Goal: Contribute content: Add original content to the website for others to see

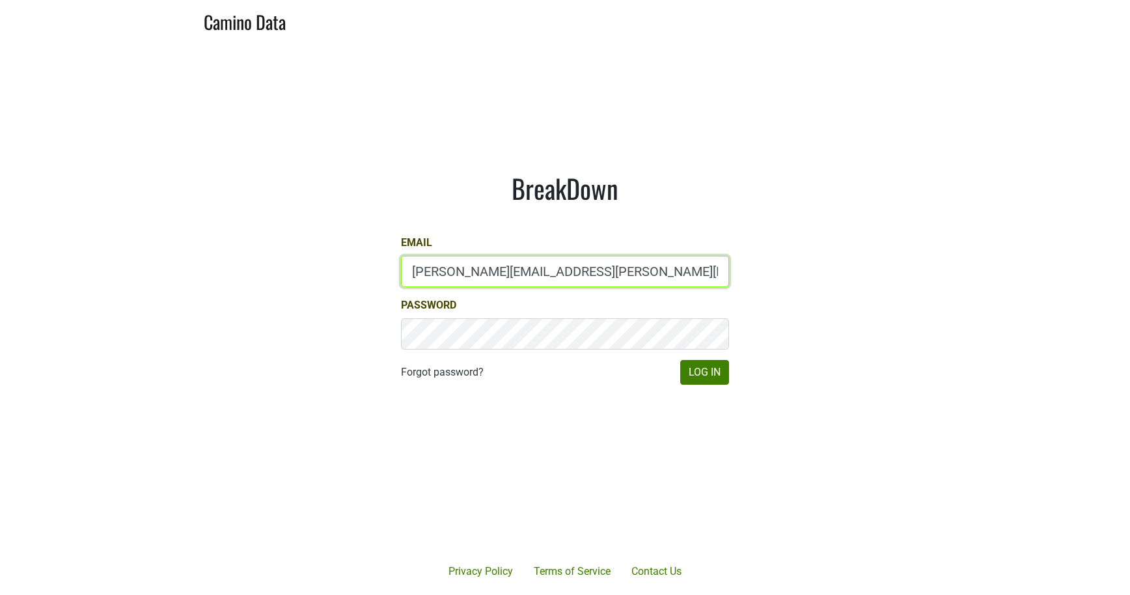
click at [487, 271] on input "paul.trione@lithology.wine" at bounding box center [565, 271] width 328 height 31
type input "drewstapp@jonata.com"
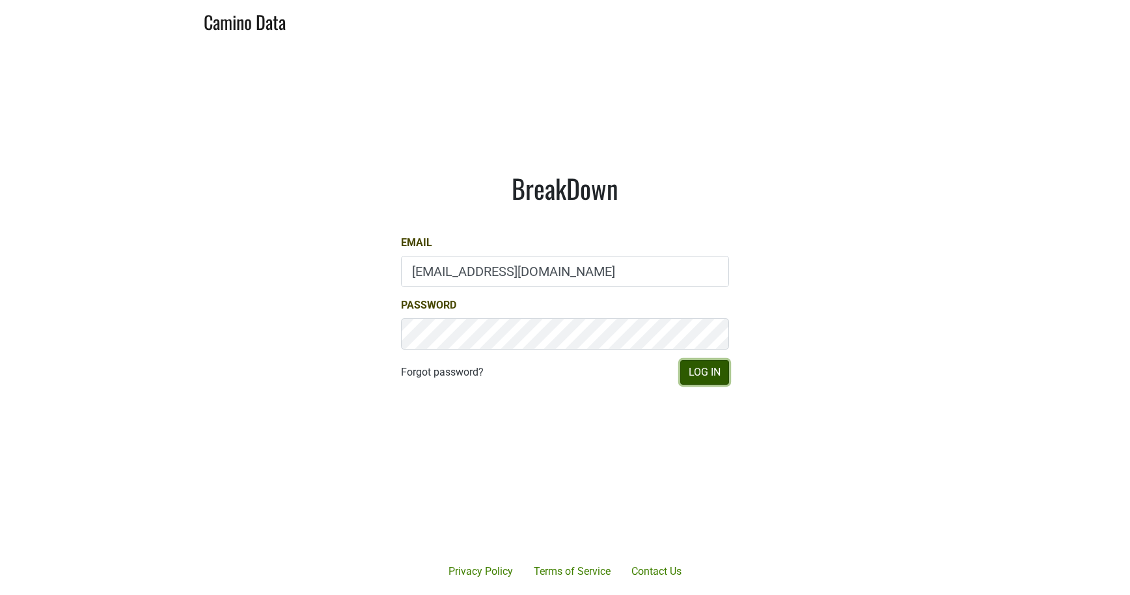
click at [721, 371] on button "Log In" at bounding box center [704, 372] width 49 height 25
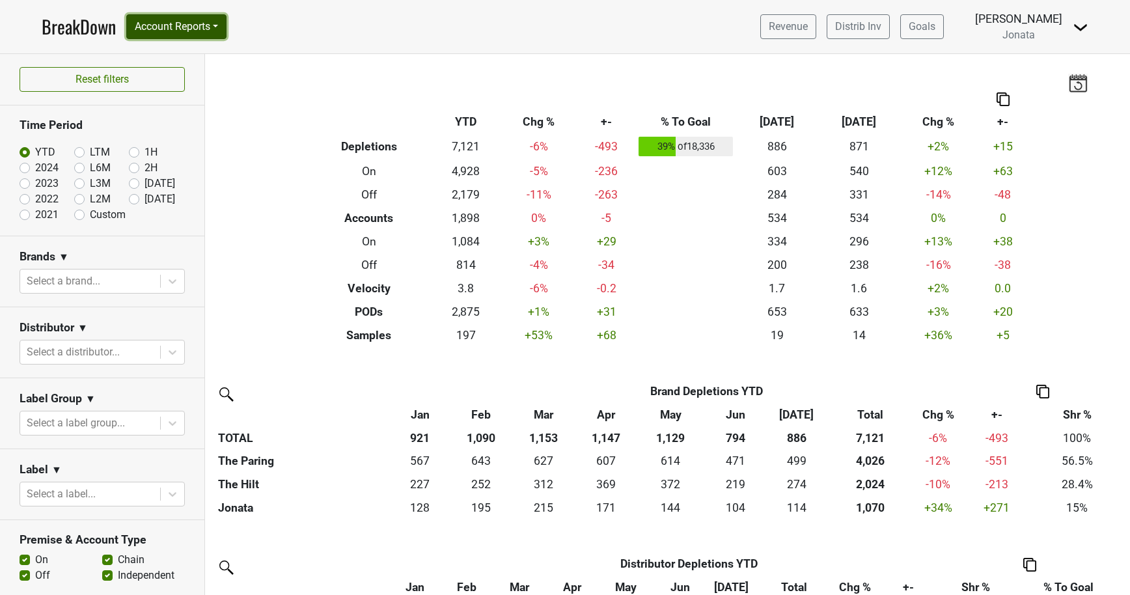
click at [217, 25] on button "Account Reports" at bounding box center [176, 26] width 100 height 25
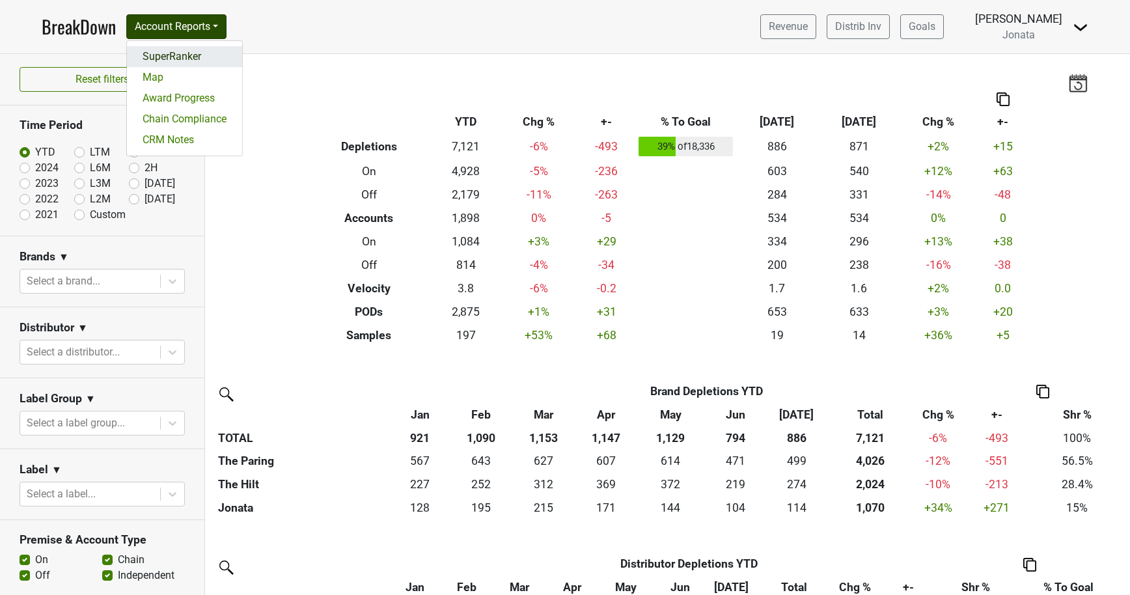
click at [213, 62] on link "SuperRanker" at bounding box center [184, 56] width 115 height 21
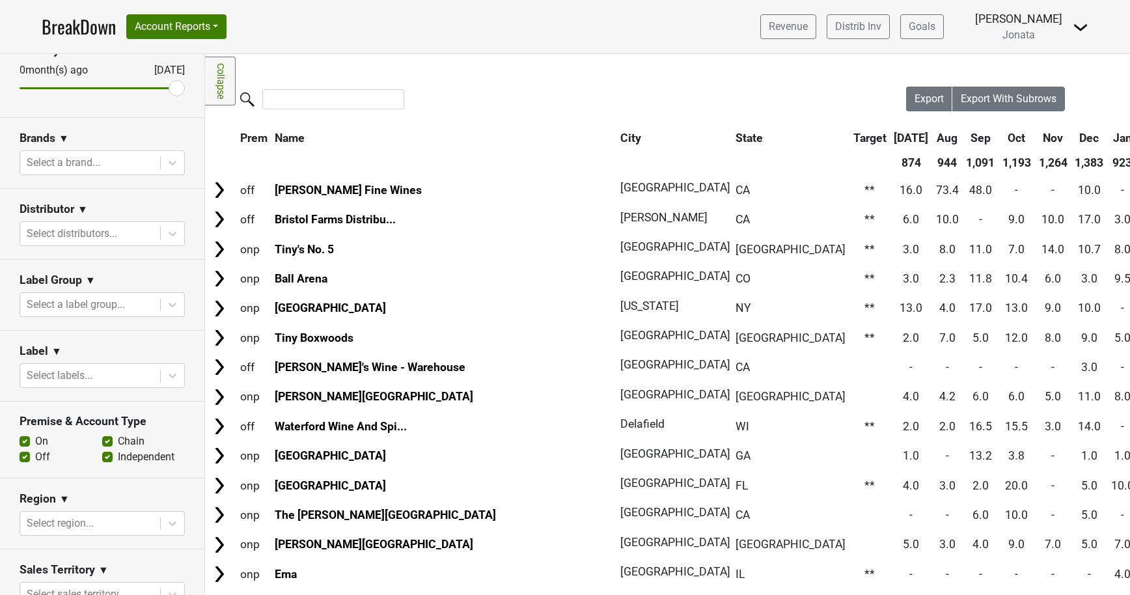
scroll to position [494, 0]
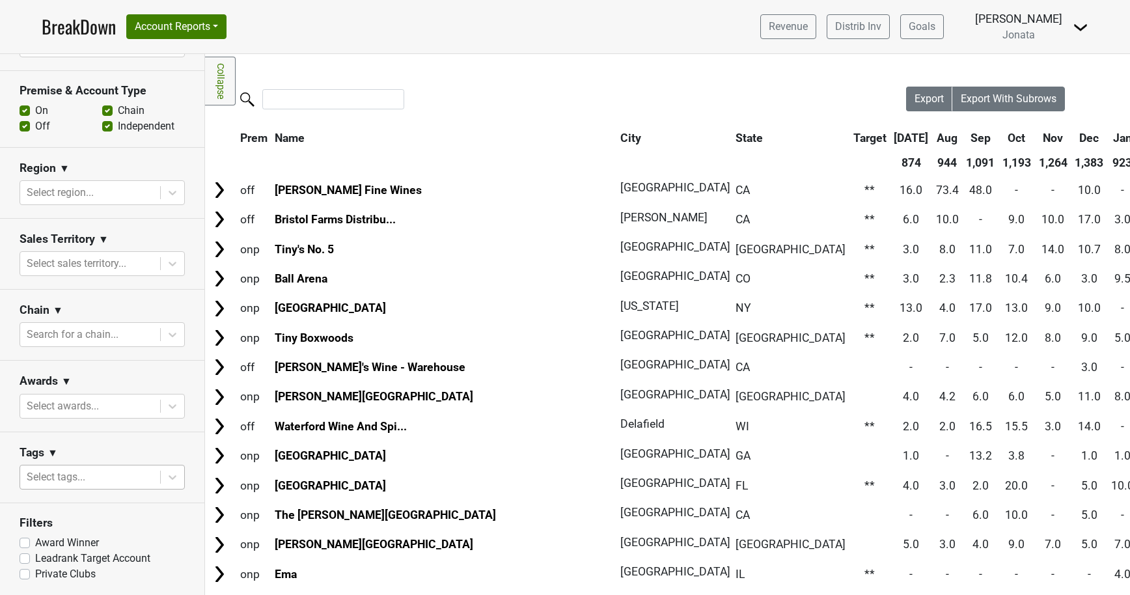
click at [96, 477] on div at bounding box center [90, 477] width 127 height 18
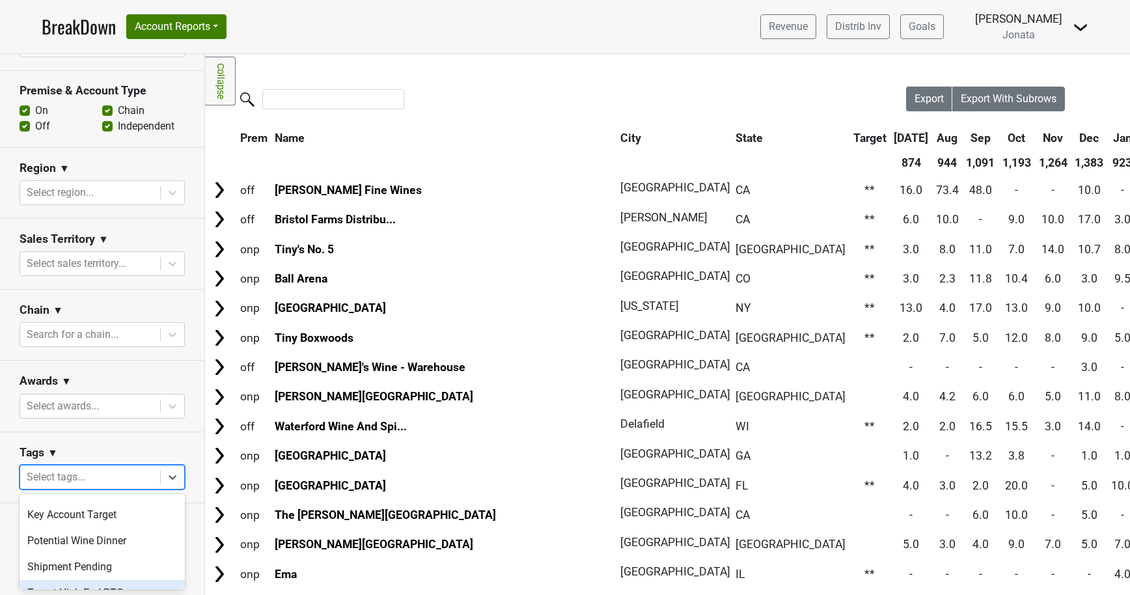
scroll to position [0, 0]
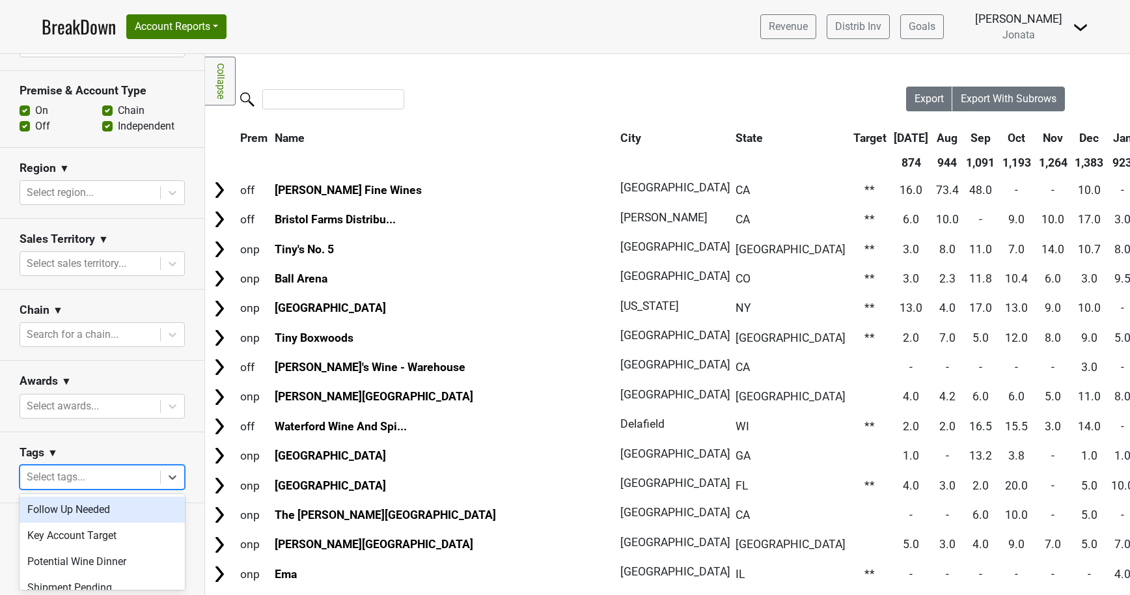
click at [184, 451] on div "Tags ▼" at bounding box center [102, 455] width 165 height 20
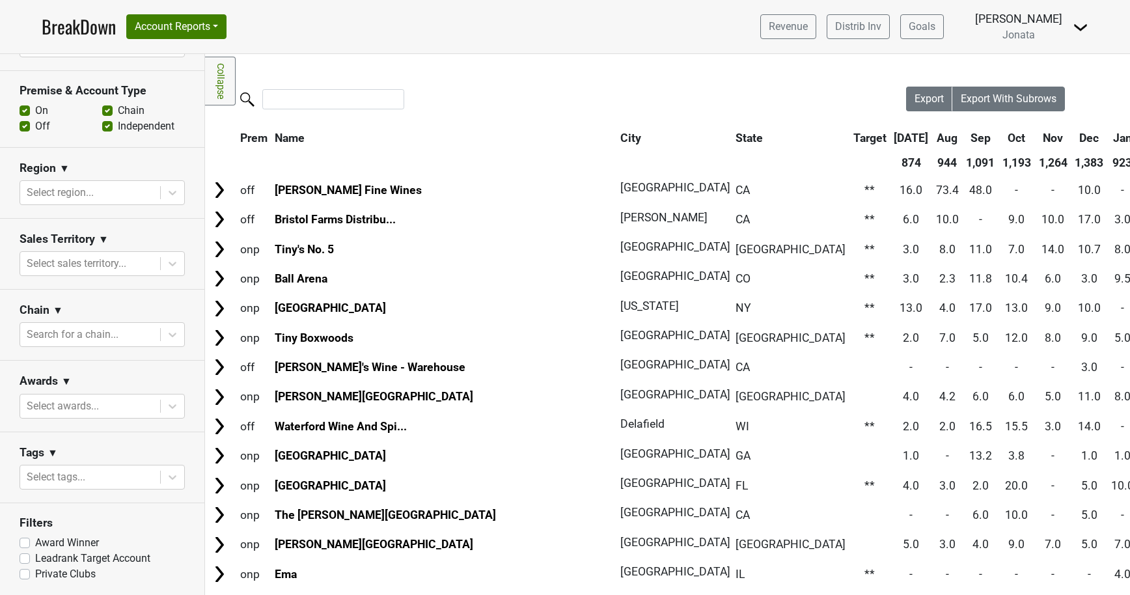
click at [71, 27] on link "BreakDown" at bounding box center [79, 26] width 74 height 27
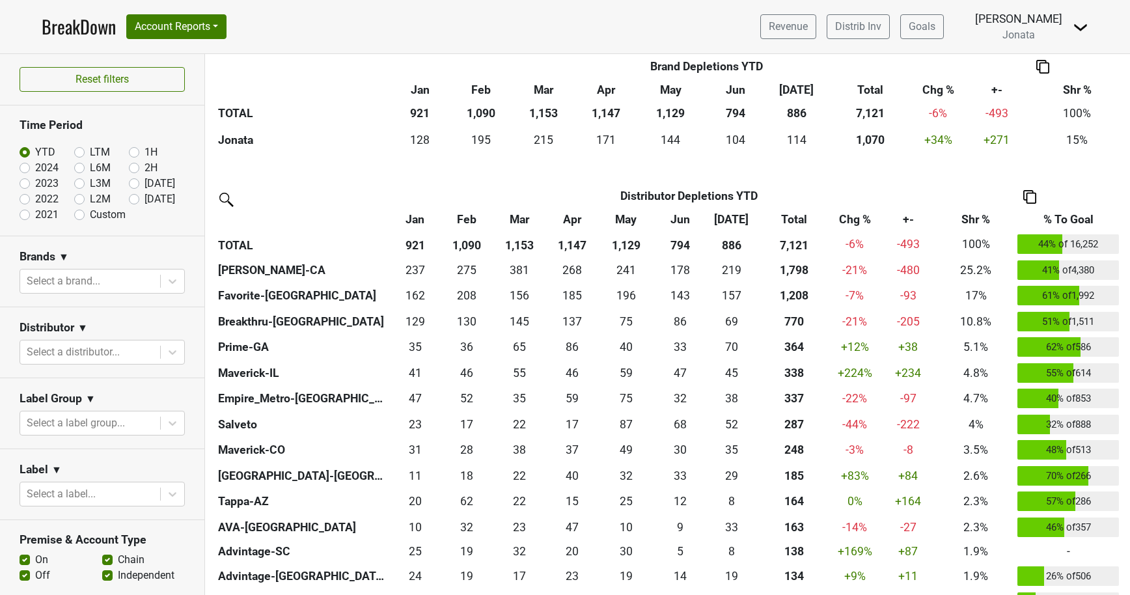
scroll to position [371, 0]
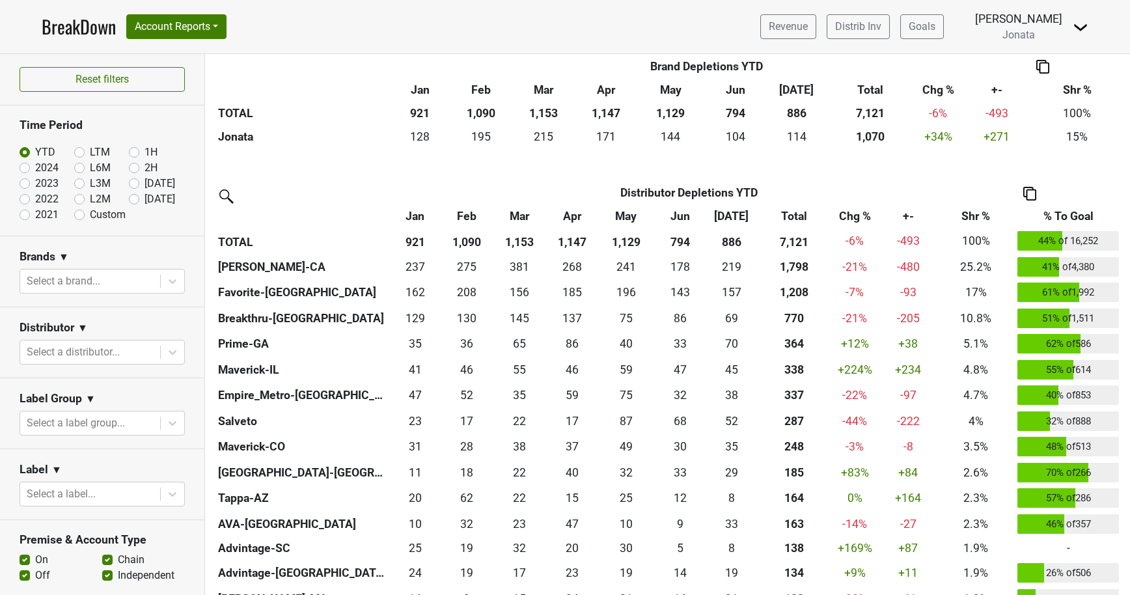
click at [1056, 215] on th "% To Goal" at bounding box center [1068, 216] width 108 height 23
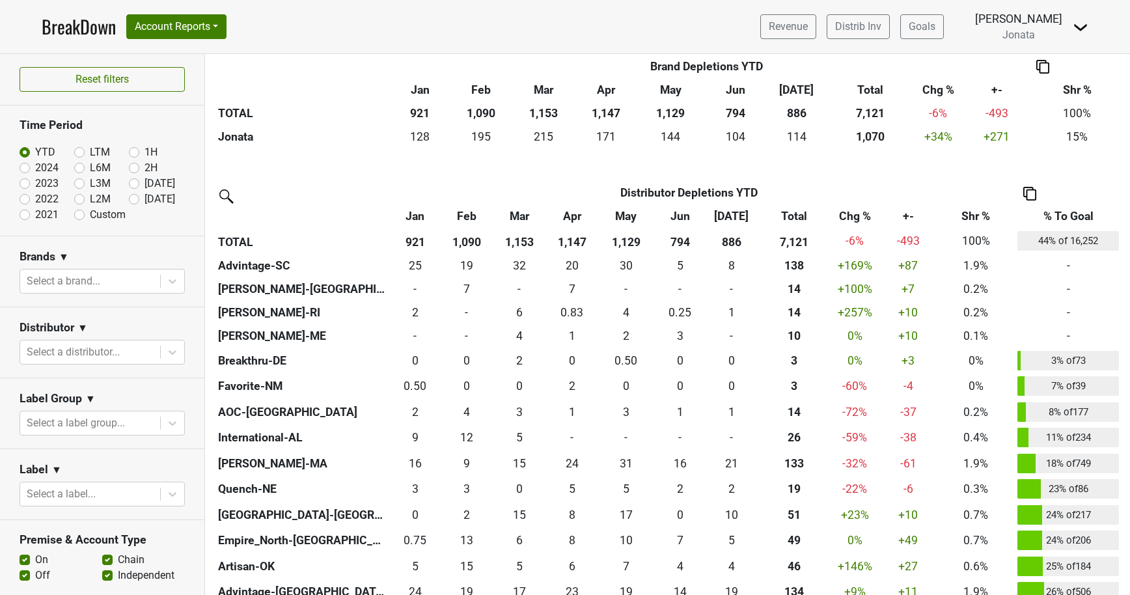
click at [1056, 215] on th "% To Goal" at bounding box center [1068, 216] width 108 height 23
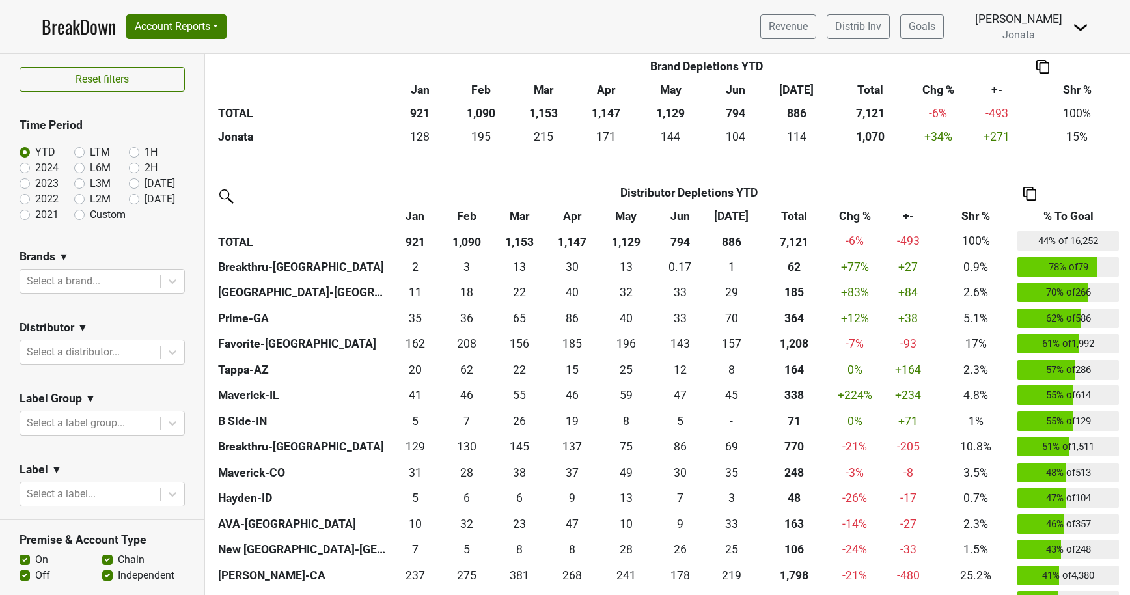
click at [1056, 215] on th "% To Goal" at bounding box center [1068, 216] width 108 height 23
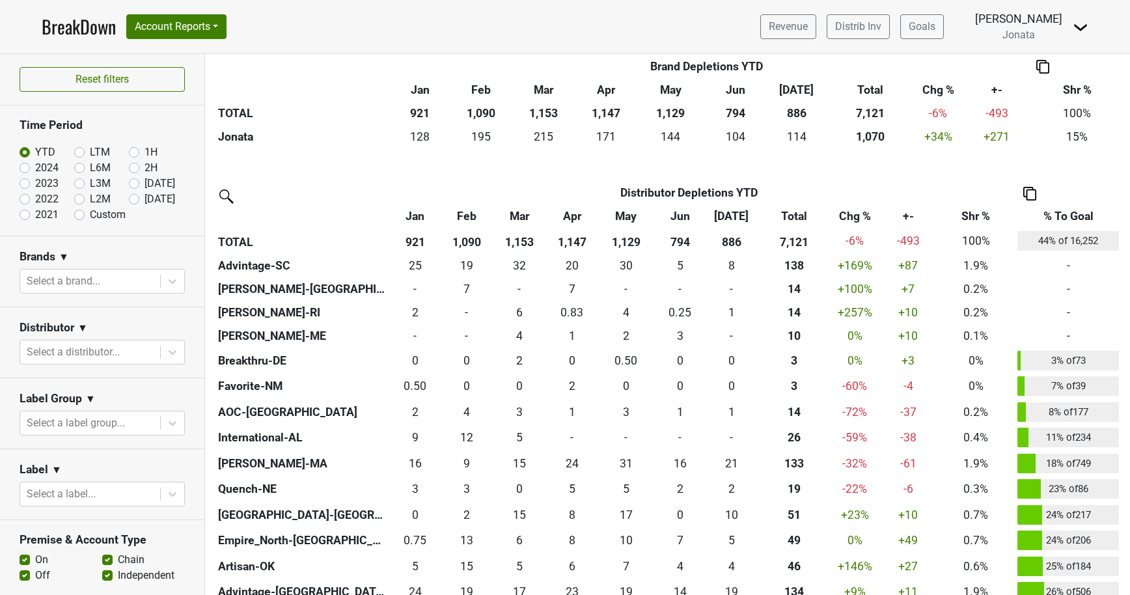
click at [1056, 215] on th "% To Goal" at bounding box center [1068, 216] width 108 height 23
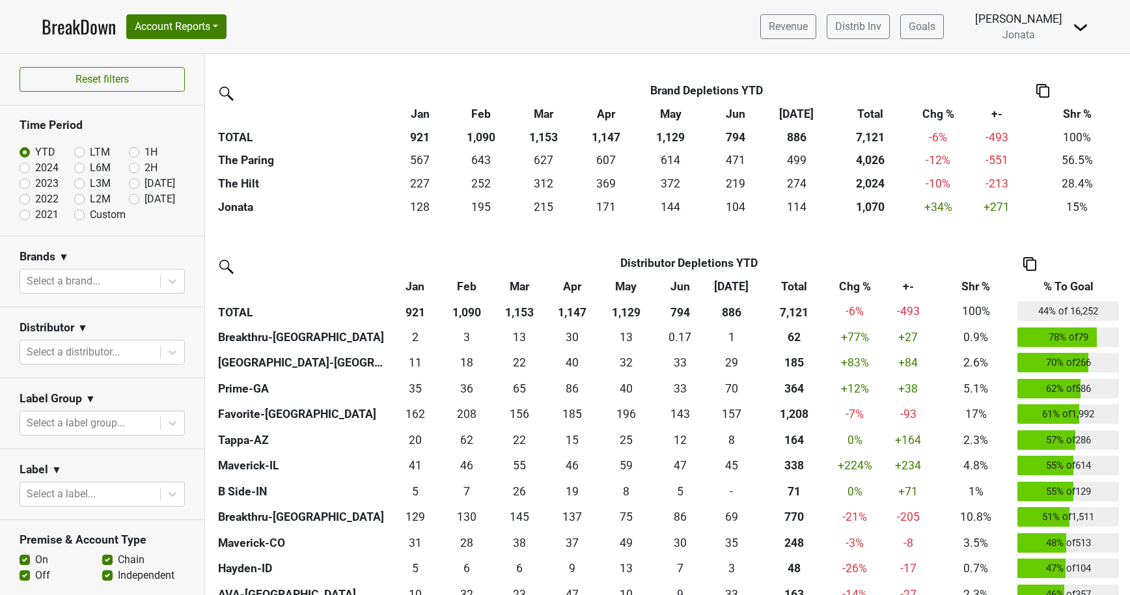
scroll to position [331, 0]
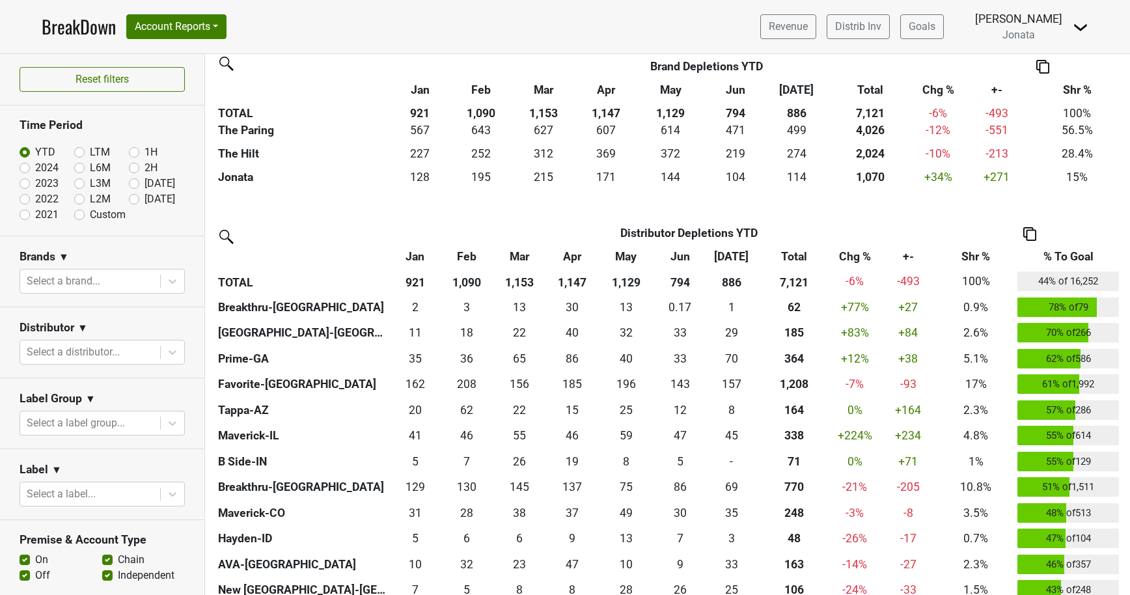
click at [1082, 256] on th "% To Goal" at bounding box center [1068, 256] width 108 height 23
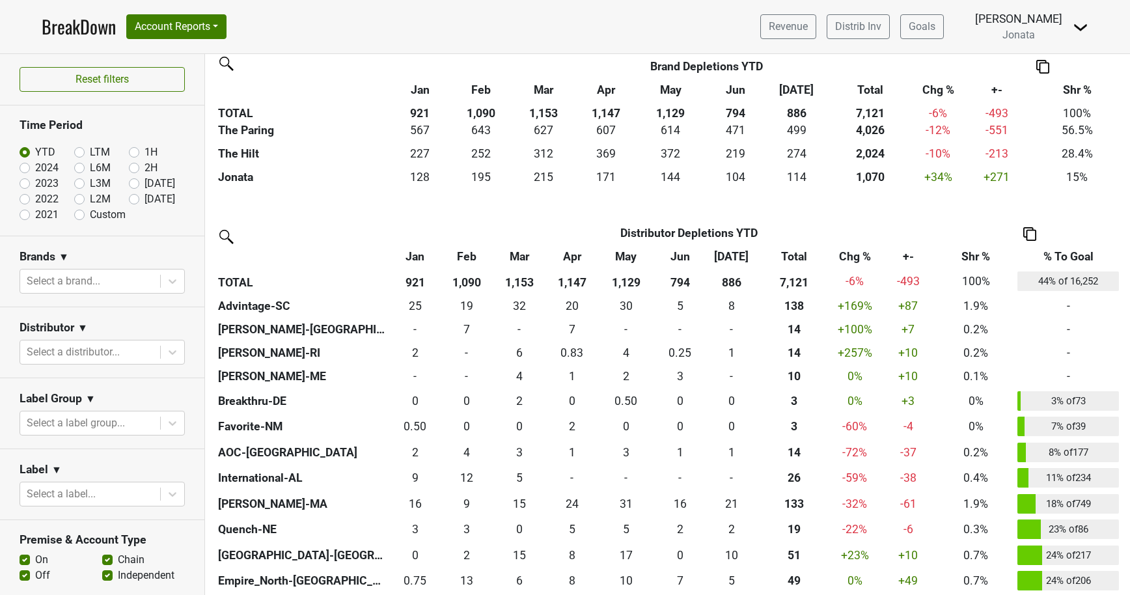
click at [1082, 256] on th "% To Goal" at bounding box center [1068, 256] width 108 height 23
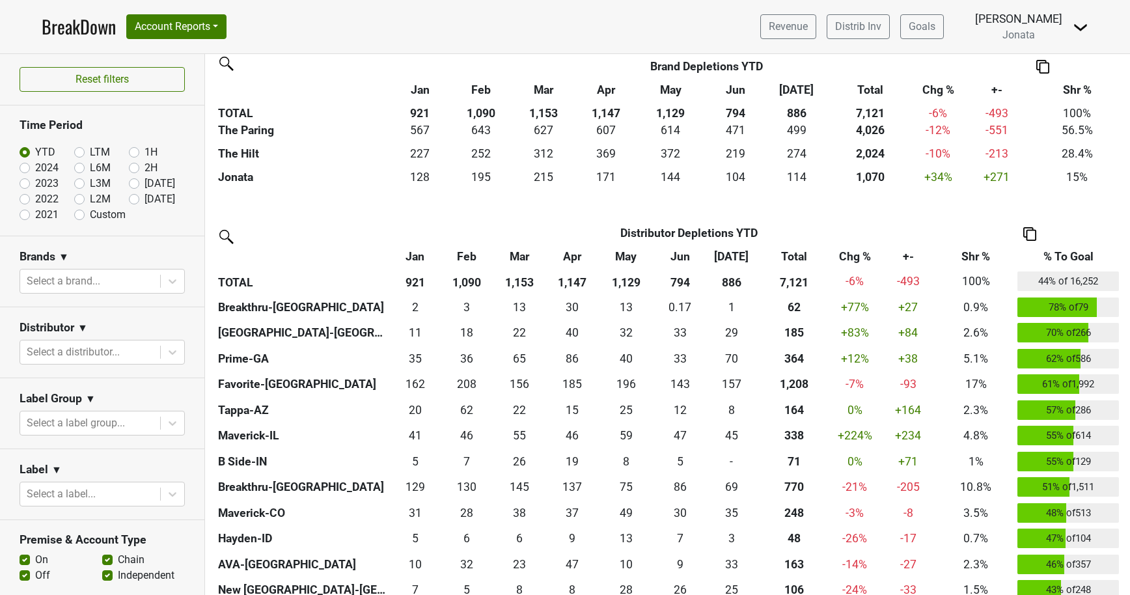
click at [1082, 256] on th "% To Goal" at bounding box center [1068, 256] width 108 height 23
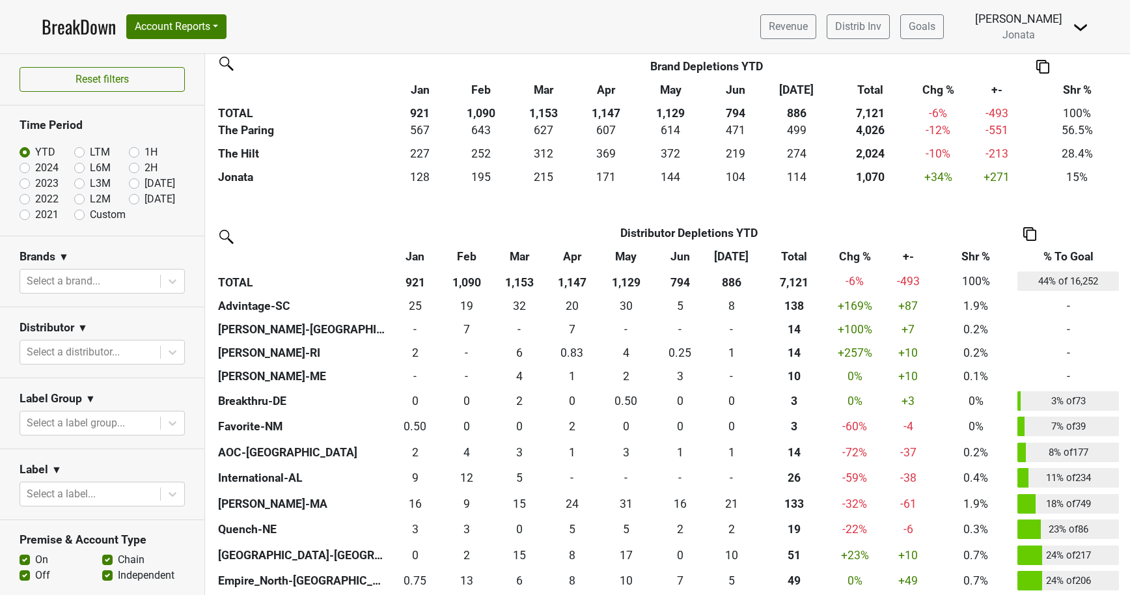
click at [1082, 256] on th "% To Goal" at bounding box center [1068, 256] width 108 height 23
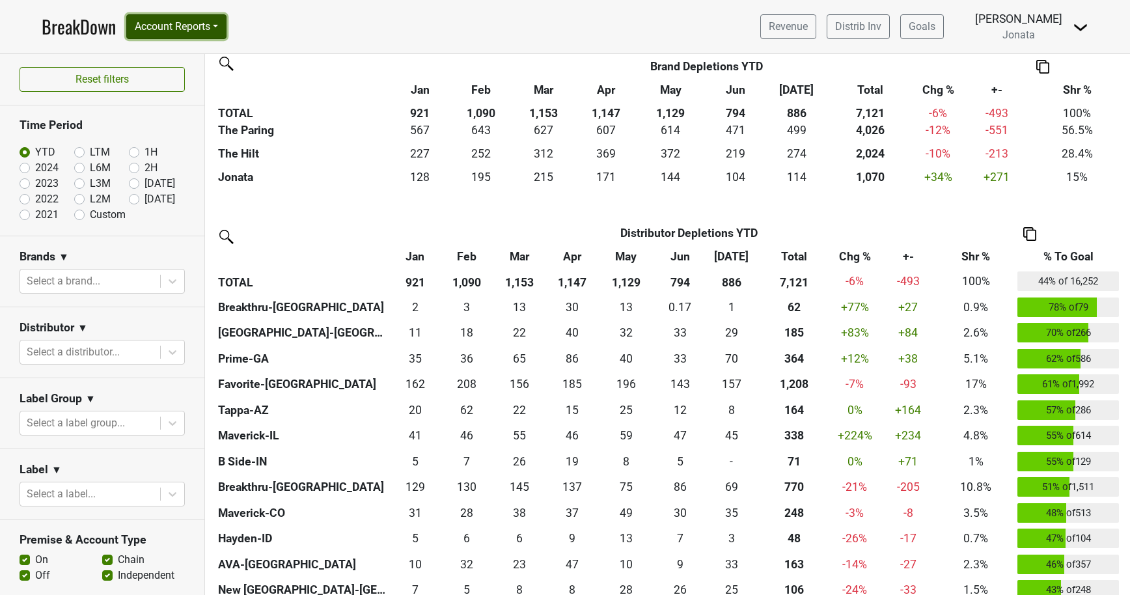
click at [221, 28] on button "Account Reports" at bounding box center [176, 26] width 100 height 25
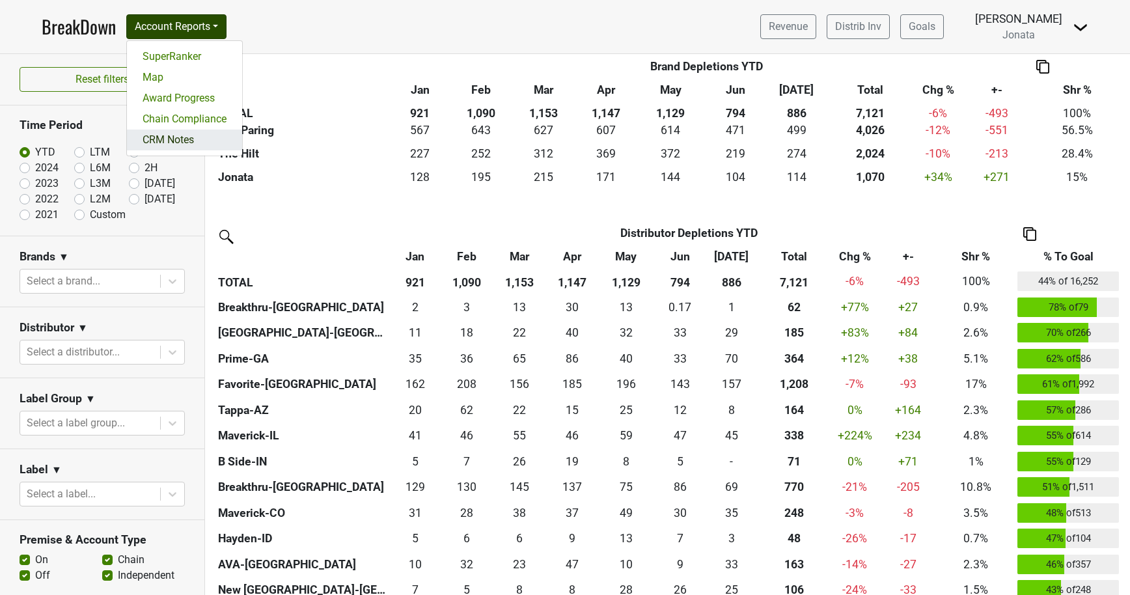
click at [203, 142] on link "CRM Notes" at bounding box center [184, 140] width 115 height 21
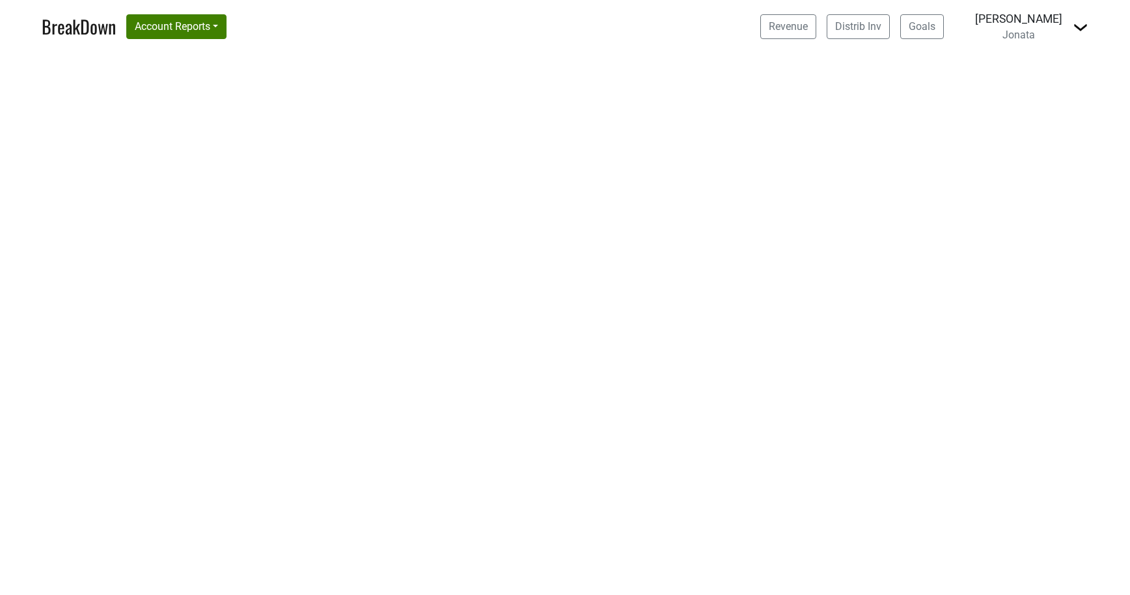
select select "CA"
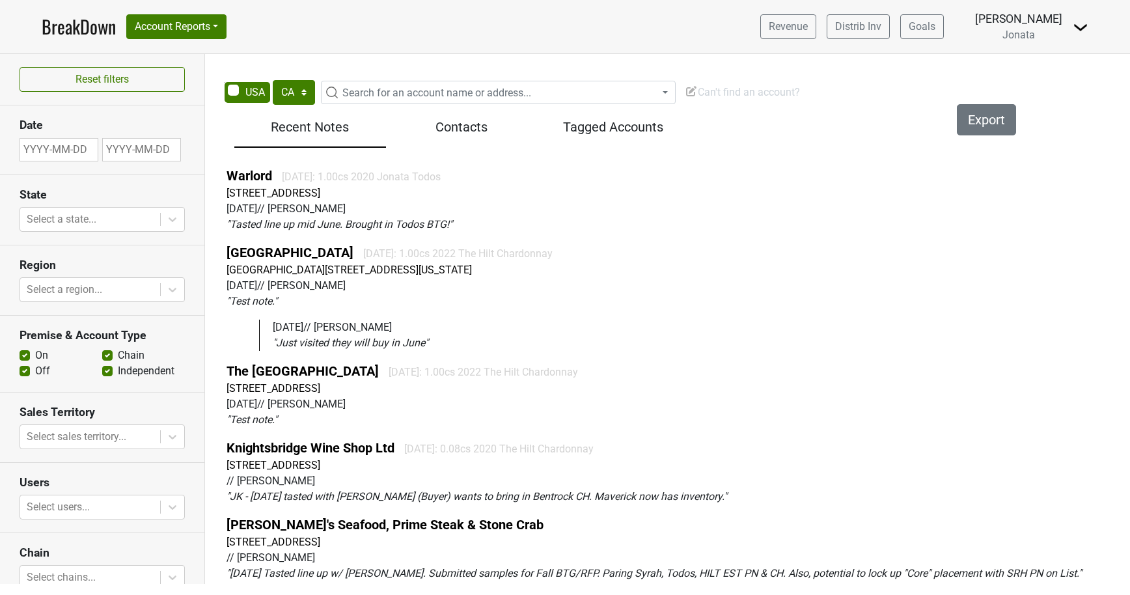
click at [730, 93] on span "Can't find an account?" at bounding box center [742, 92] width 115 height 12
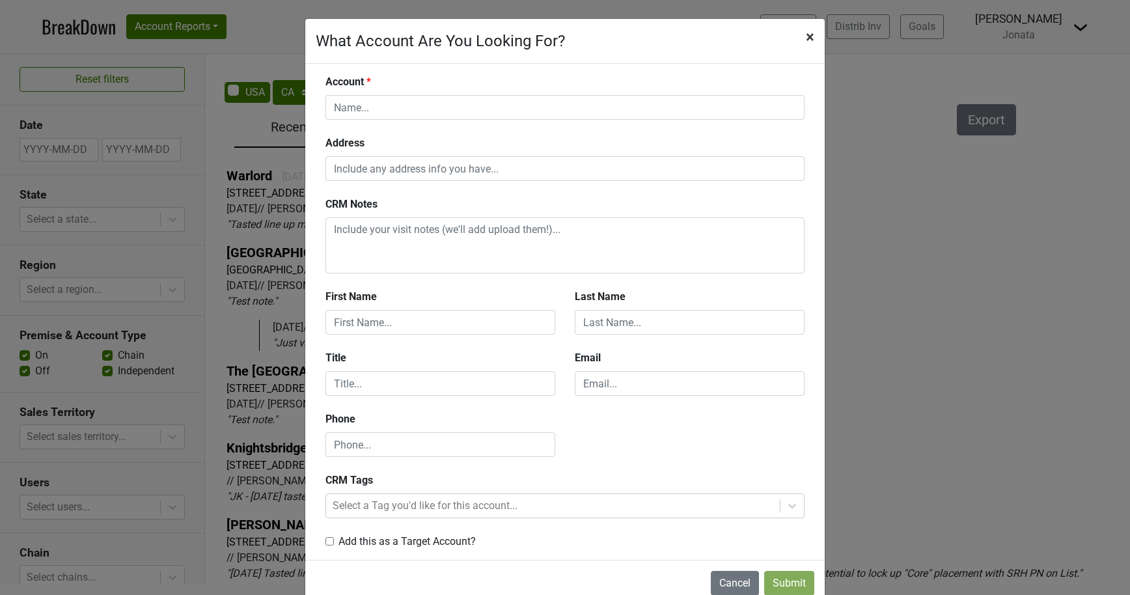
click at [813, 35] on span "×" at bounding box center [810, 37] width 8 height 18
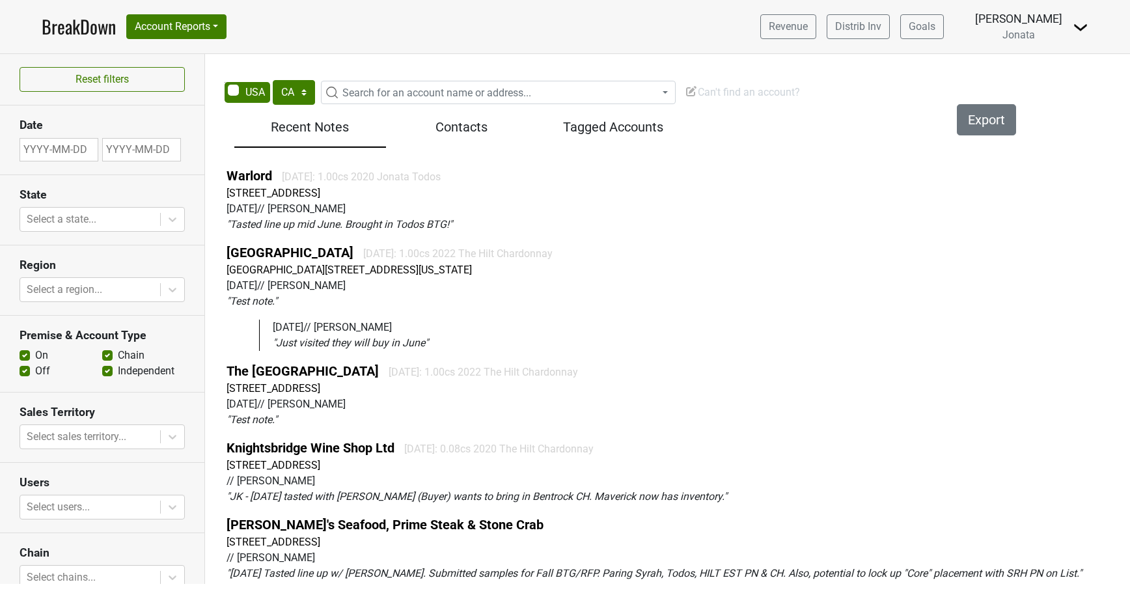
click at [688, 93] on img at bounding box center [691, 91] width 13 height 13
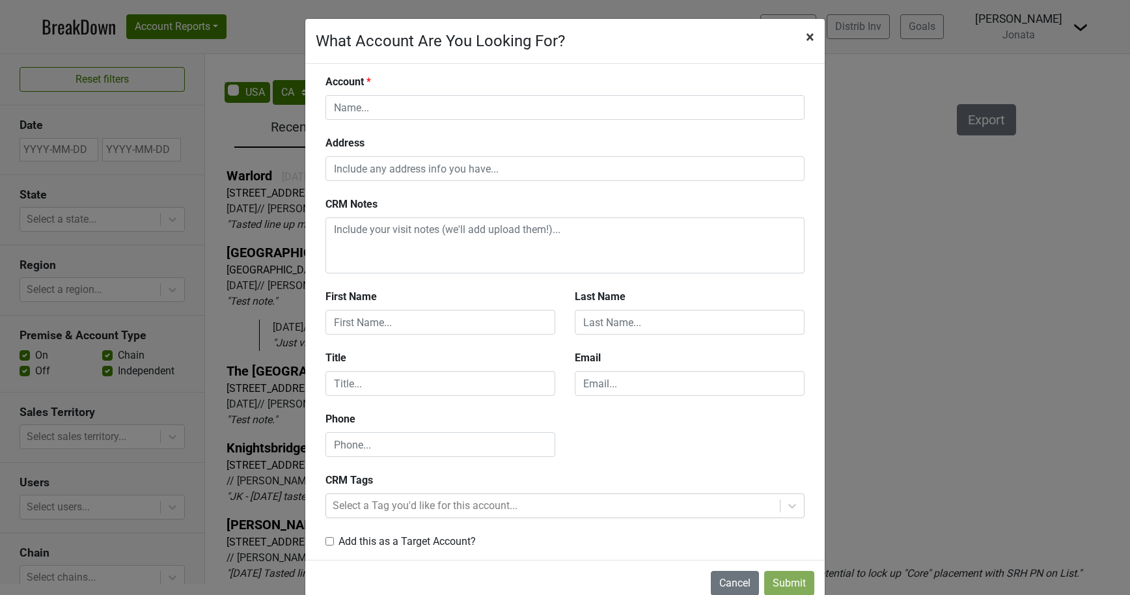
click at [812, 36] on span "×" at bounding box center [810, 37] width 8 height 18
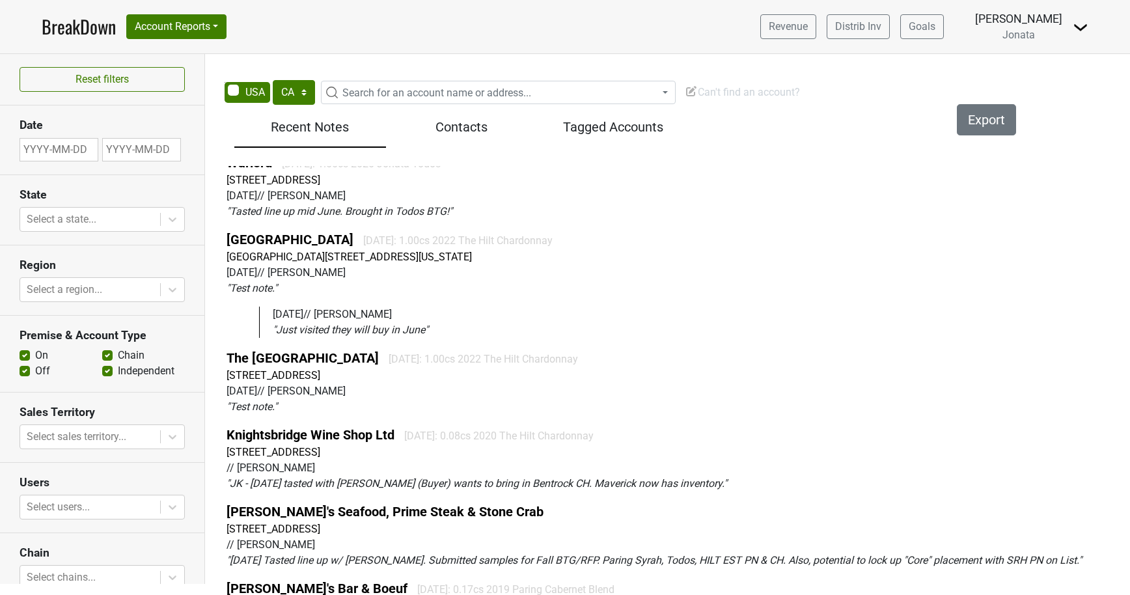
scroll to position [9, 0]
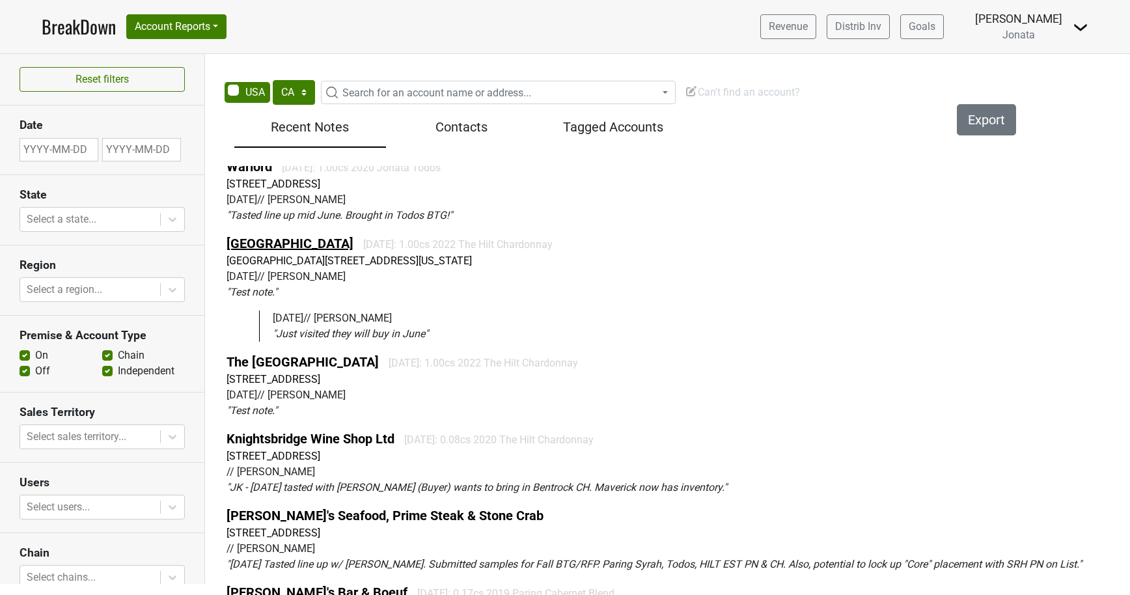
click at [334, 237] on link "Central Park Boathouse" at bounding box center [289, 244] width 127 height 16
click at [302, 359] on link "The Jefferson Hotel" at bounding box center [302, 362] width 152 height 16
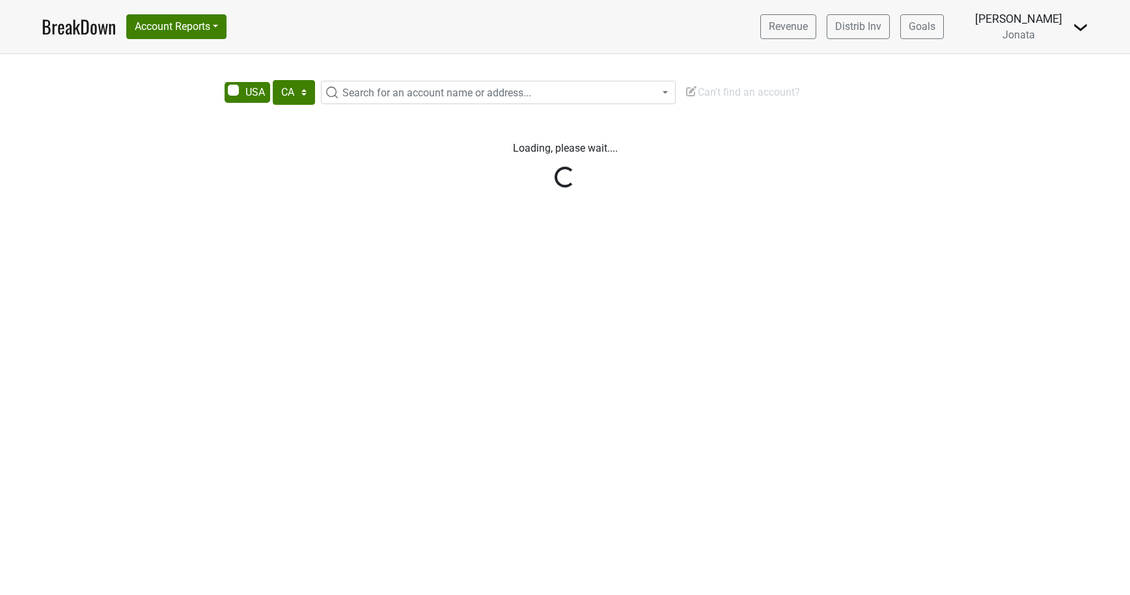
select select "CA"
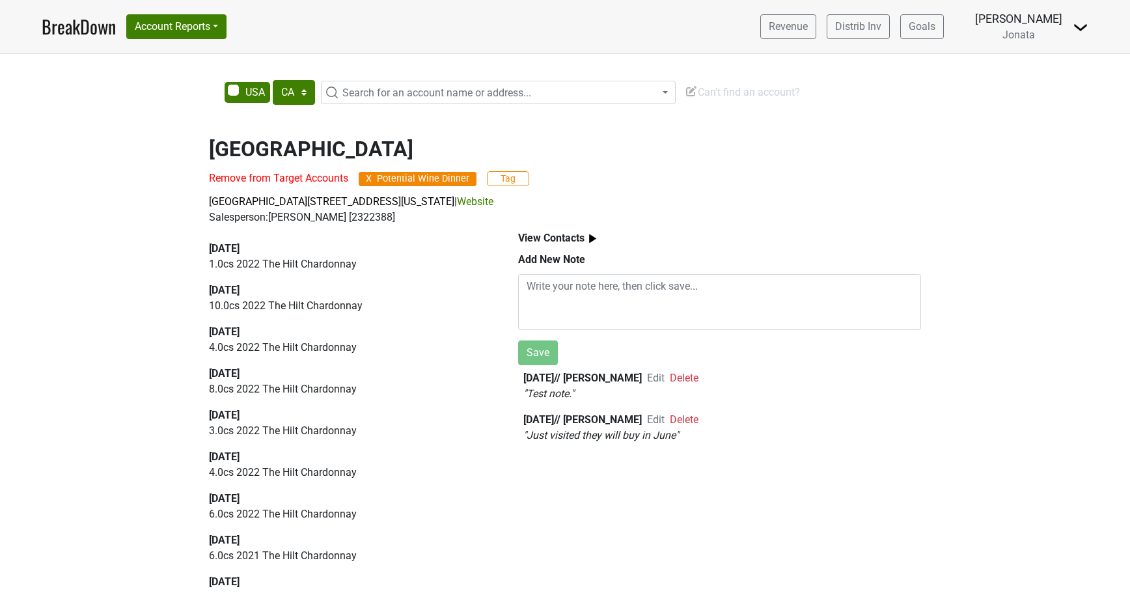
click at [688, 372] on span "Delete" at bounding box center [684, 378] width 29 height 12
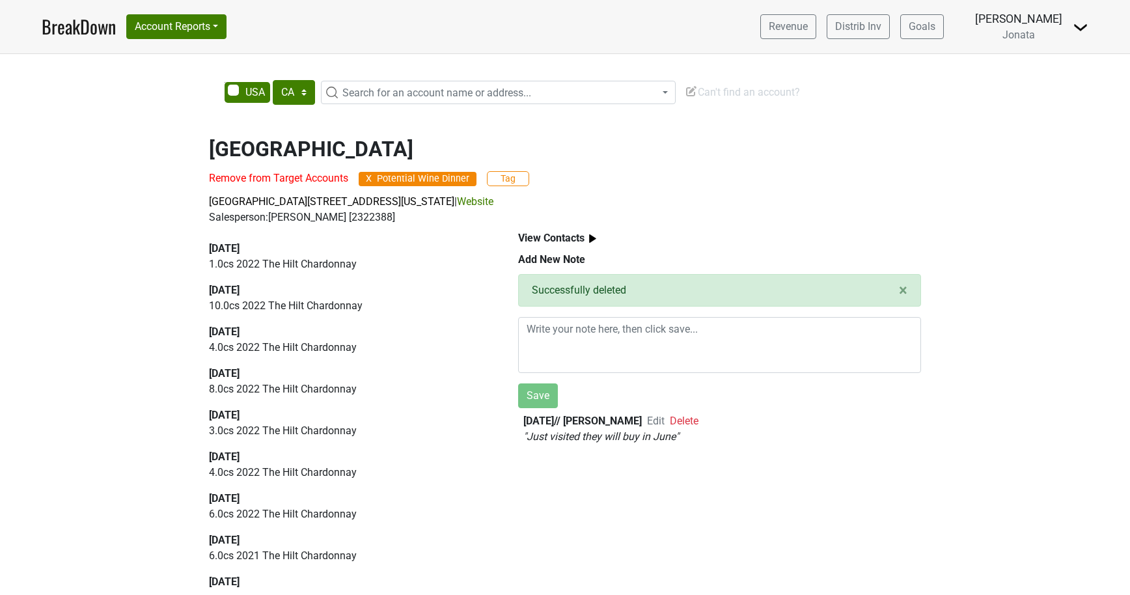
click at [680, 419] on span "Delete" at bounding box center [684, 421] width 29 height 12
click at [371, 179] on span "X" at bounding box center [369, 178] width 6 height 9
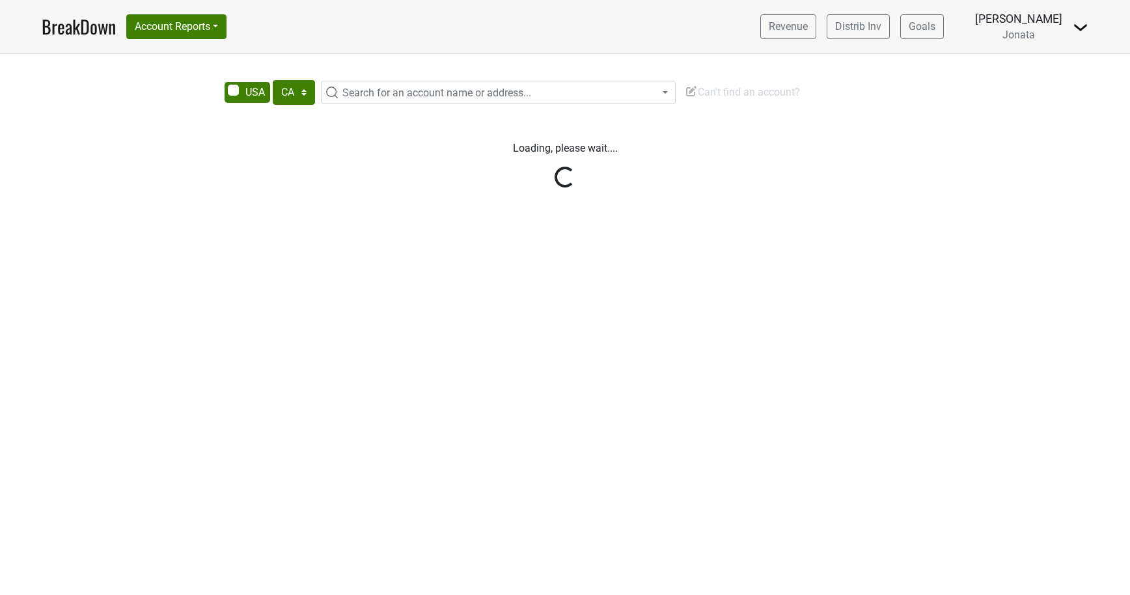
select select "CA"
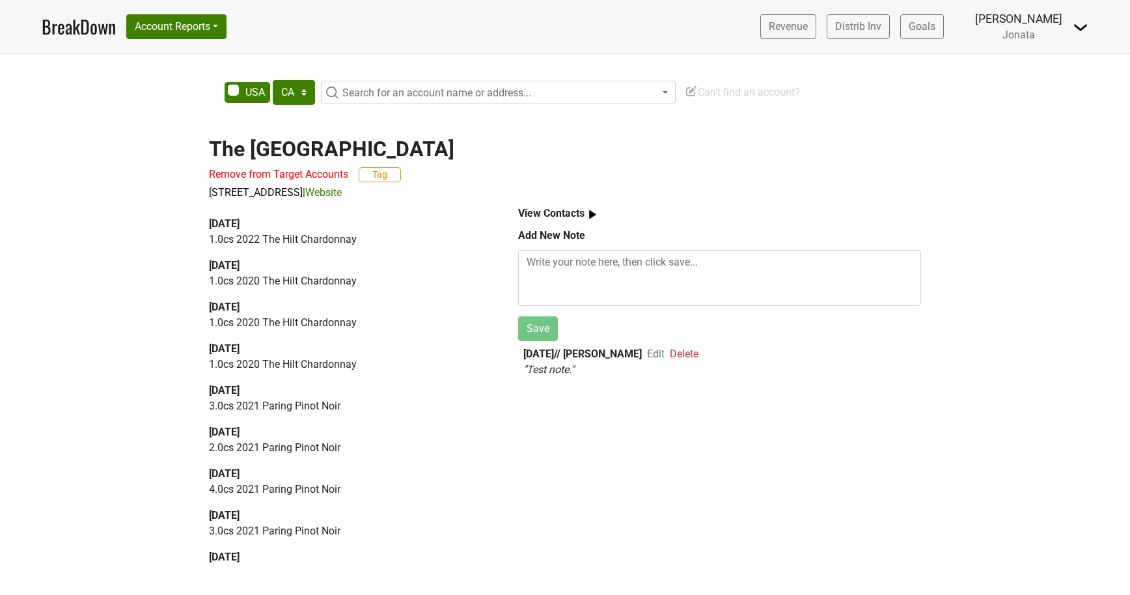
click at [687, 358] on span "Delete" at bounding box center [684, 354] width 29 height 12
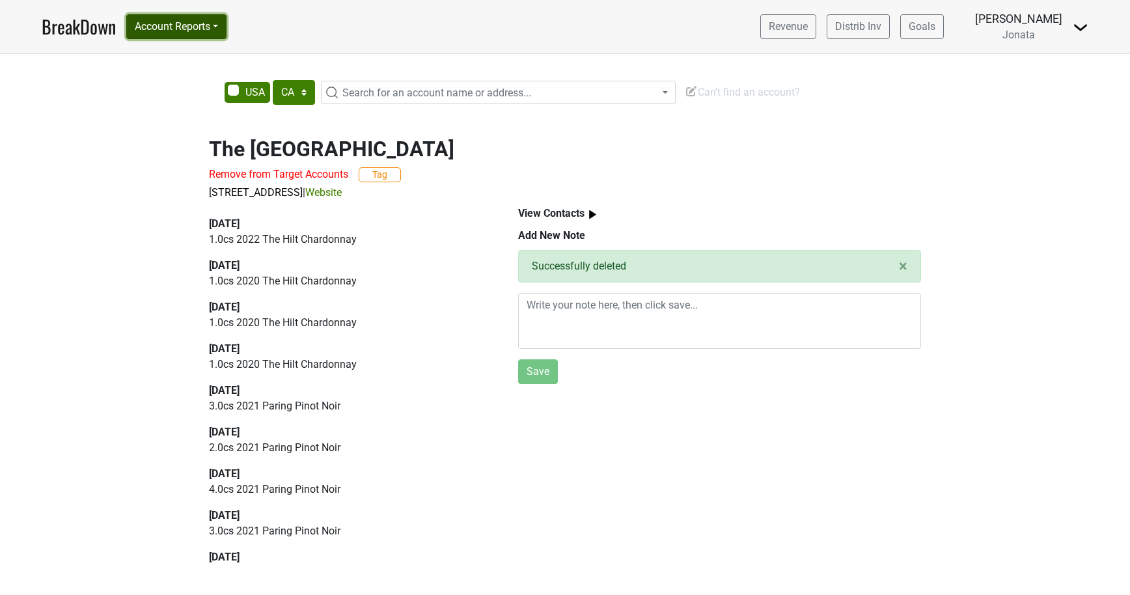
click at [198, 33] on button "Account Reports" at bounding box center [176, 26] width 100 height 25
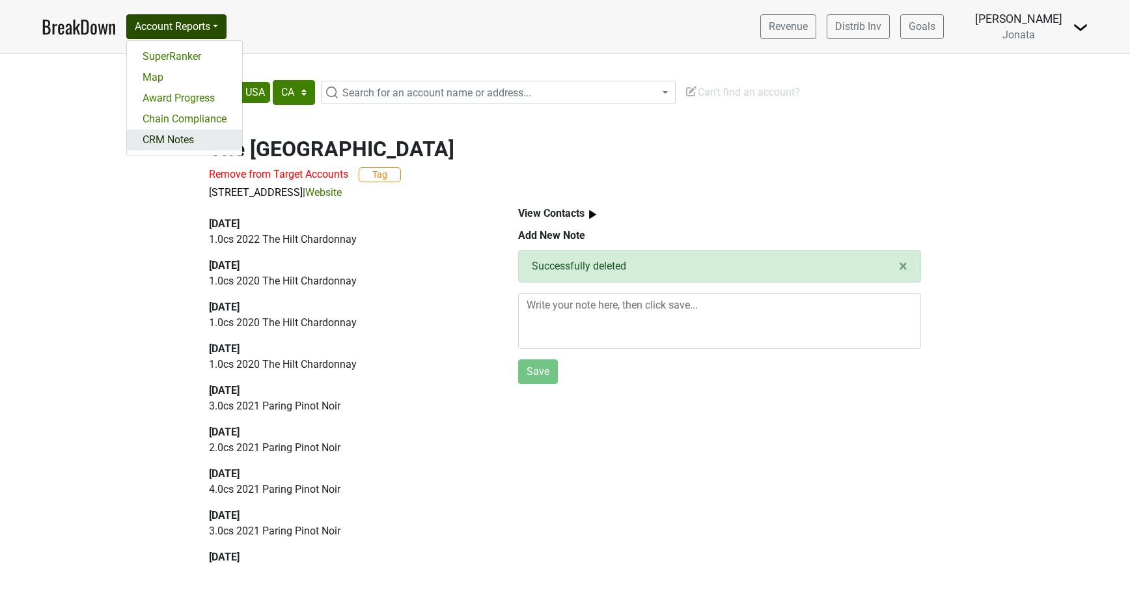
click at [190, 149] on div "SuperRanker Map Award Progress Chain Compliance CRM Notes" at bounding box center [184, 98] width 116 height 116
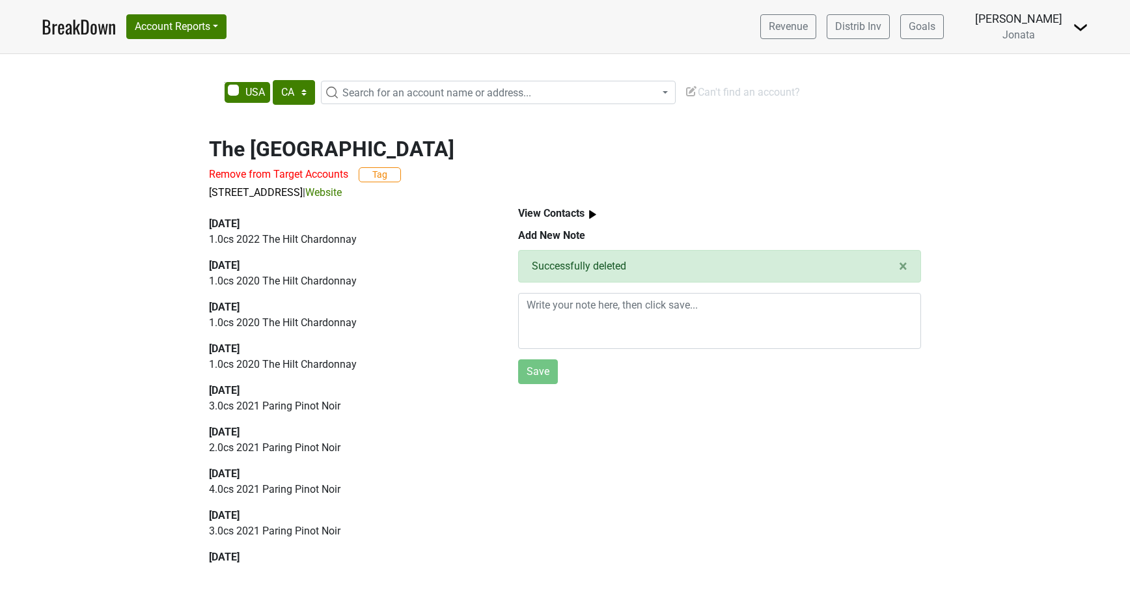
click at [190, 148] on div "The Jefferson Hotel Remove from Target Accounts Tag 101 W Franklin St, Richmond…" at bounding box center [565, 345] width 1130 height 448
click at [187, 33] on button "Account Reports" at bounding box center [176, 26] width 100 height 25
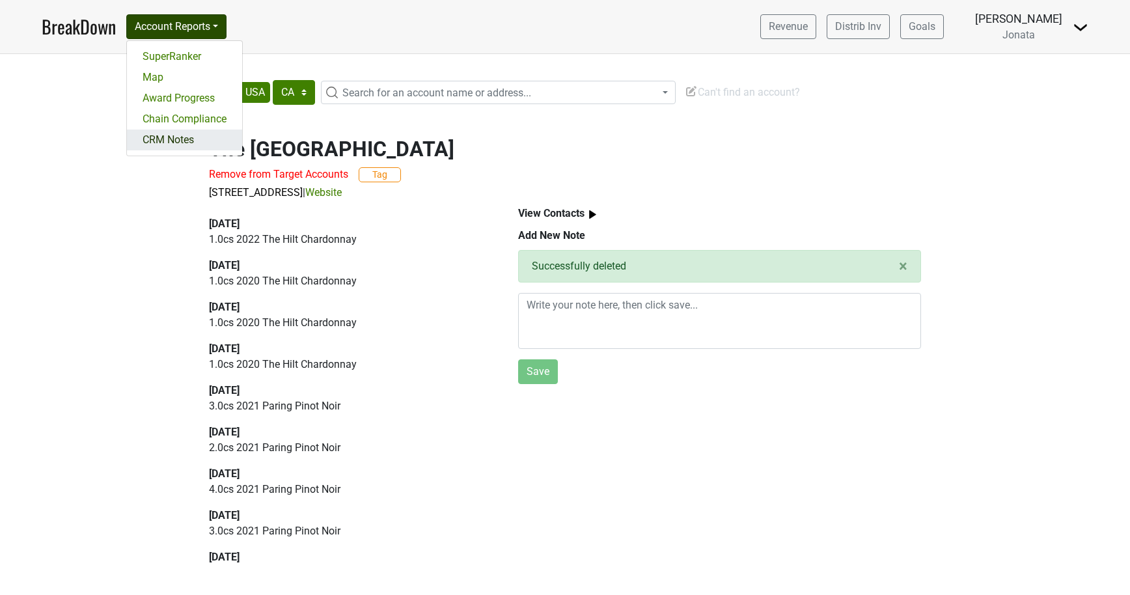
click at [164, 139] on link "CRM Notes" at bounding box center [184, 140] width 115 height 21
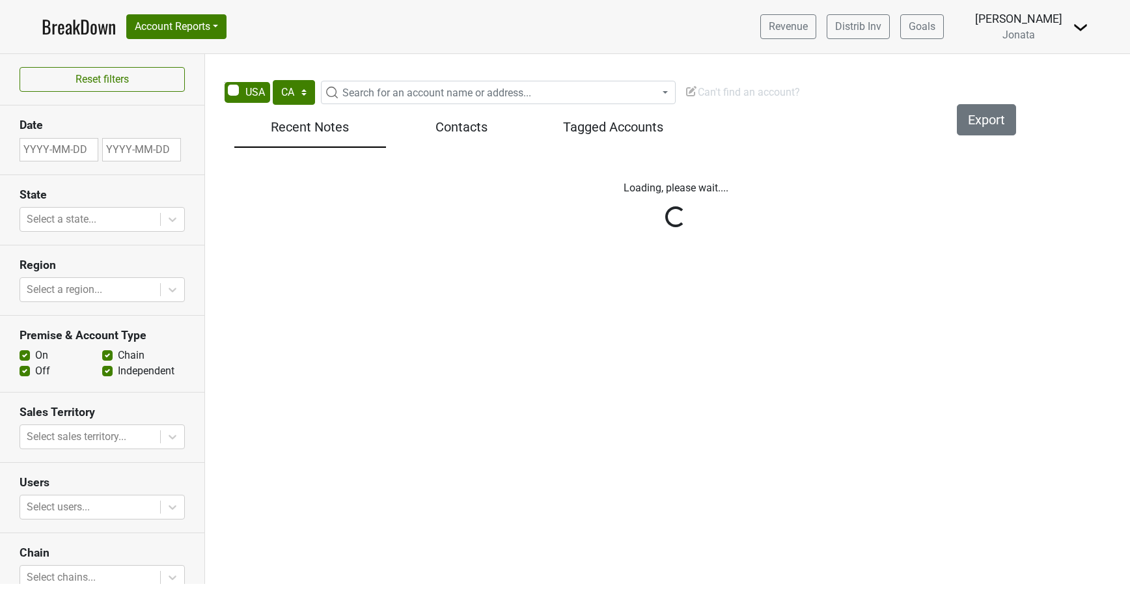
select select "CA"
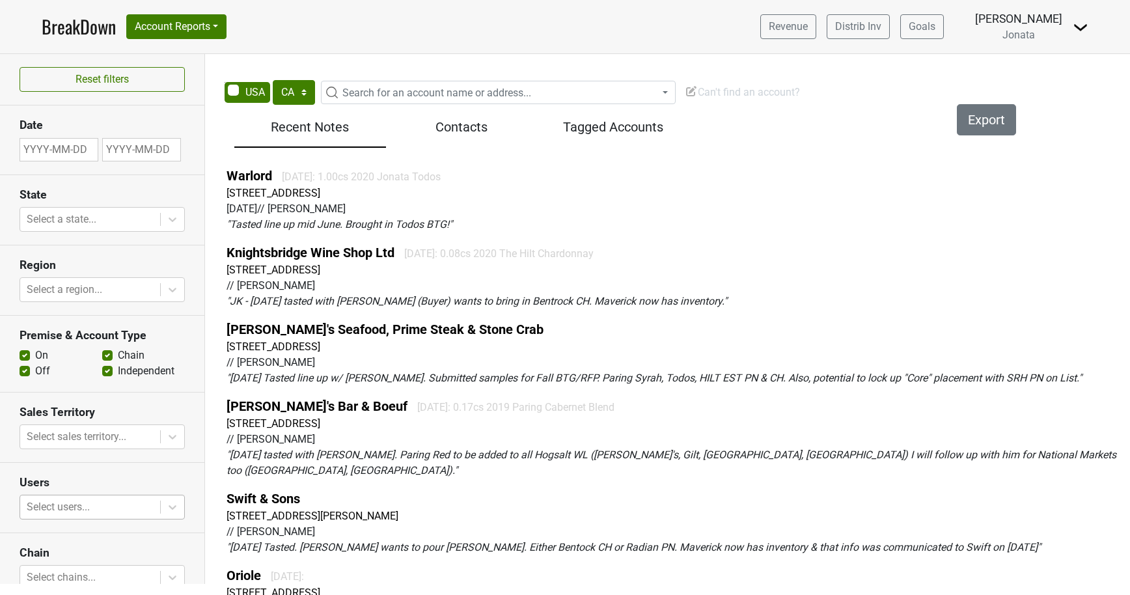
scroll to position [125, 0]
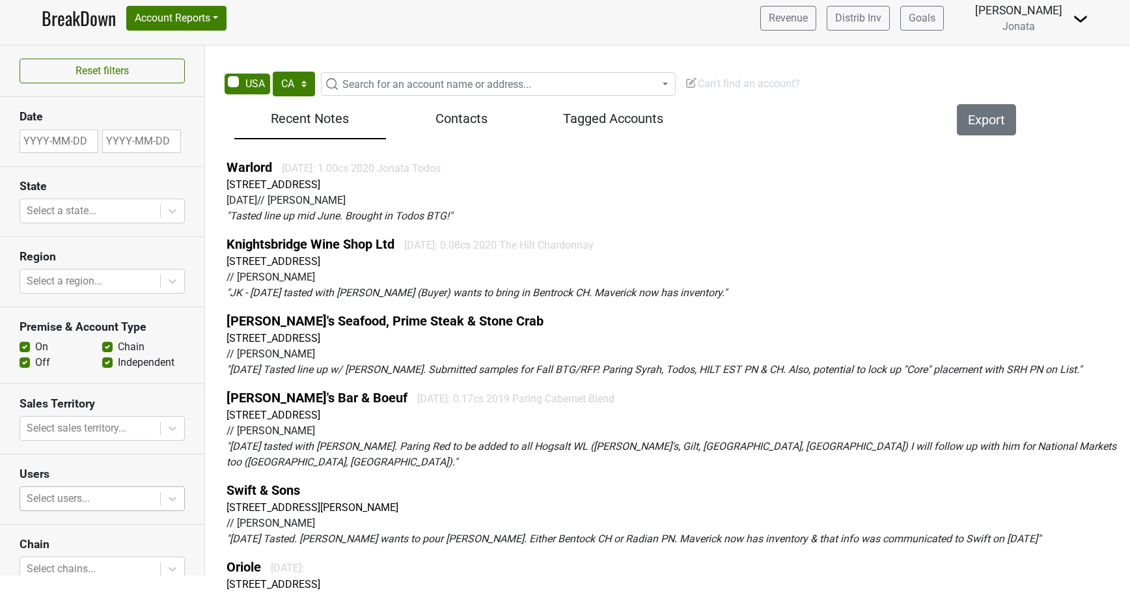
click at [155, 498] on body "BreakDown Account Reports SuperRanker Map Award Progress Chain Compliance CRM N…" at bounding box center [565, 289] width 1130 height 595
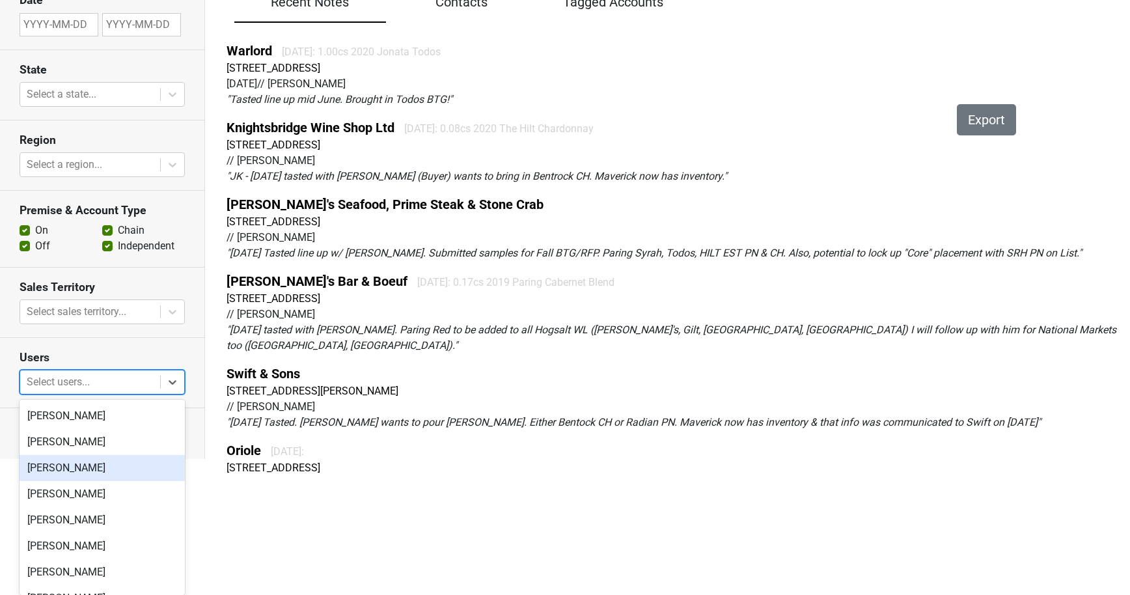
scroll to position [29, 0]
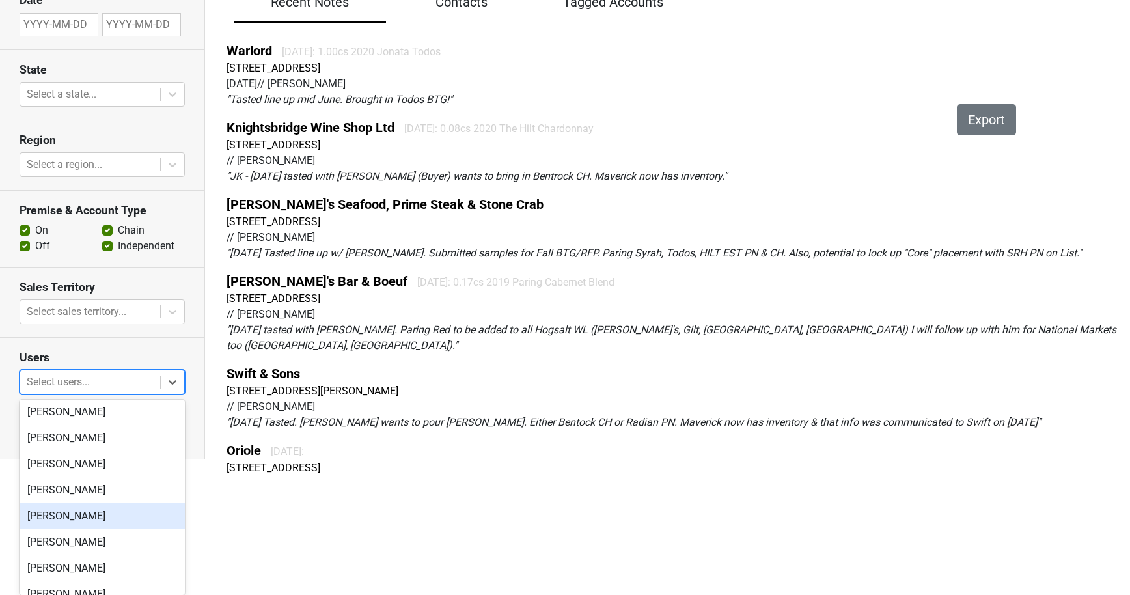
click at [94, 510] on div "James Kenna" at bounding box center [102, 516] width 165 height 26
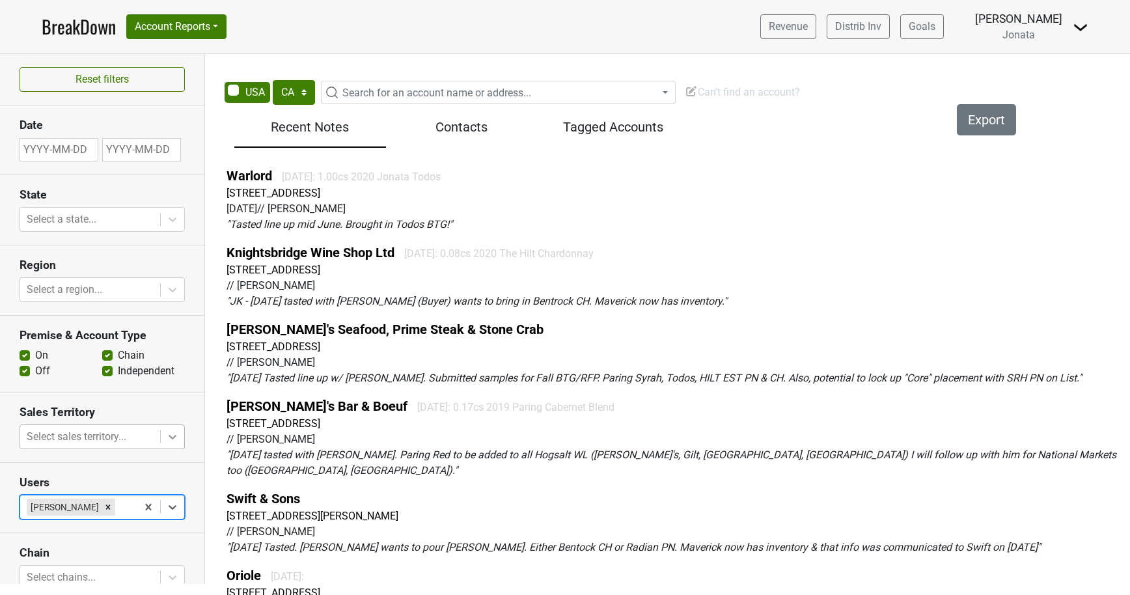
click at [172, 435] on icon at bounding box center [172, 436] width 13 height 13
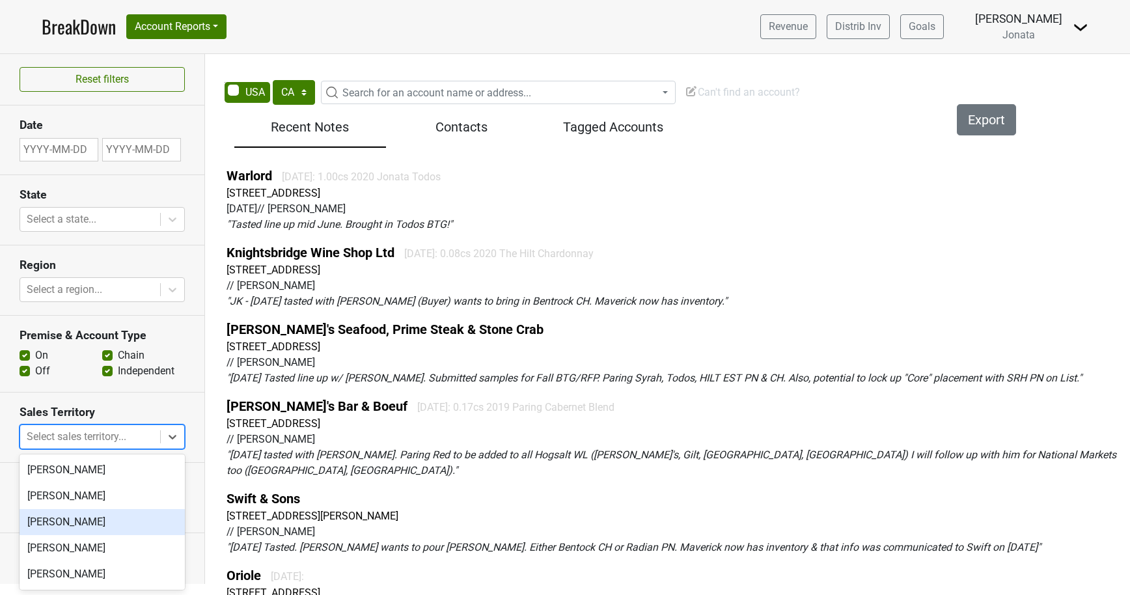
click at [120, 512] on div "James Kenna" at bounding box center [102, 522] width 165 height 26
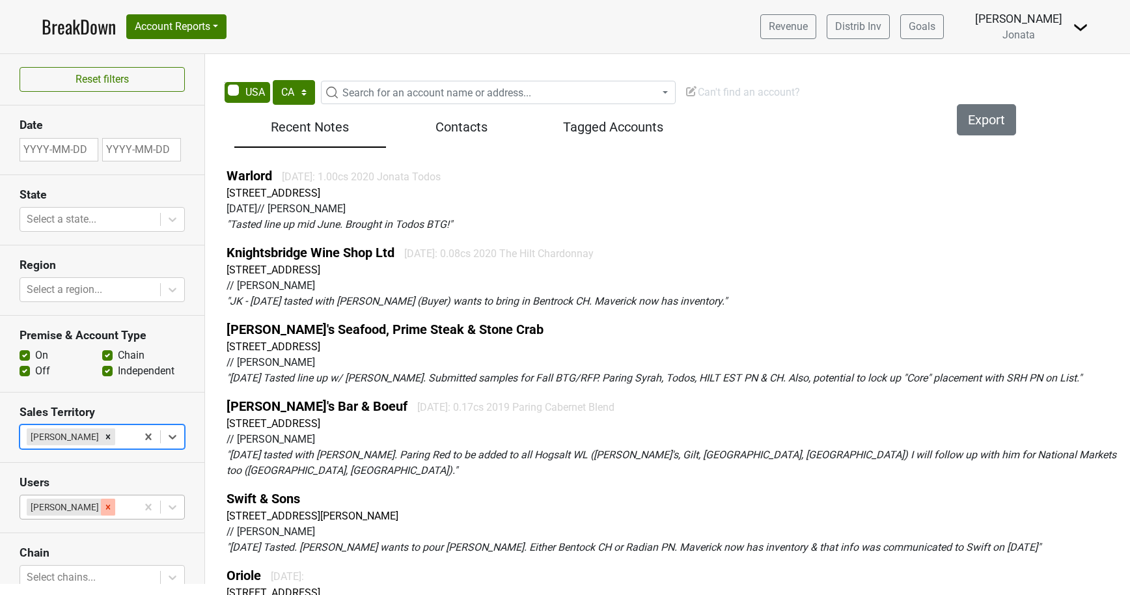
click at [106, 507] on icon "Remove James Kenna" at bounding box center [108, 506] width 5 height 5
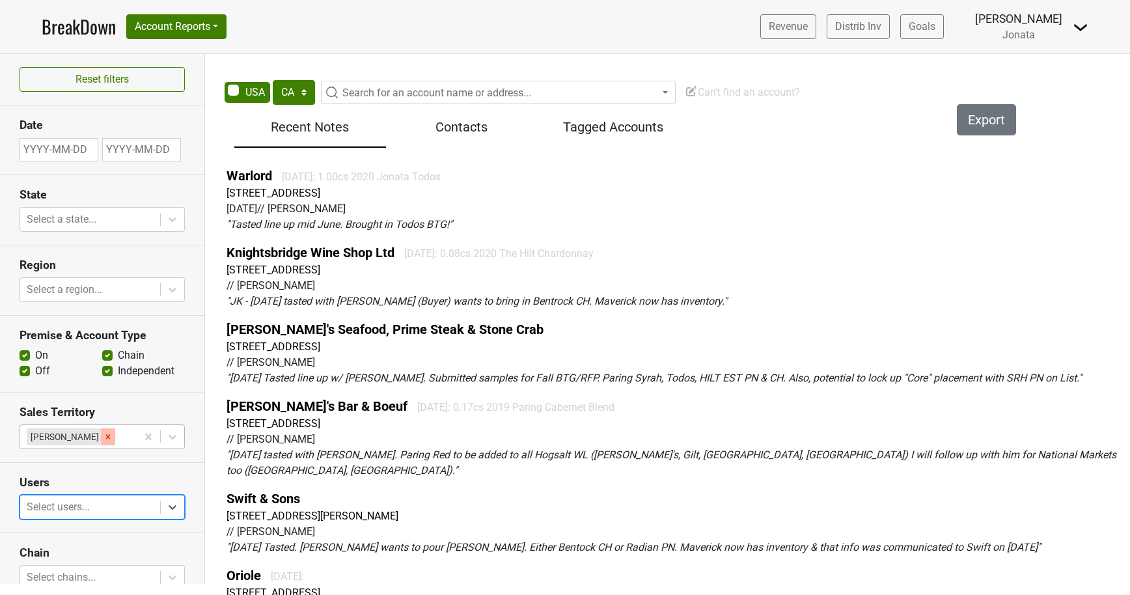
click at [103, 434] on icon "Remove James Kenna" at bounding box center [107, 436] width 9 height 9
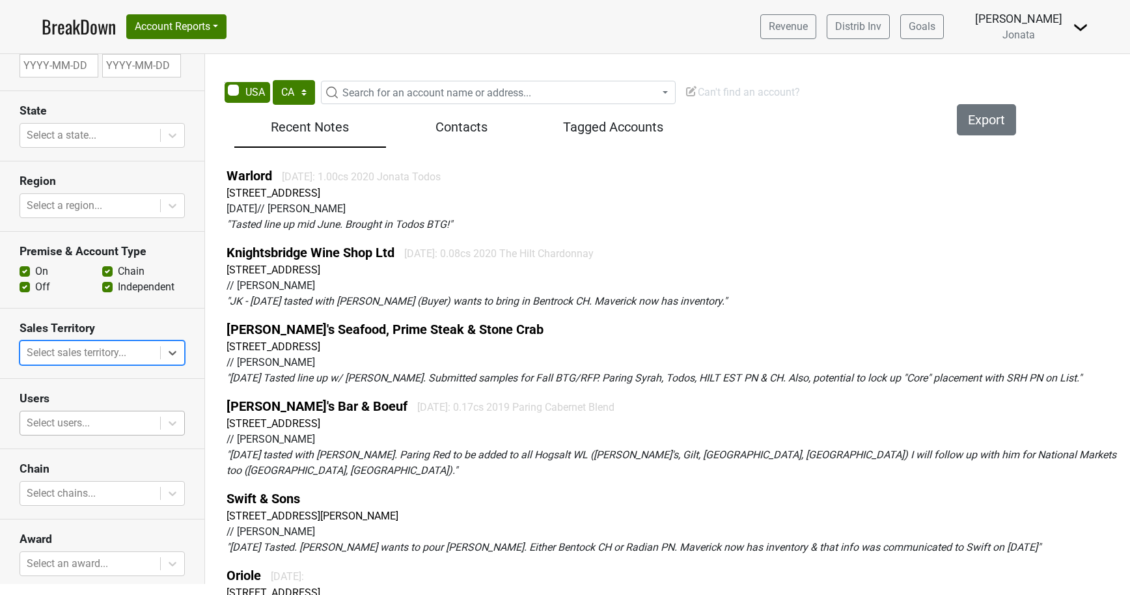
scroll to position [59, 0]
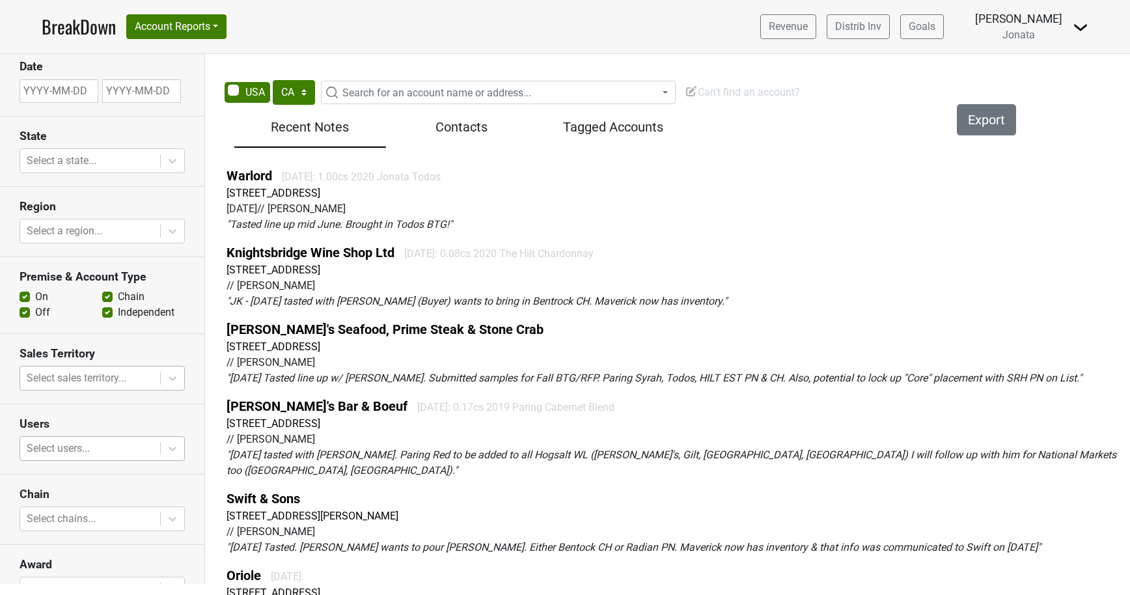
click at [458, 128] on h5 "Contacts" at bounding box center [461, 127] width 139 height 16
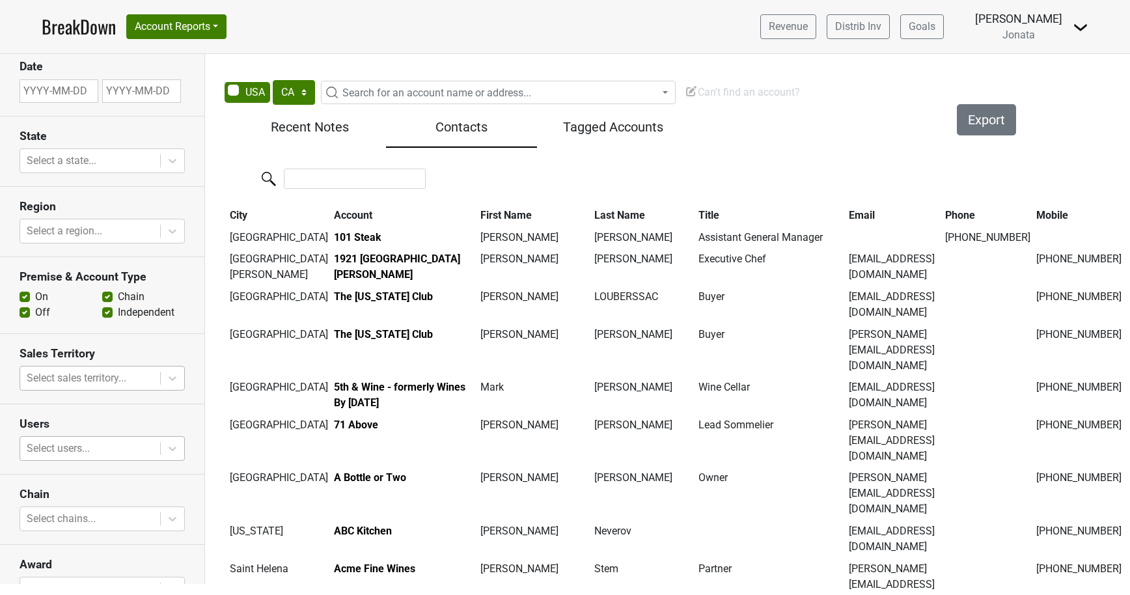
click at [297, 126] on h5 "Recent Notes" at bounding box center [310, 127] width 139 height 16
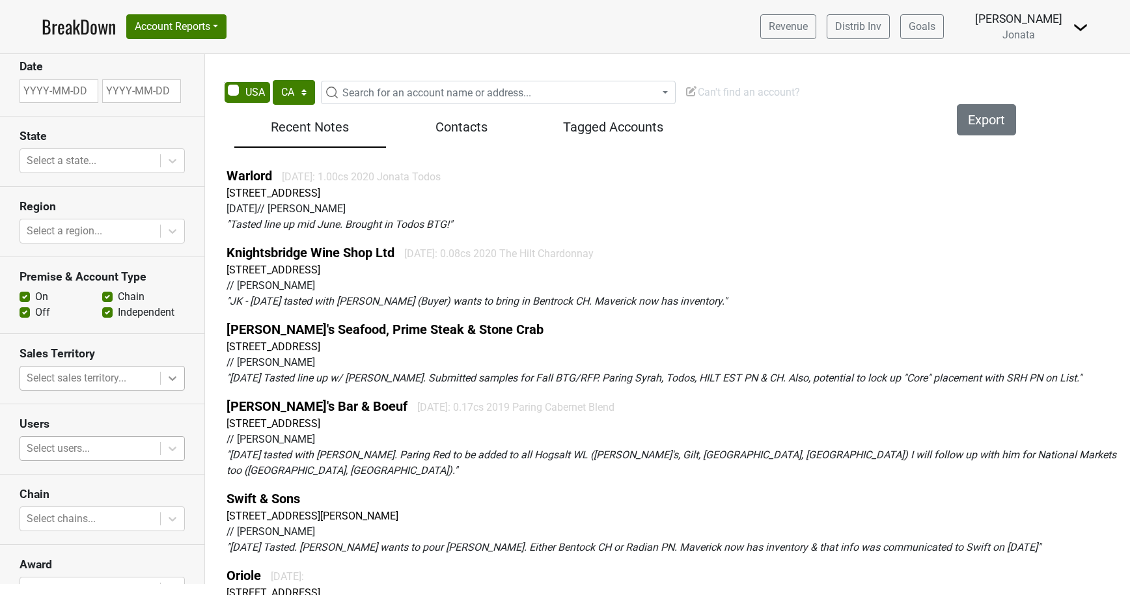
click at [172, 374] on icon at bounding box center [172, 378] width 13 height 13
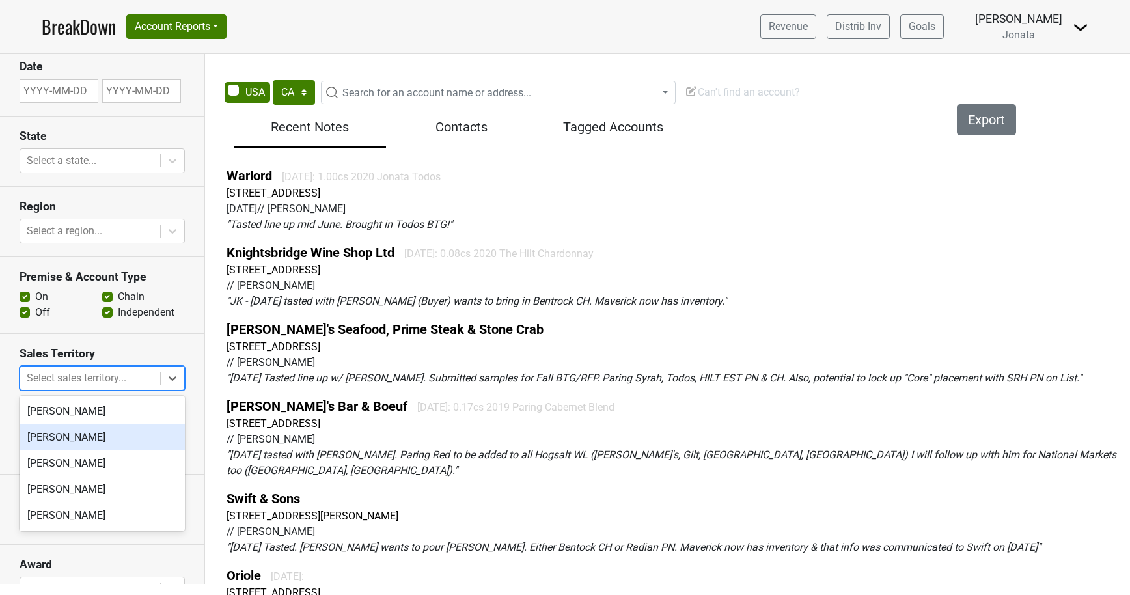
click at [126, 428] on div "Adam Mahler" at bounding box center [102, 437] width 165 height 26
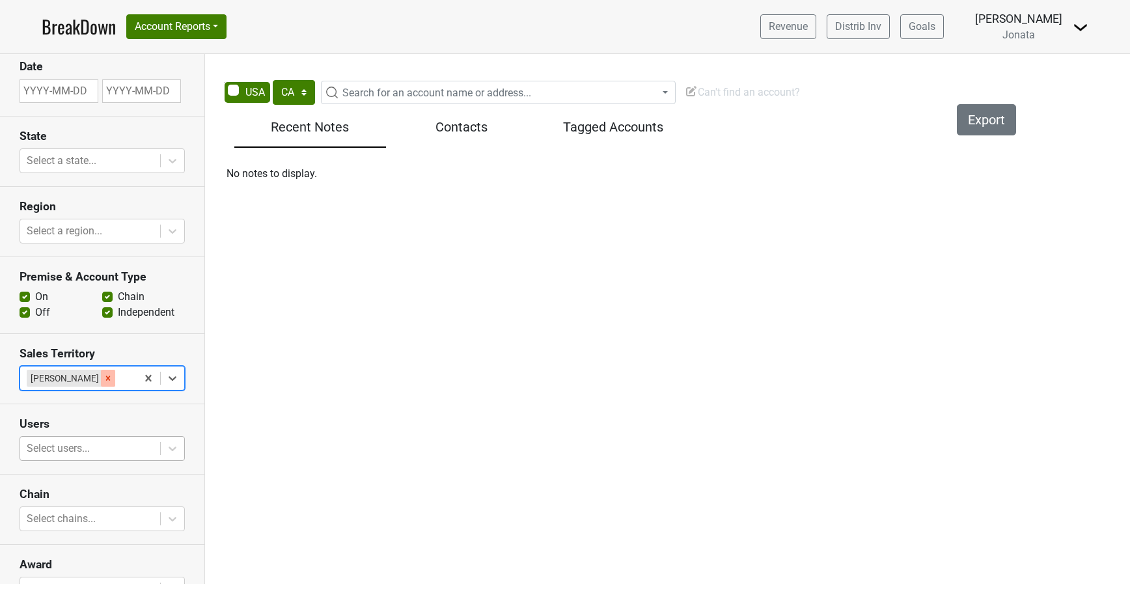
click at [106, 376] on icon "Remove Adam Mahler" at bounding box center [108, 377] width 5 height 5
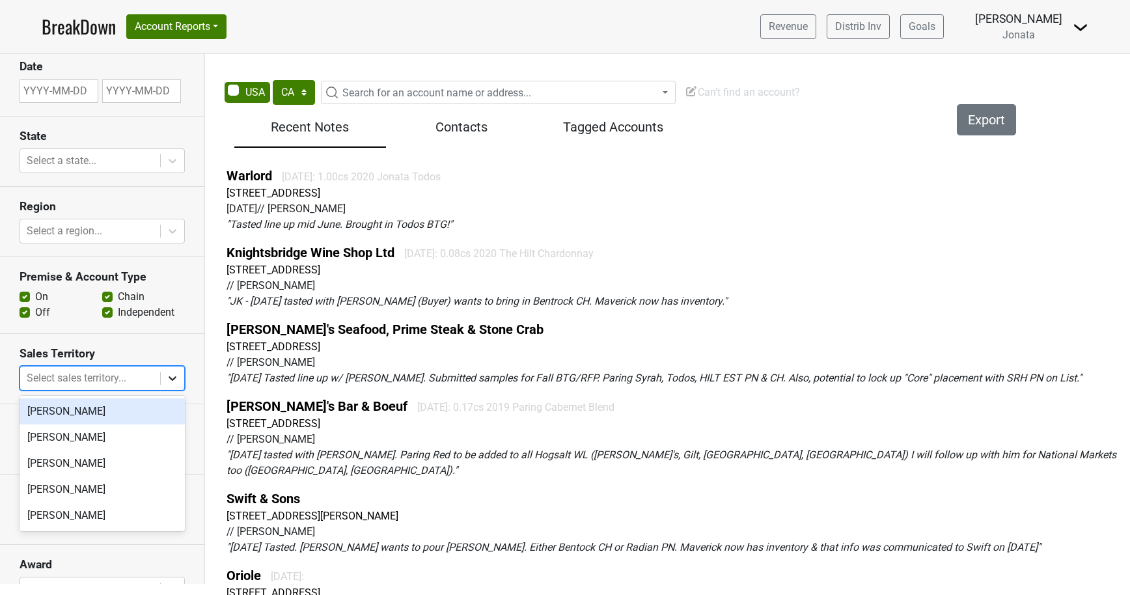
click at [172, 377] on icon at bounding box center [172, 378] width 13 height 13
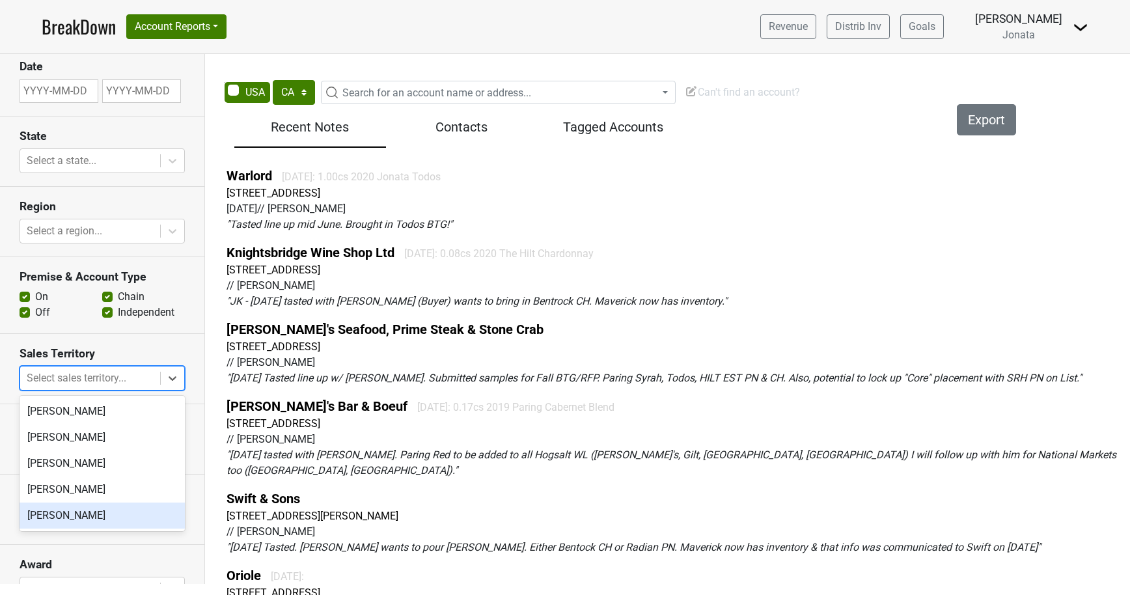
click at [81, 520] on div "Christina Dunn" at bounding box center [102, 515] width 165 height 26
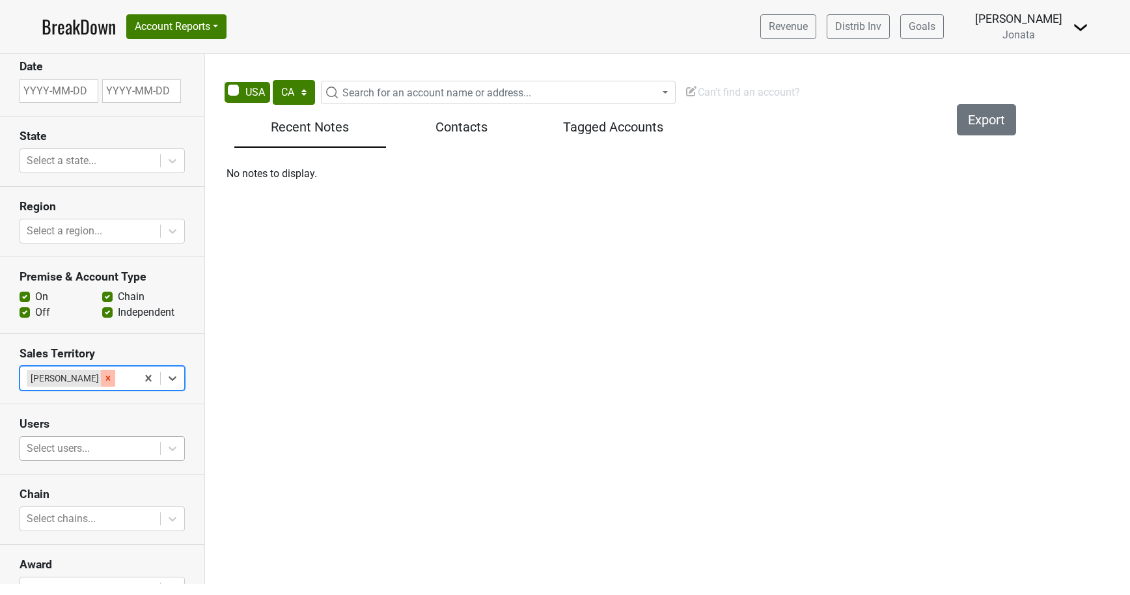
click at [103, 379] on icon "Remove Christina Dunn" at bounding box center [107, 378] width 9 height 9
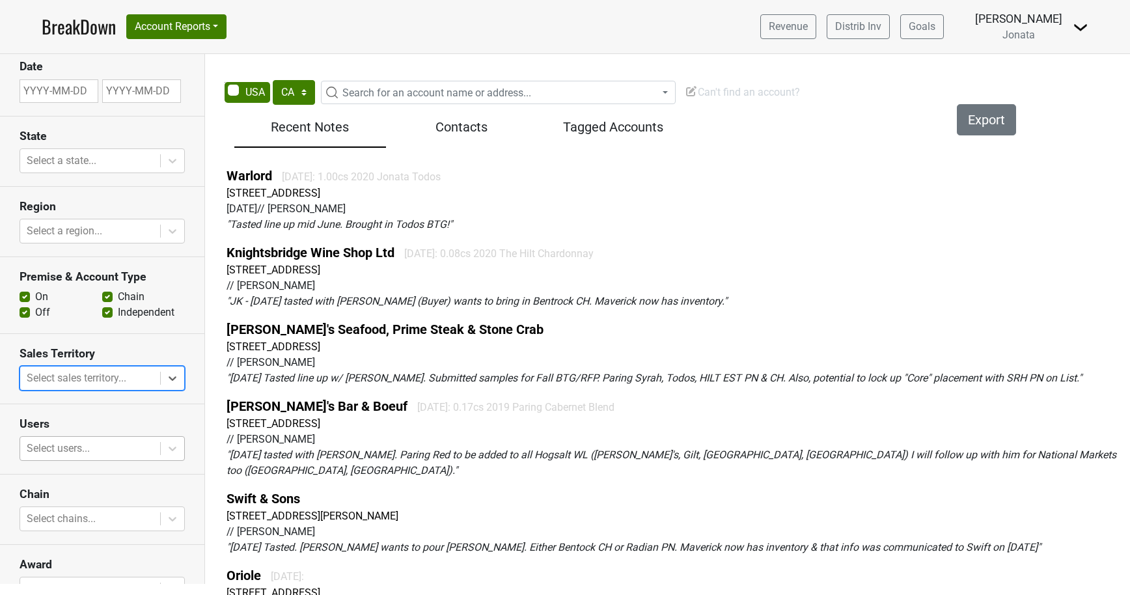
click at [448, 132] on h5 "Contacts" at bounding box center [461, 127] width 139 height 16
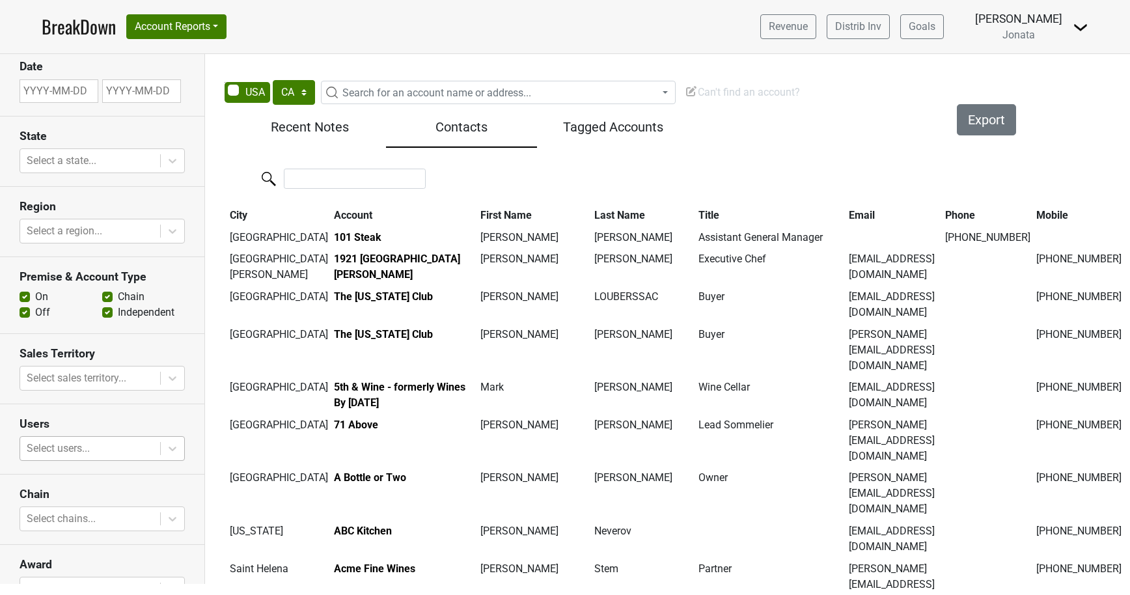
click at [708, 90] on span "Can't find an account?" at bounding box center [742, 92] width 115 height 12
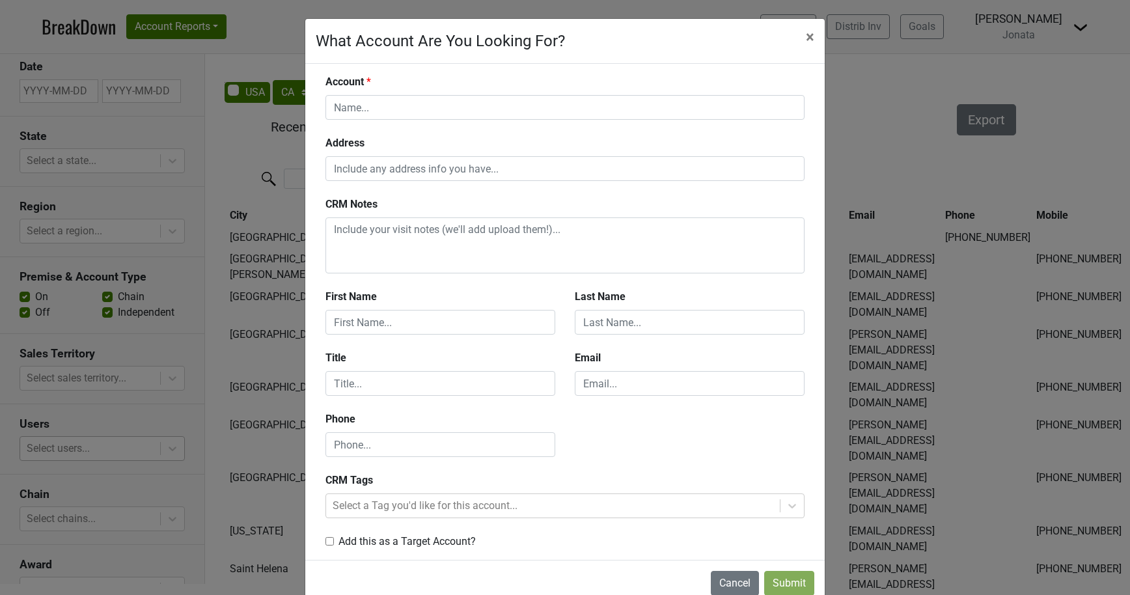
click at [791, 34] on div "What Account Are You Looking For? × Close" at bounding box center [564, 41] width 519 height 45
click at [813, 36] on span "×" at bounding box center [810, 37] width 8 height 18
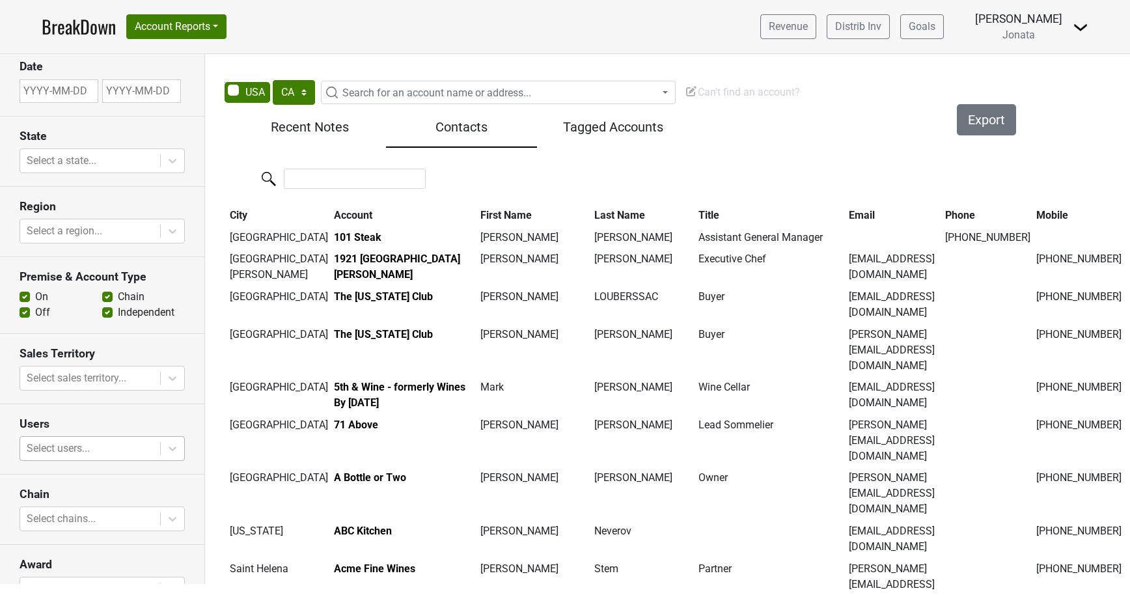
click at [631, 125] on h5 "Tagged Accounts" at bounding box center [612, 127] width 139 height 16
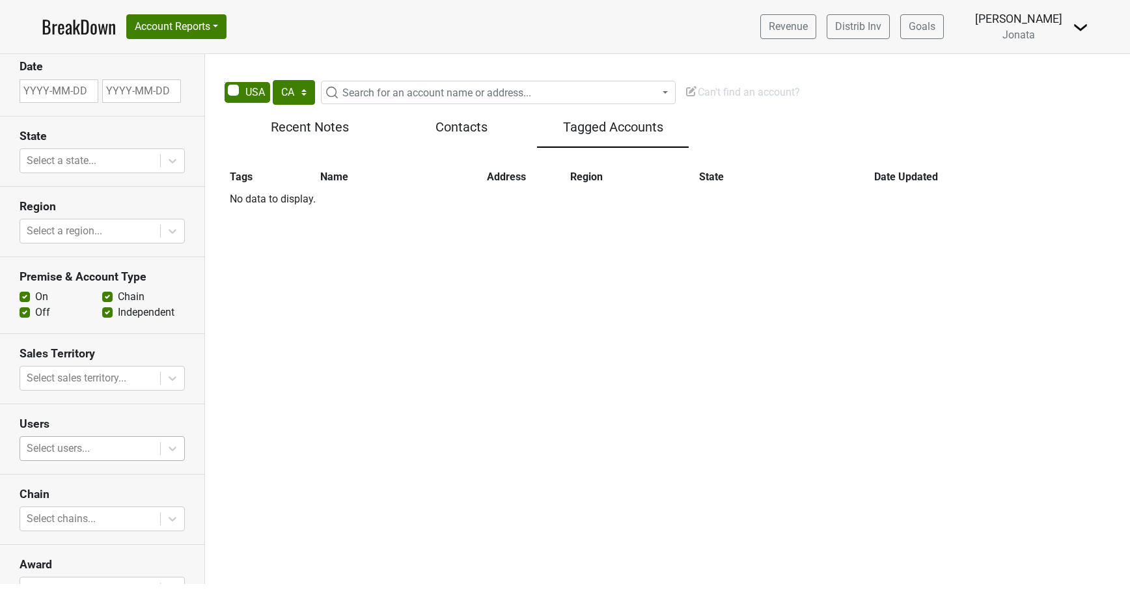
click at [431, 126] on h5 "Contacts" at bounding box center [461, 127] width 139 height 16
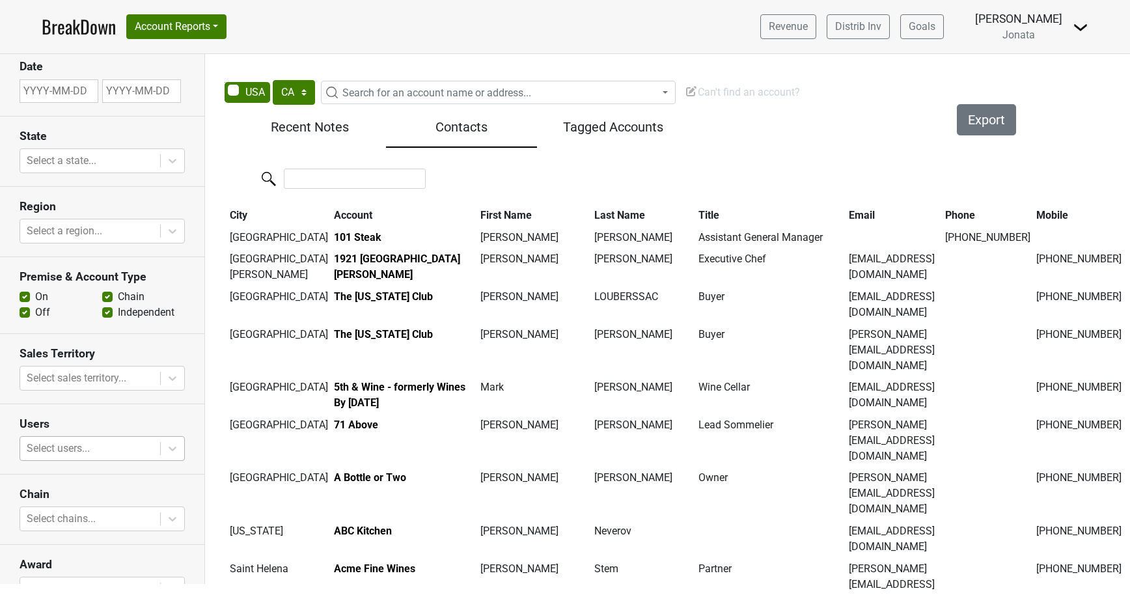
click at [302, 130] on h5 "Recent Notes" at bounding box center [310, 127] width 139 height 16
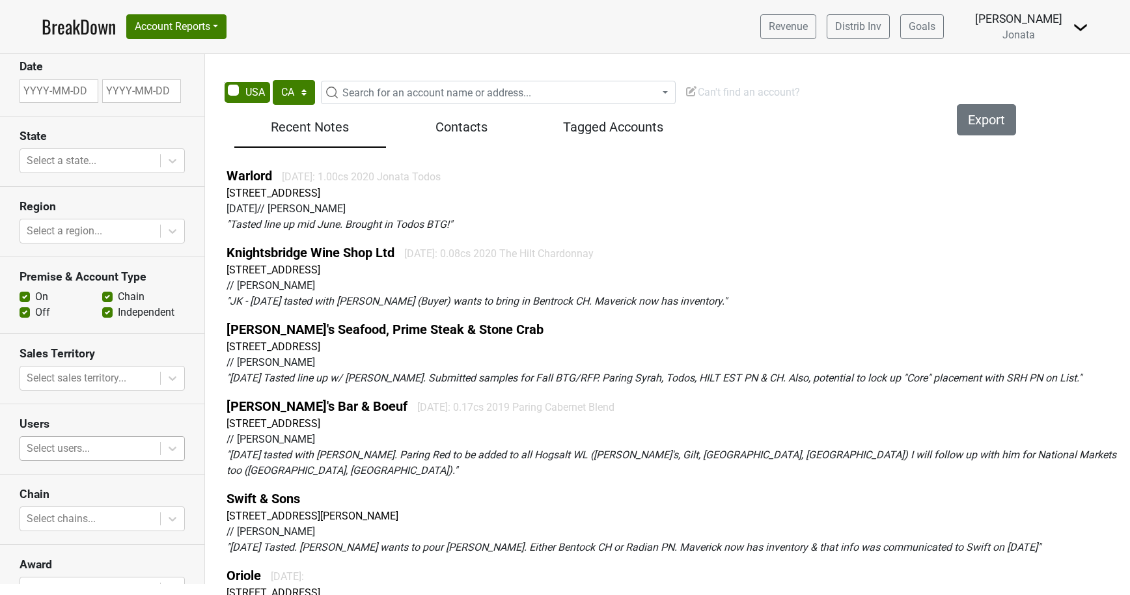
click at [1087, 28] on img at bounding box center [1080, 28] width 16 height 16
click at [1060, 51] on link "Control Center" at bounding box center [1036, 52] width 103 height 21
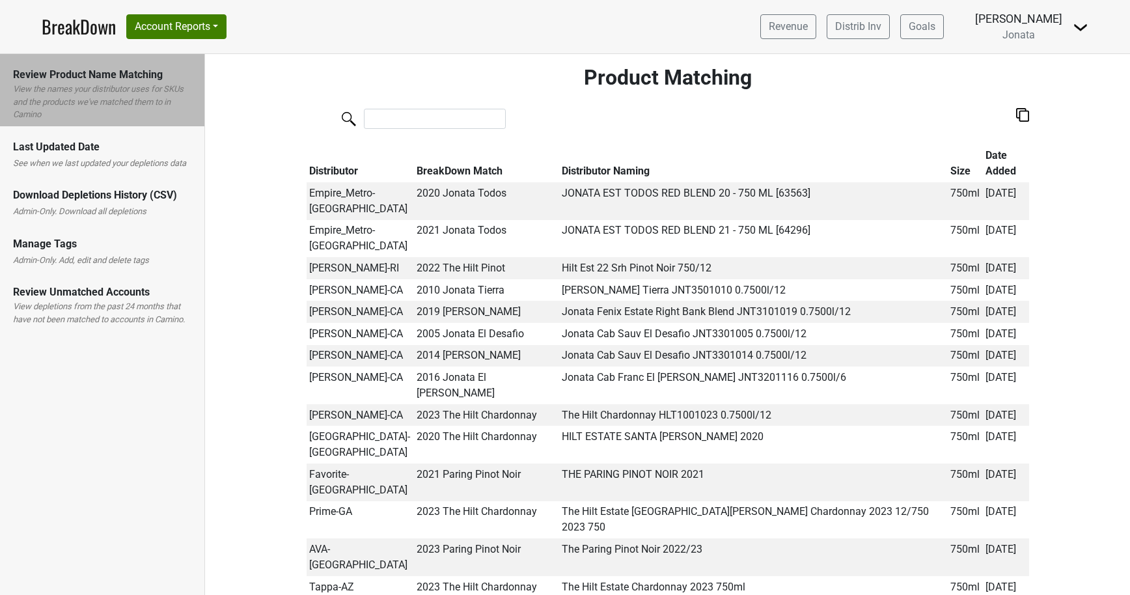
click at [630, 172] on th "Distributor Naming" at bounding box center [752, 163] width 389 height 38
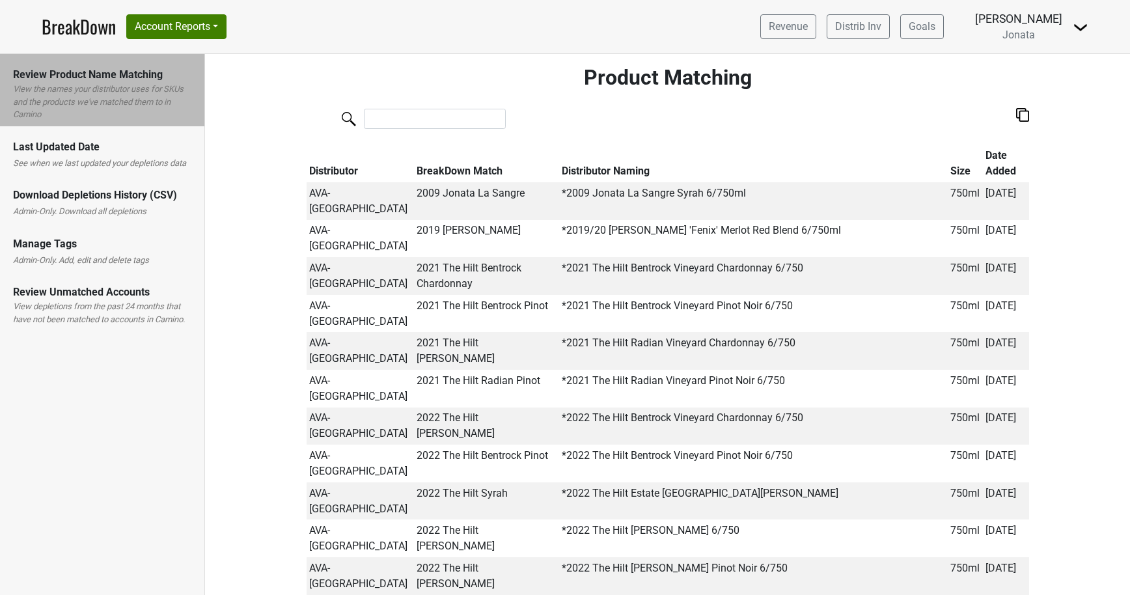
click at [630, 172] on th "Distributor Naming" at bounding box center [752, 163] width 389 height 38
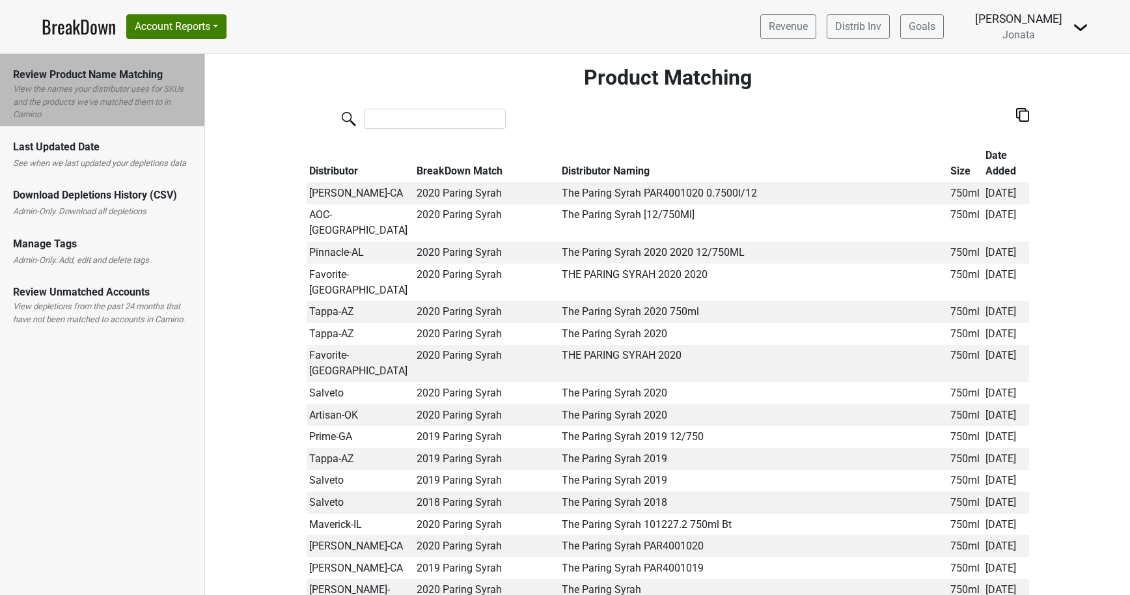
click at [1079, 24] on img at bounding box center [1080, 28] width 16 height 16
click at [1045, 49] on link "Control Center" at bounding box center [1036, 52] width 103 height 21
click at [191, 23] on button "Account Reports" at bounding box center [176, 26] width 100 height 25
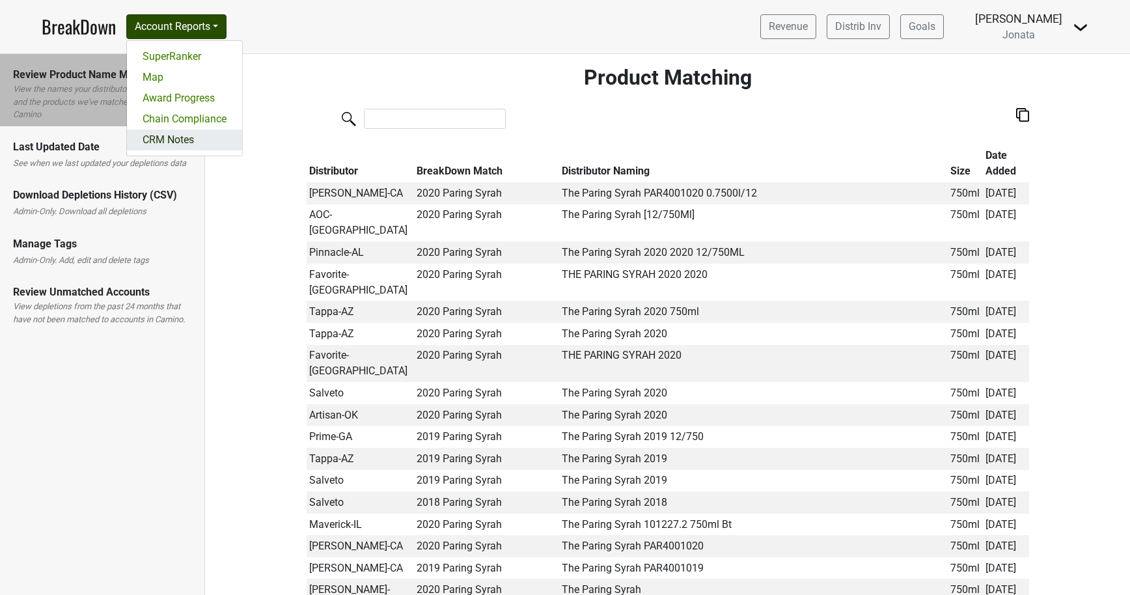
click at [182, 133] on link "CRM Notes" at bounding box center [184, 140] width 115 height 21
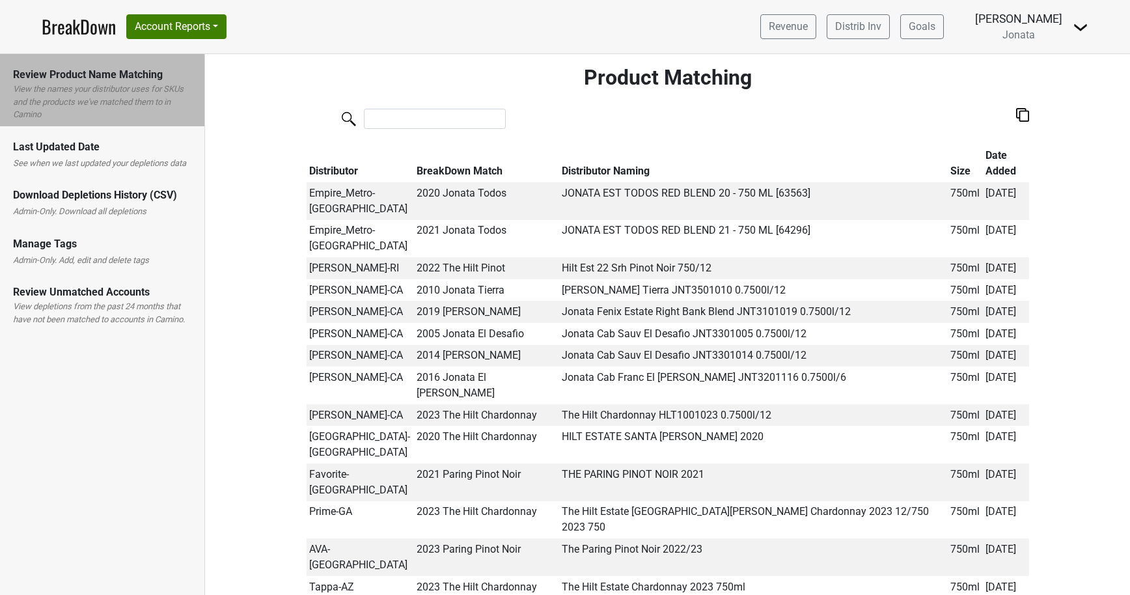
click at [138, 249] on div "Manage Tags" at bounding box center [102, 244] width 178 height 16
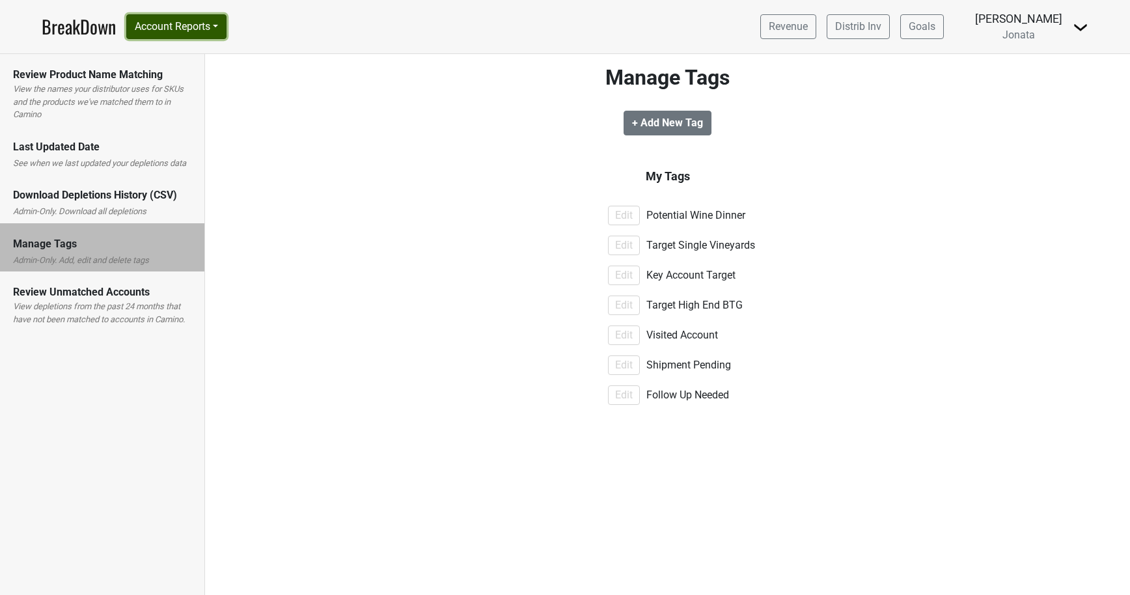
click at [203, 25] on button "Account Reports" at bounding box center [176, 26] width 100 height 25
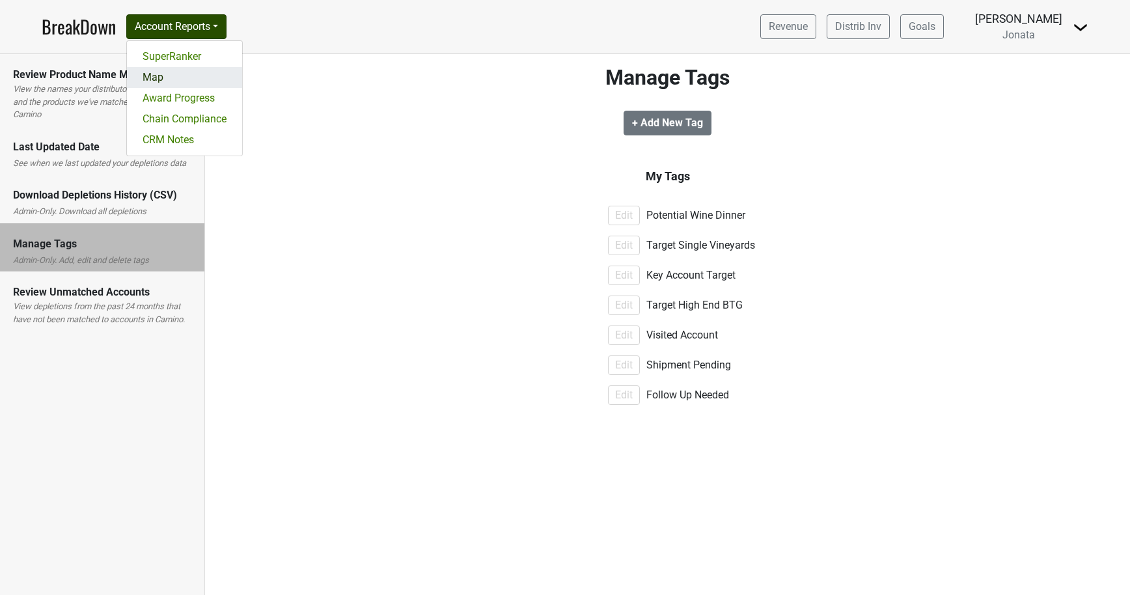
click at [179, 77] on link "Map" at bounding box center [184, 77] width 115 height 21
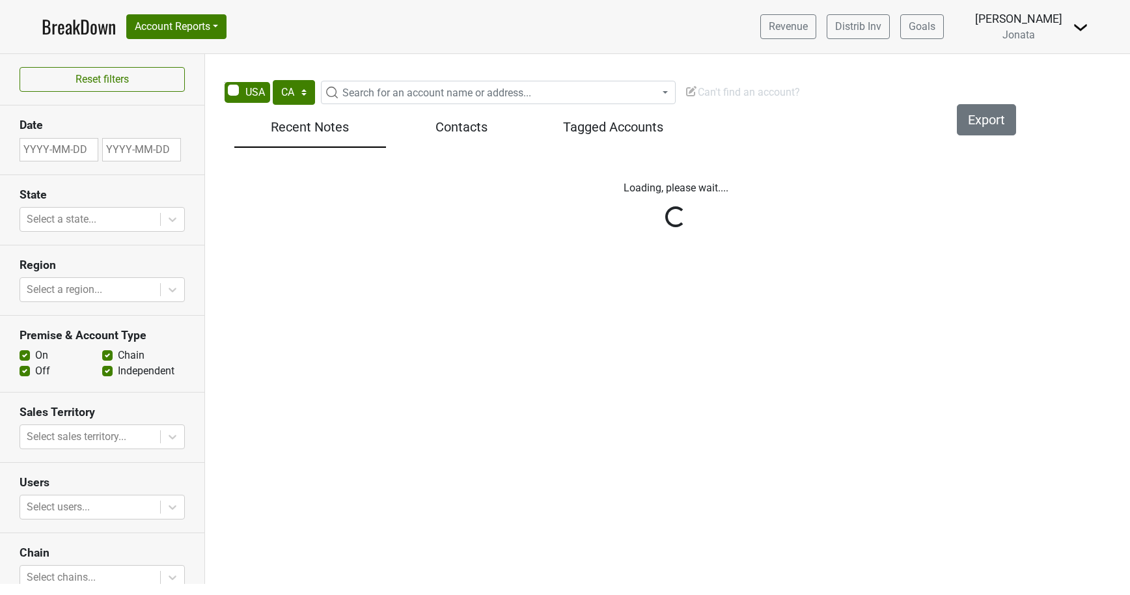
select select "CA"
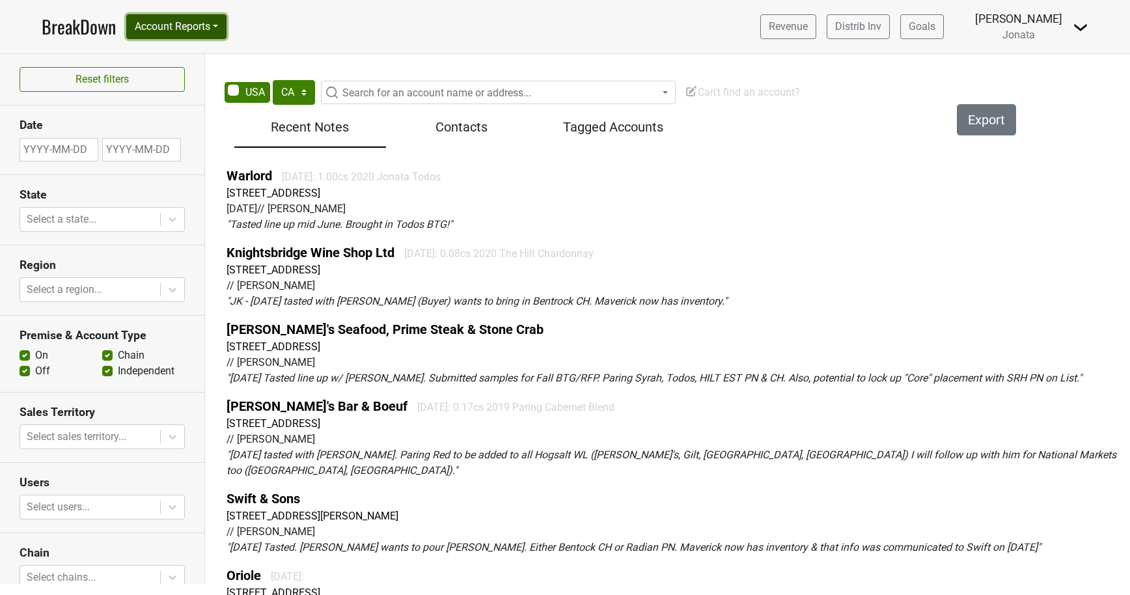
click at [222, 19] on button "Account Reports" at bounding box center [176, 26] width 100 height 25
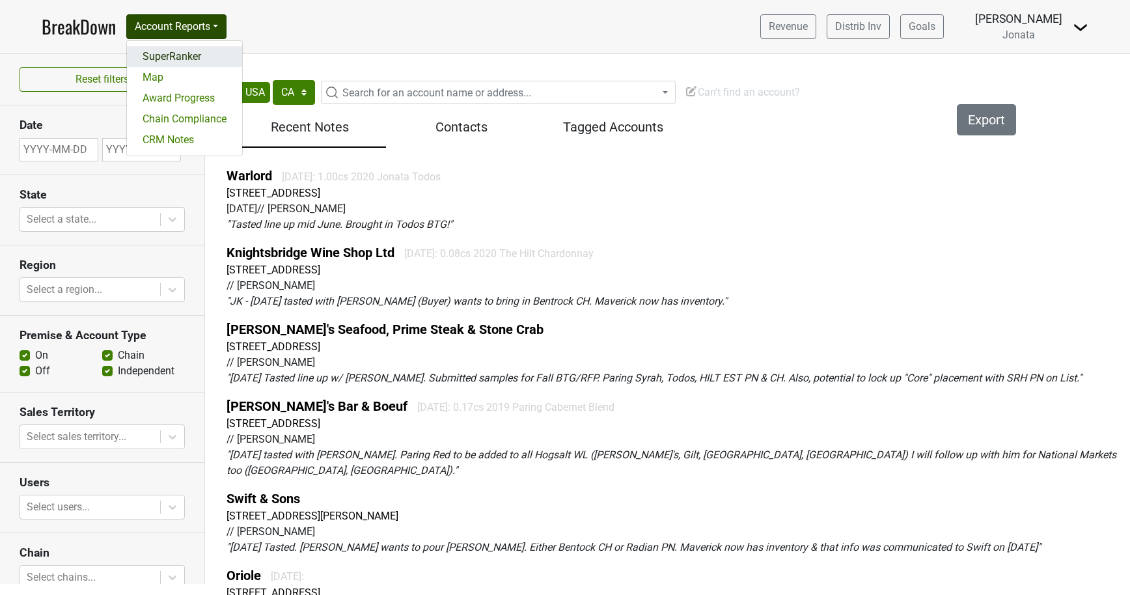
click at [195, 49] on link "SuperRanker" at bounding box center [184, 56] width 115 height 21
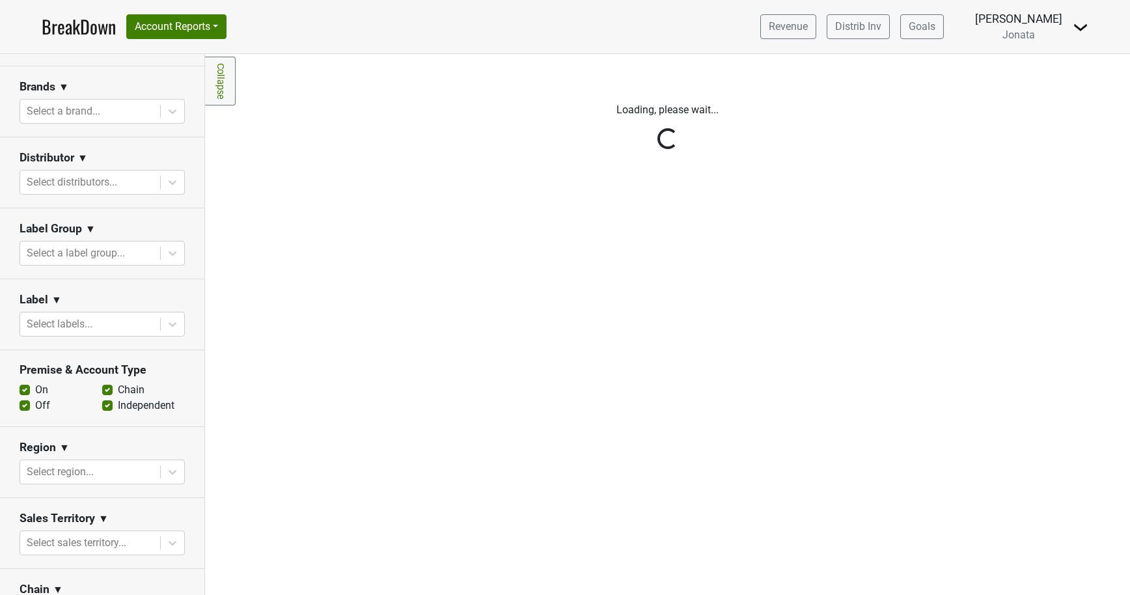
scroll to position [494, 0]
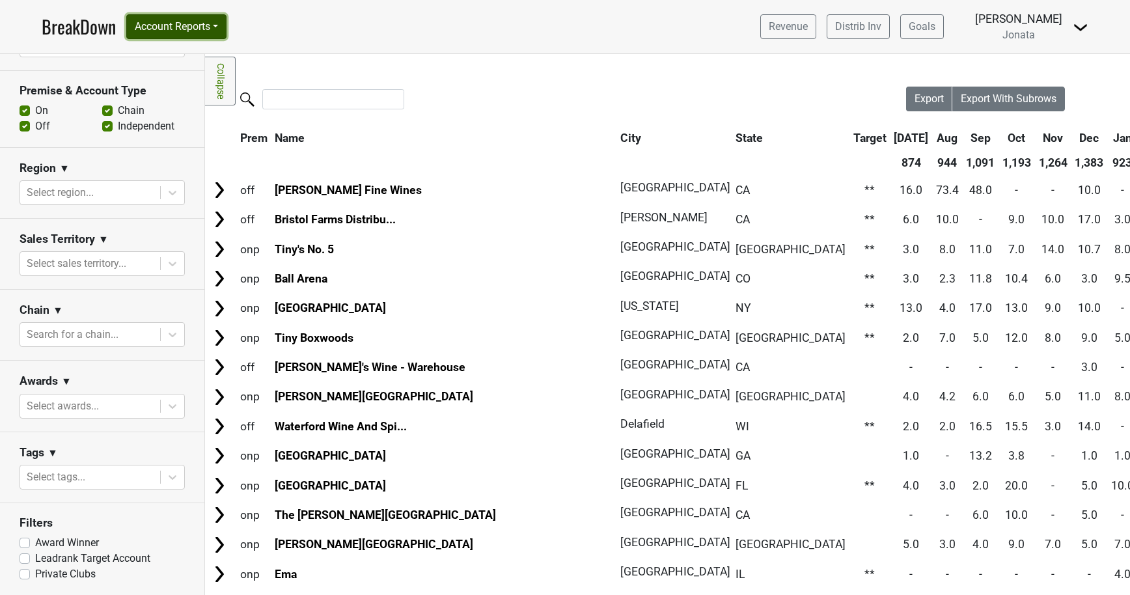
click at [222, 19] on button "Account Reports" at bounding box center [176, 26] width 100 height 25
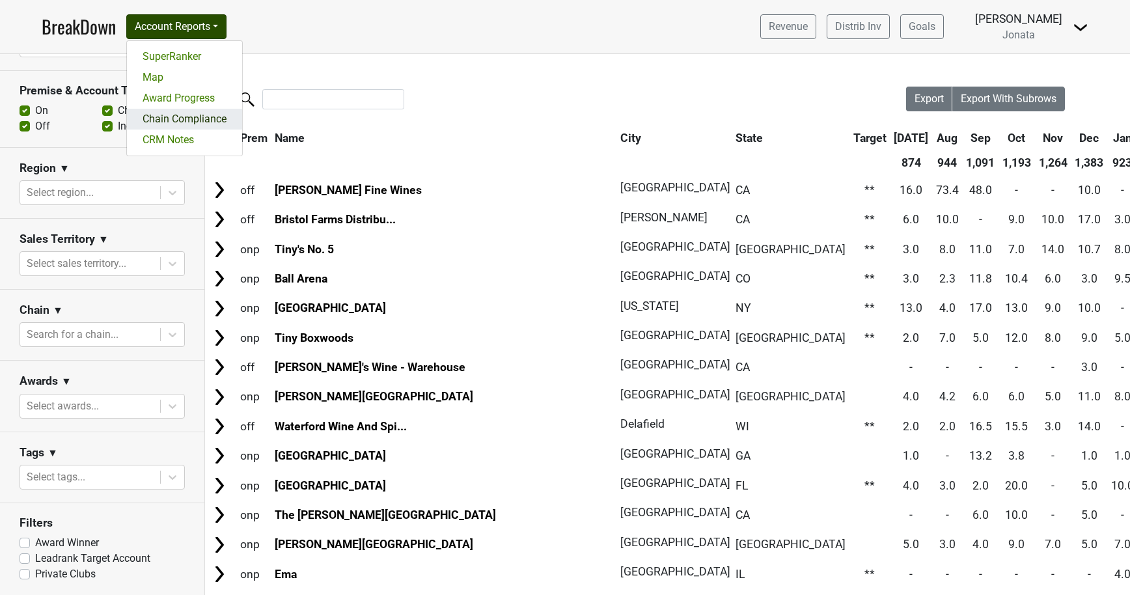
click at [213, 121] on link "Chain Compliance" at bounding box center [184, 119] width 115 height 21
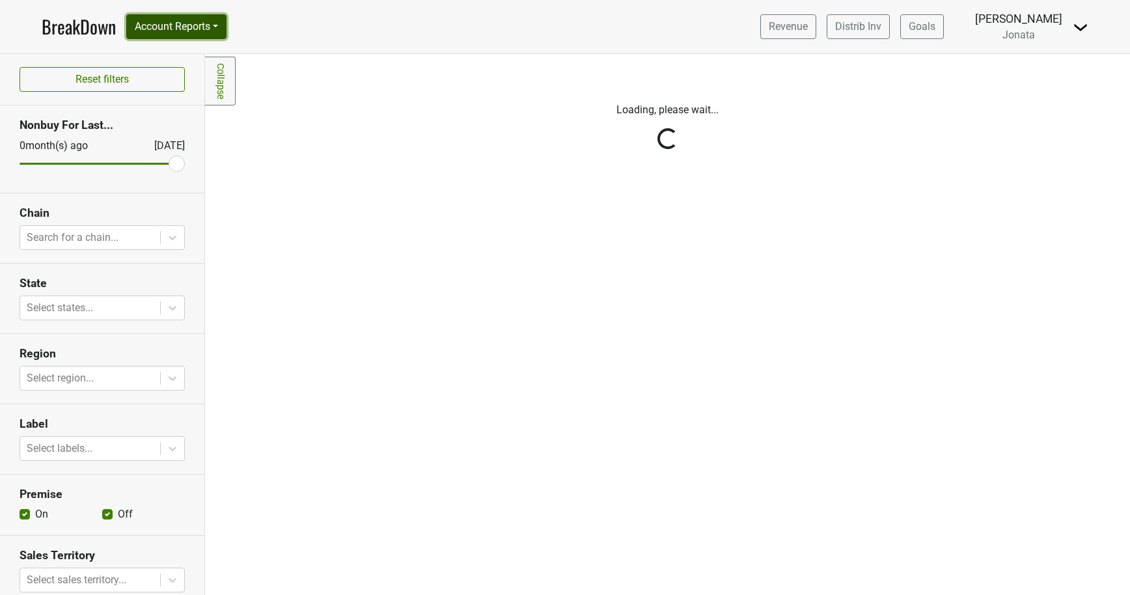
click at [214, 25] on button "Account Reports" at bounding box center [176, 26] width 100 height 25
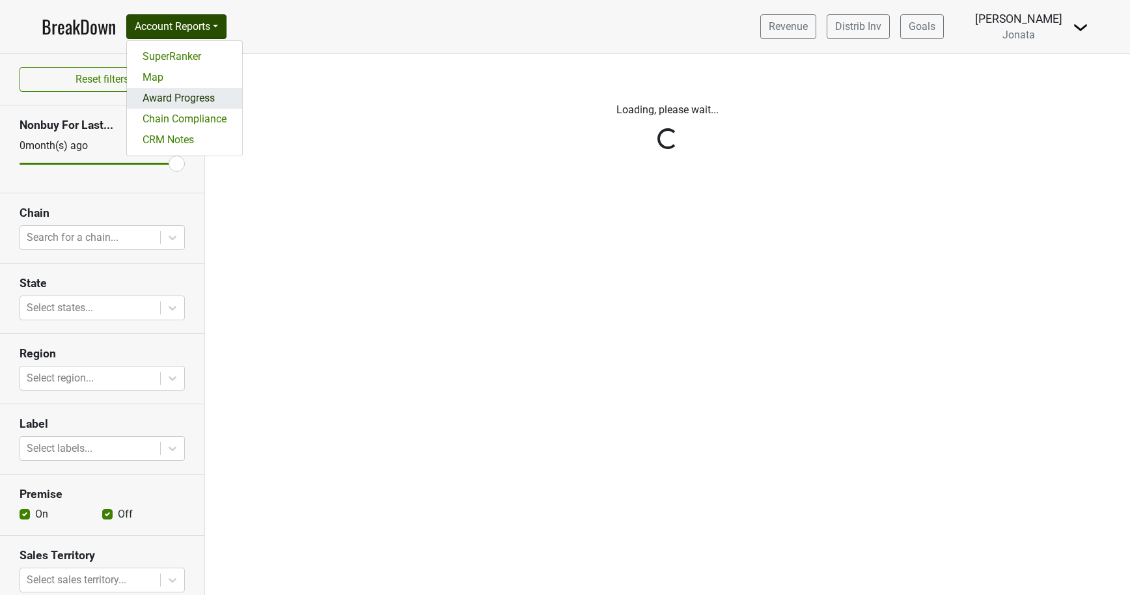
click at [185, 98] on link "Award Progress" at bounding box center [184, 98] width 115 height 21
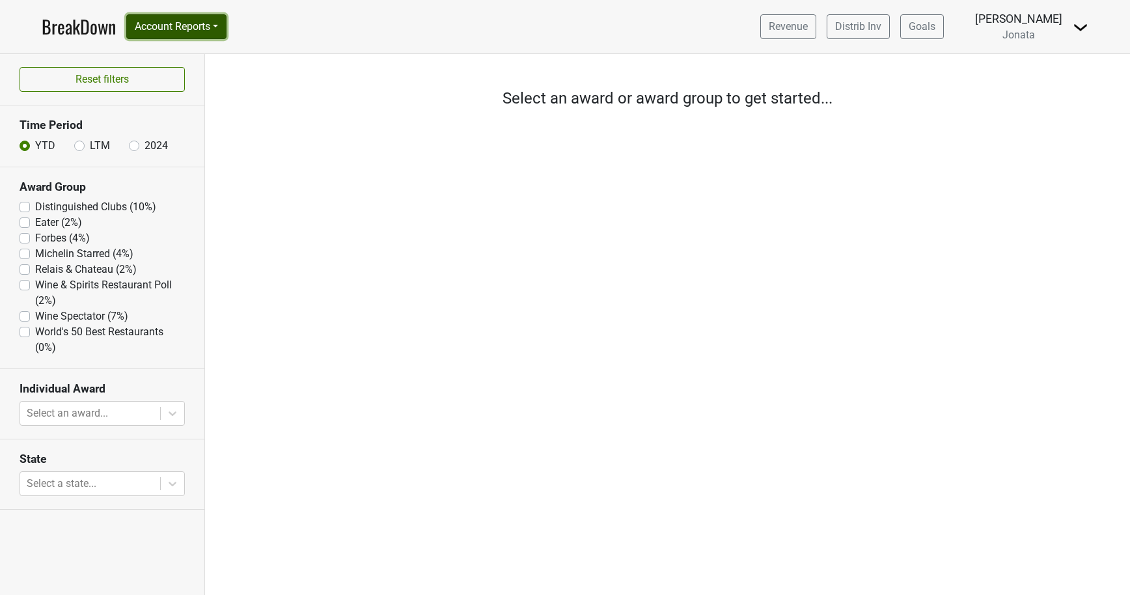
click at [198, 22] on button "Account Reports" at bounding box center [176, 26] width 100 height 25
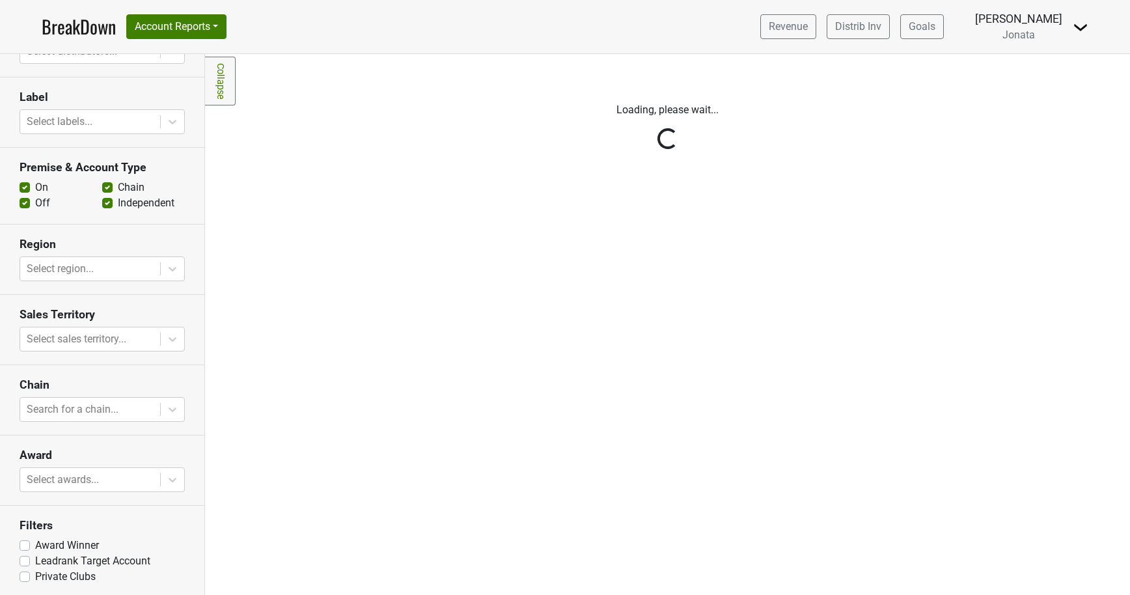
scroll to position [277, 0]
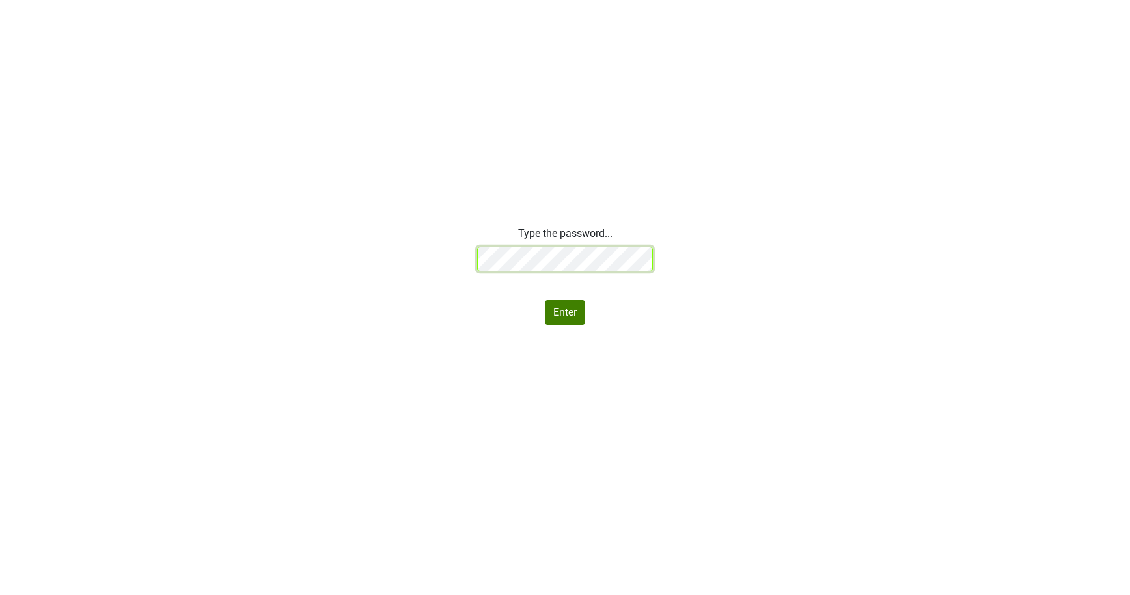
click at [359, 253] on div "Type the password... Enter" at bounding box center [565, 275] width 1130 height 99
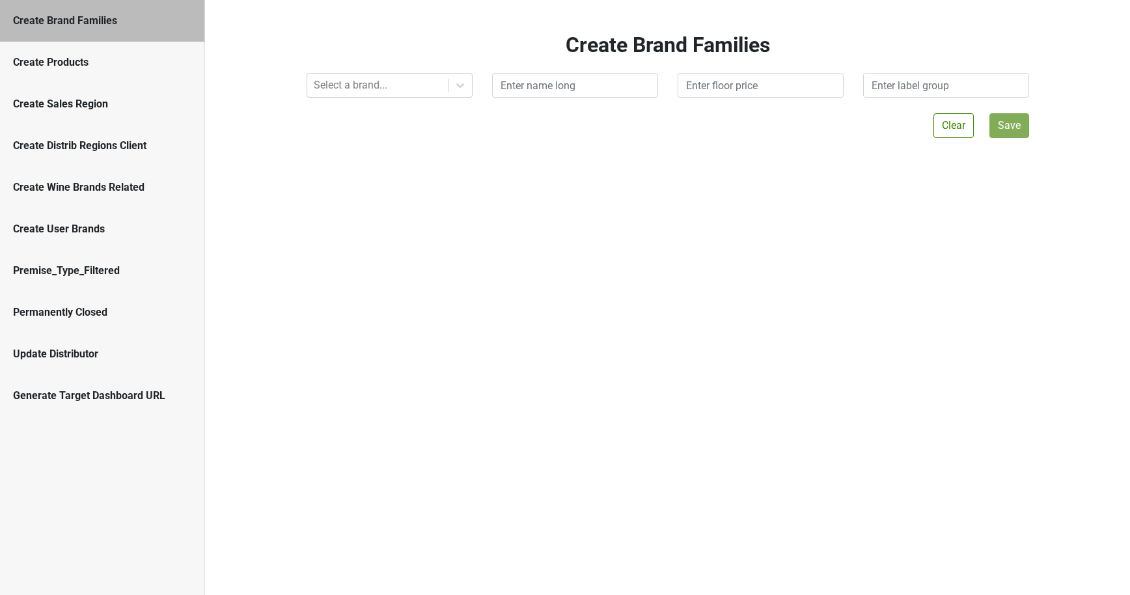
click at [64, 61] on div "Create Products" at bounding box center [102, 63] width 178 height 16
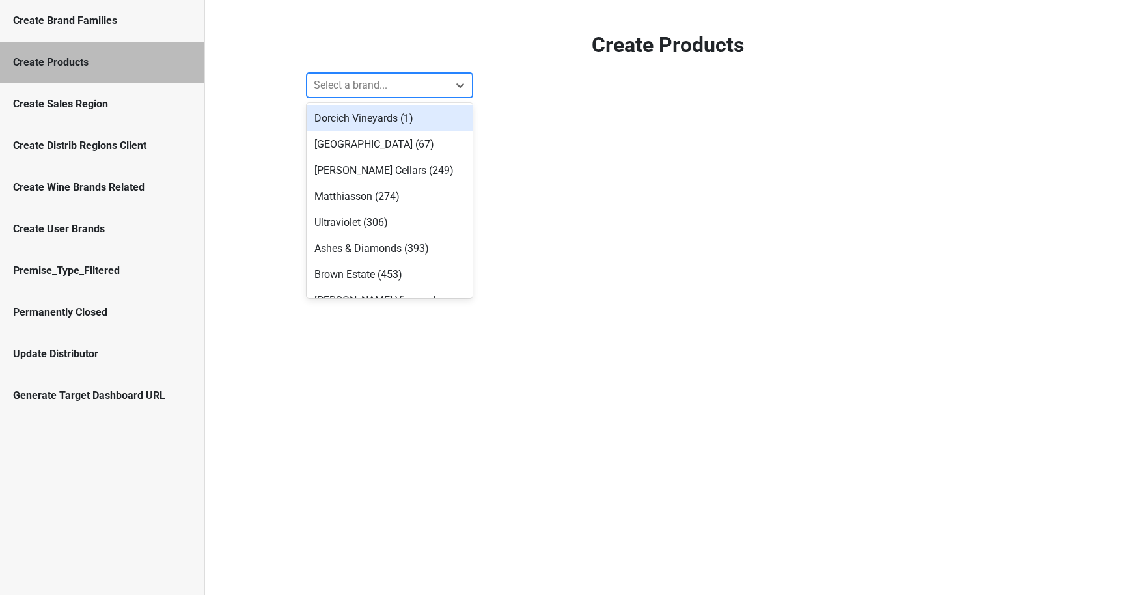
click at [407, 86] on div at bounding box center [378, 85] width 128 height 18
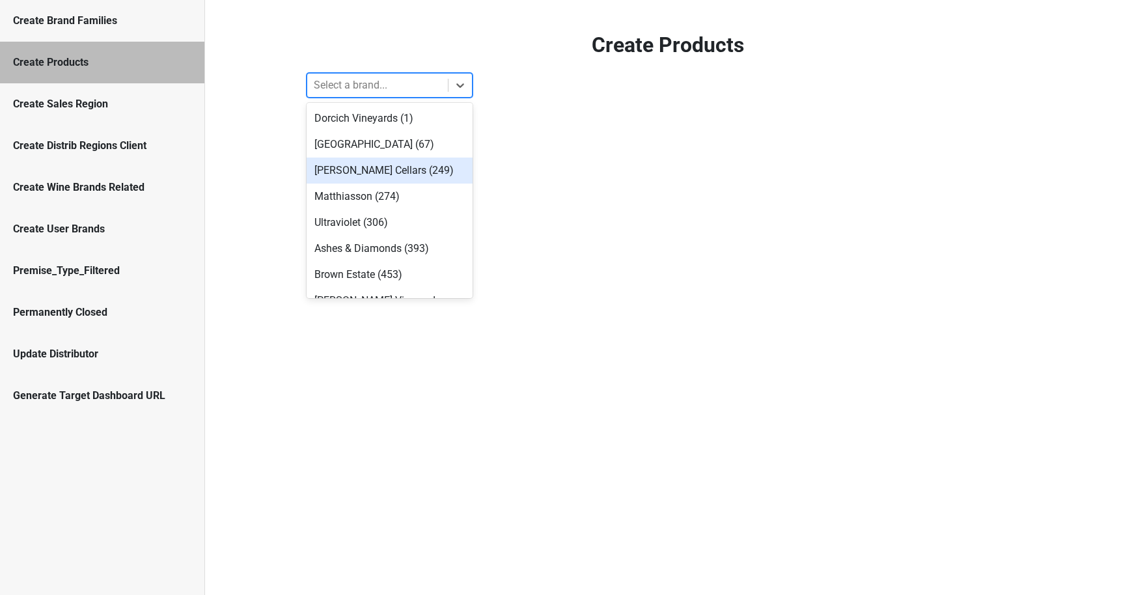
click at [407, 165] on div "[PERSON_NAME] Cellars (249)" at bounding box center [390, 170] width 166 height 26
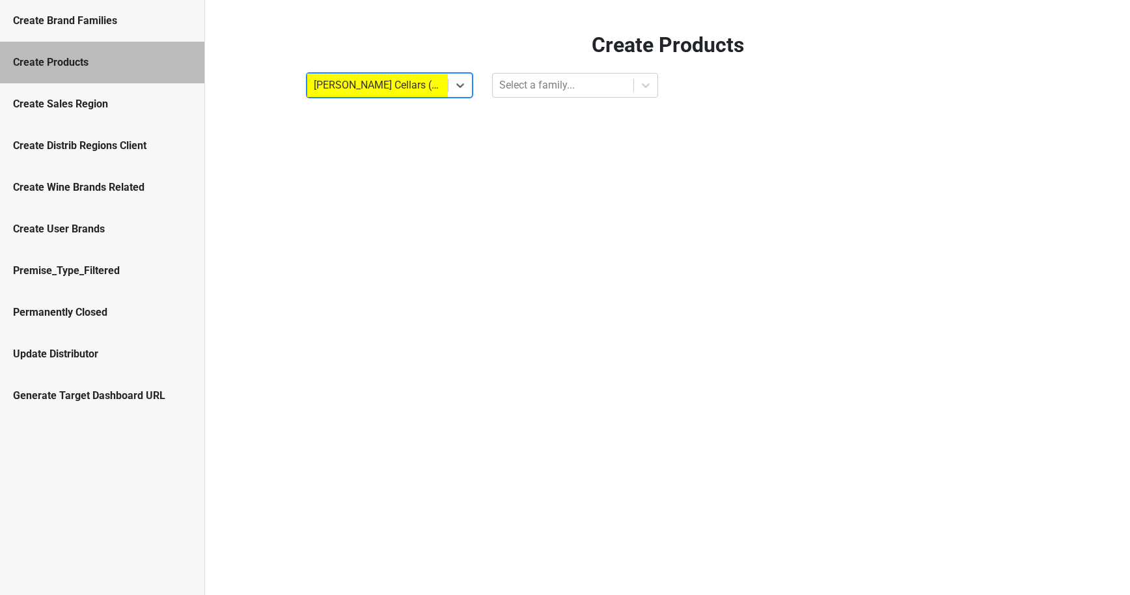
click at [500, 102] on div "Create Products option [PERSON_NAME] Cellars (249), selected. Select is focused…" at bounding box center [667, 297] width 925 height 595
click at [506, 88] on div at bounding box center [563, 85] width 128 height 18
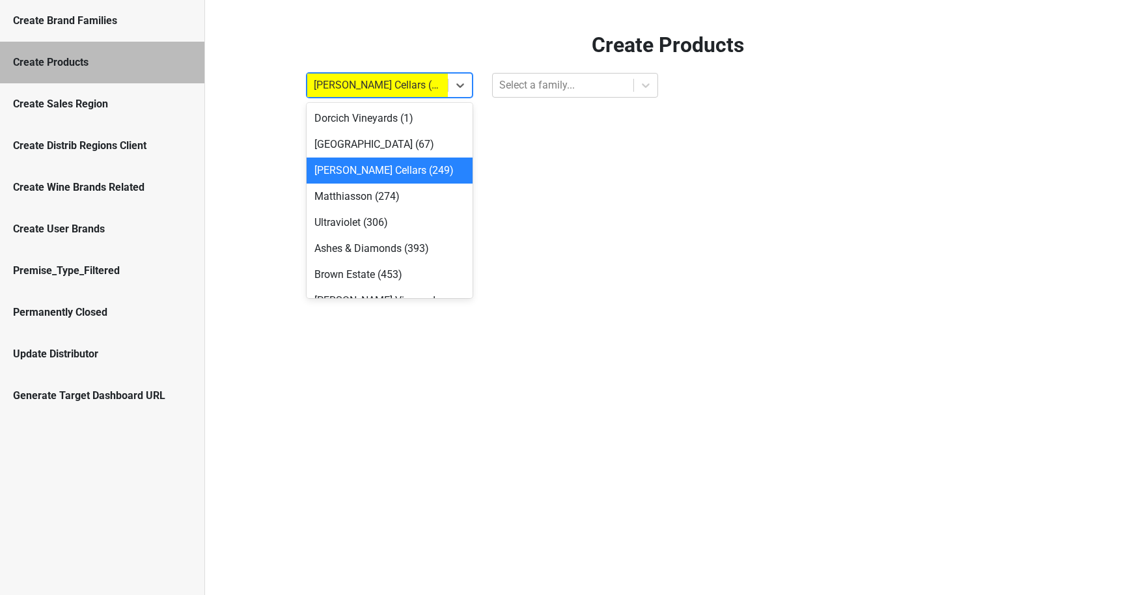
click at [410, 78] on div at bounding box center [378, 85] width 128 height 18
click at [407, 194] on div "Matthiasson (274)" at bounding box center [390, 197] width 166 height 26
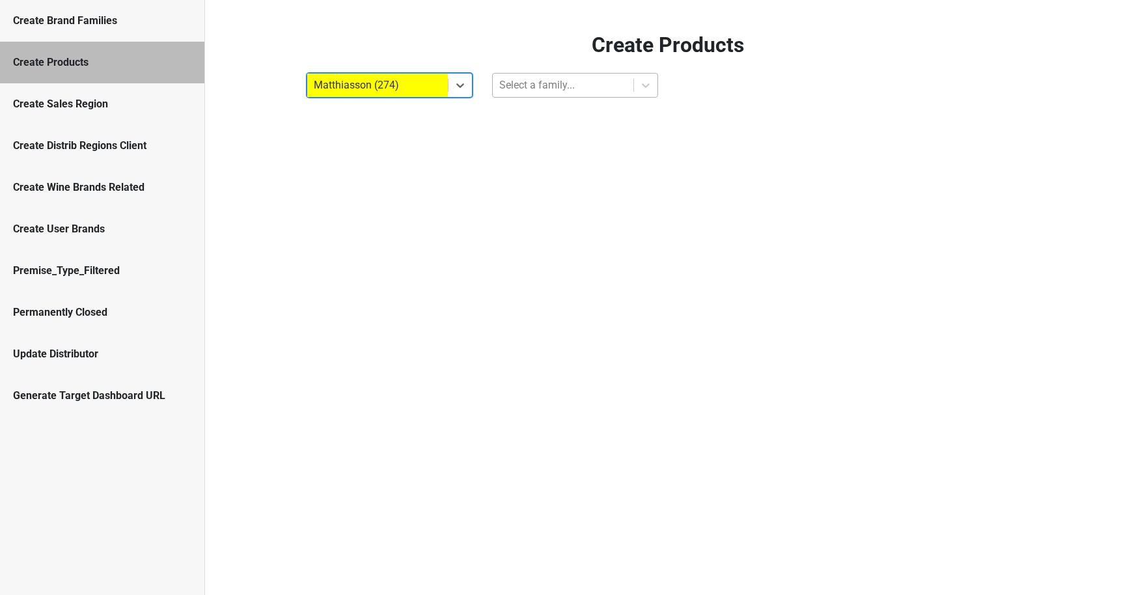
click at [535, 86] on div at bounding box center [563, 85] width 128 height 18
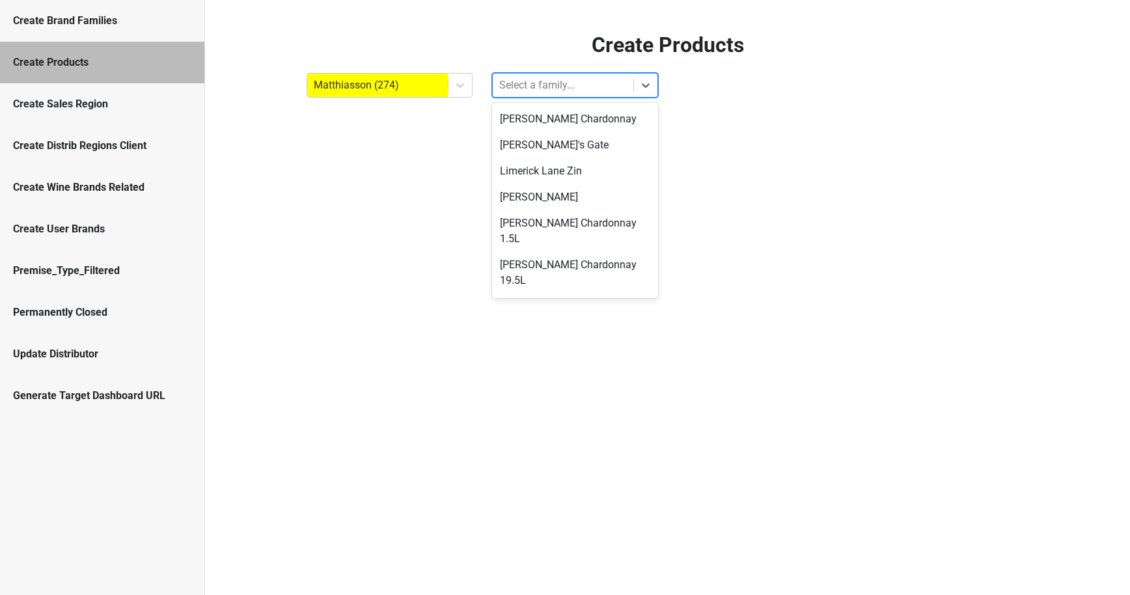
scroll to position [248, 0]
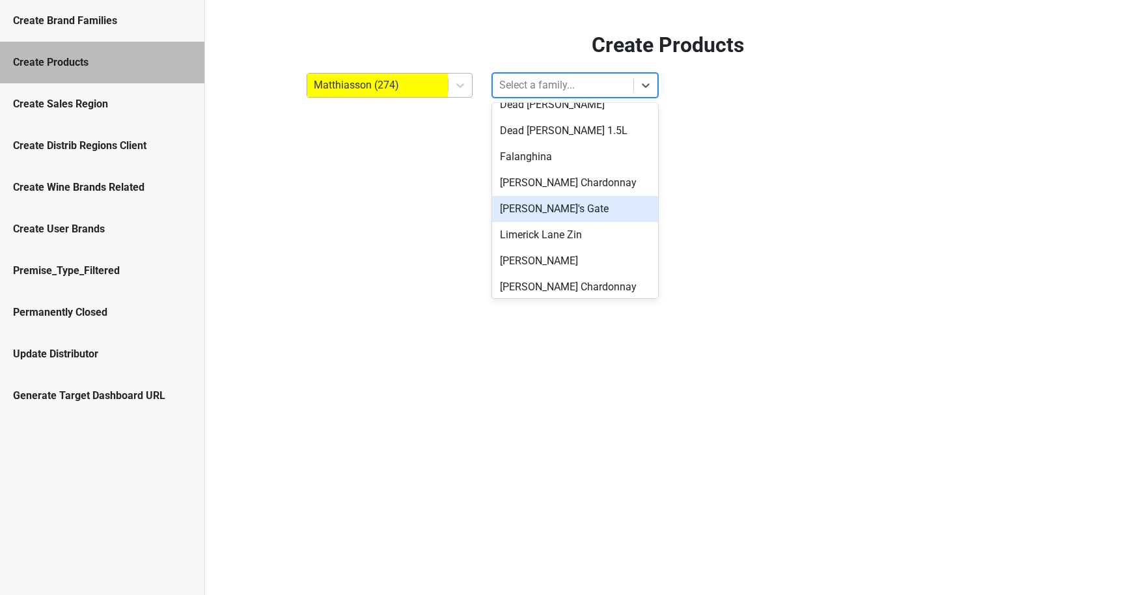
click at [418, 92] on div at bounding box center [378, 85] width 128 height 18
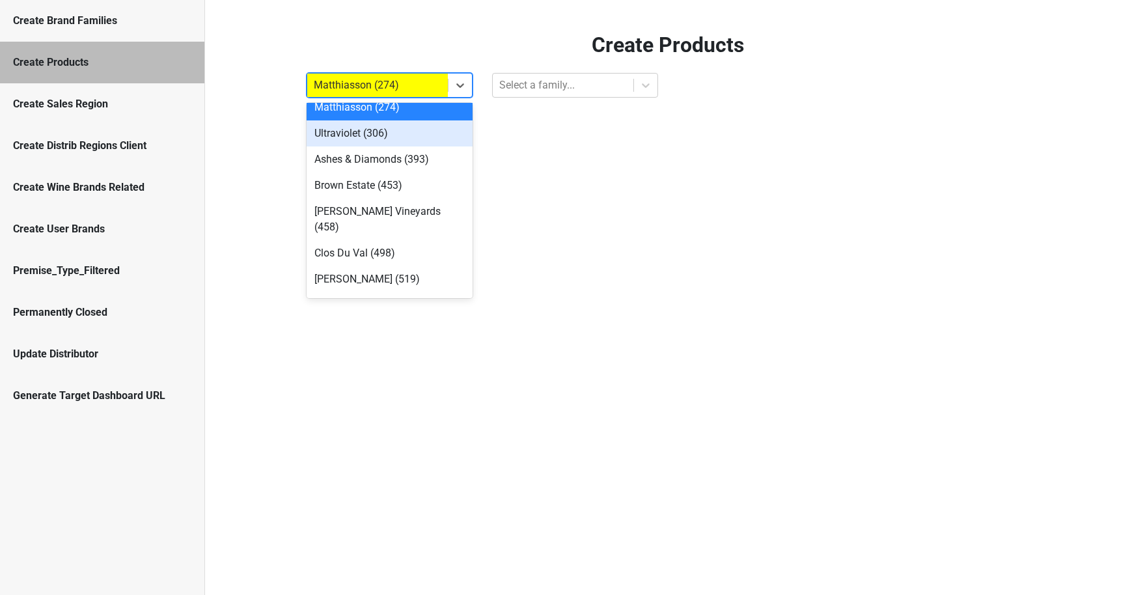
scroll to position [124, 0]
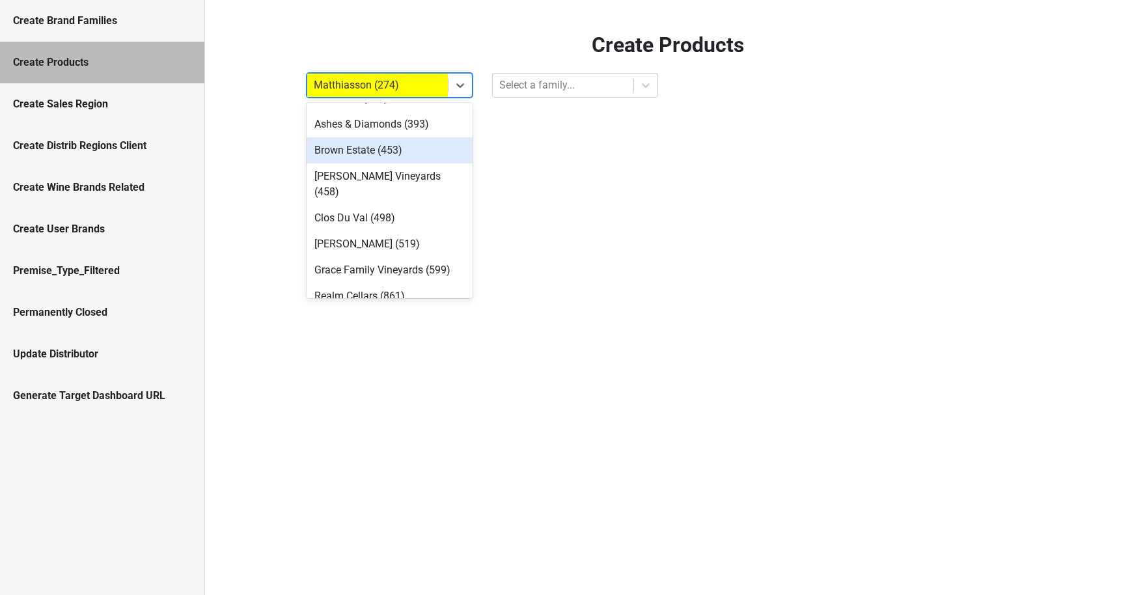
click at [378, 145] on div "Brown Estate (453)" at bounding box center [390, 150] width 166 height 26
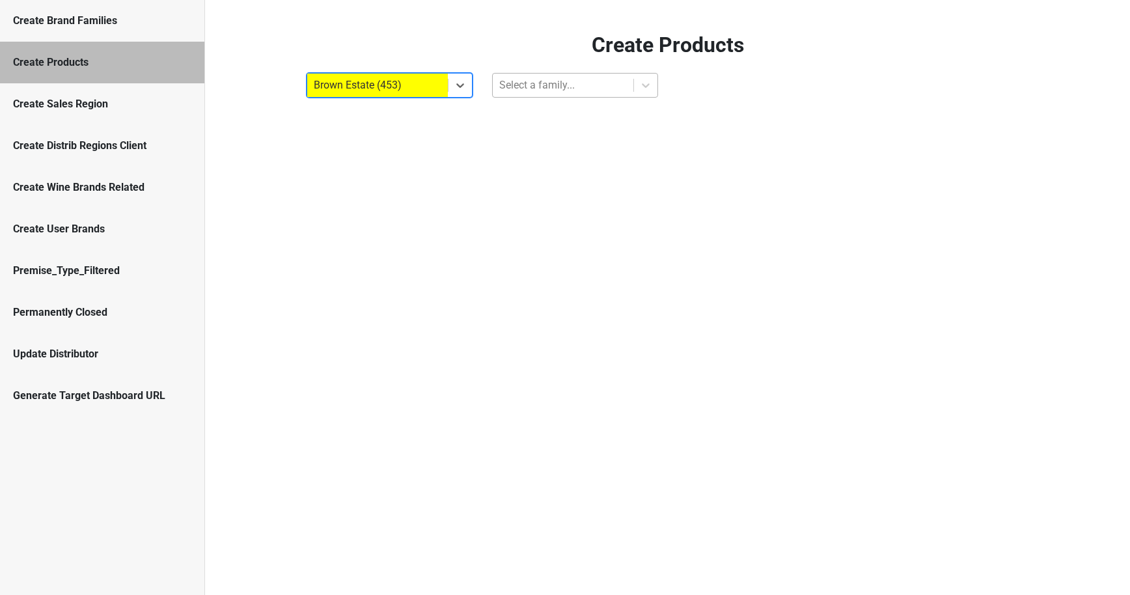
click at [547, 77] on div at bounding box center [563, 85] width 128 height 18
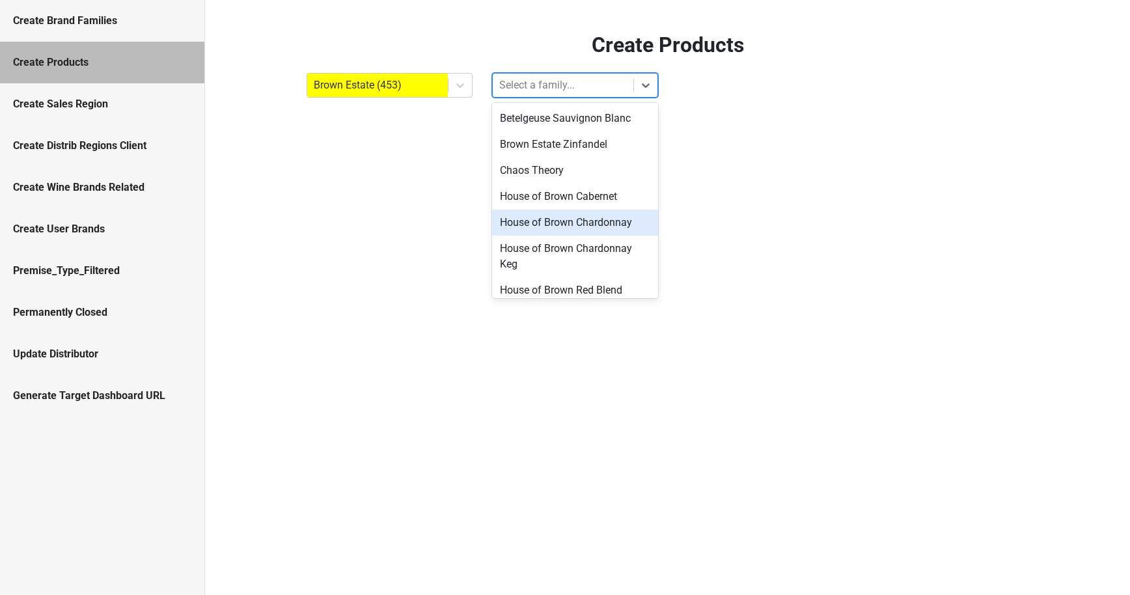
scroll to position [86, 0]
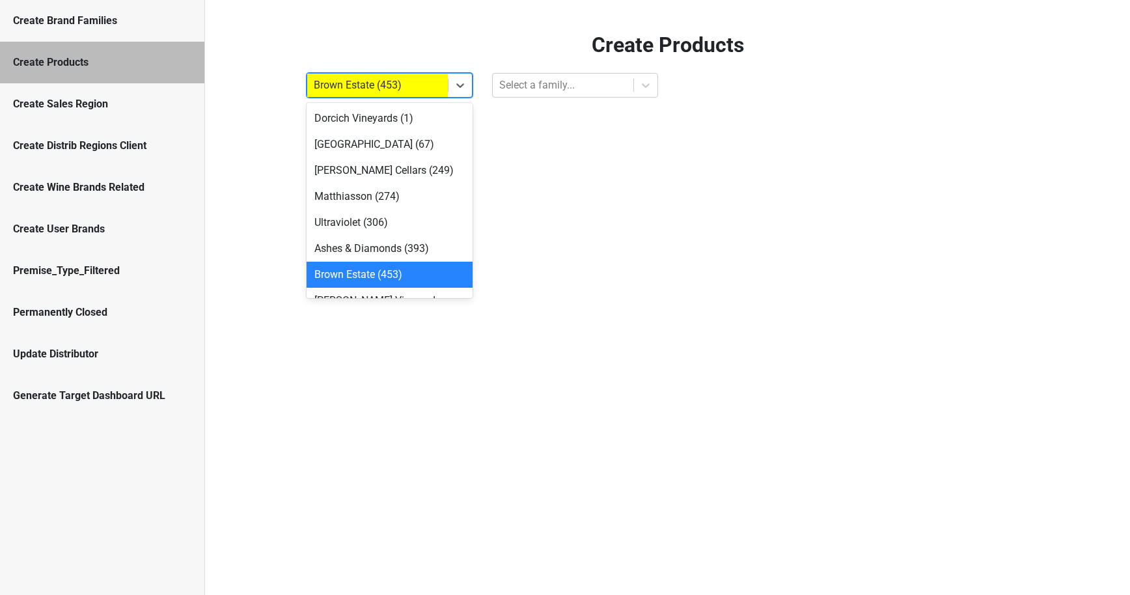
click at [411, 86] on div at bounding box center [378, 85] width 128 height 18
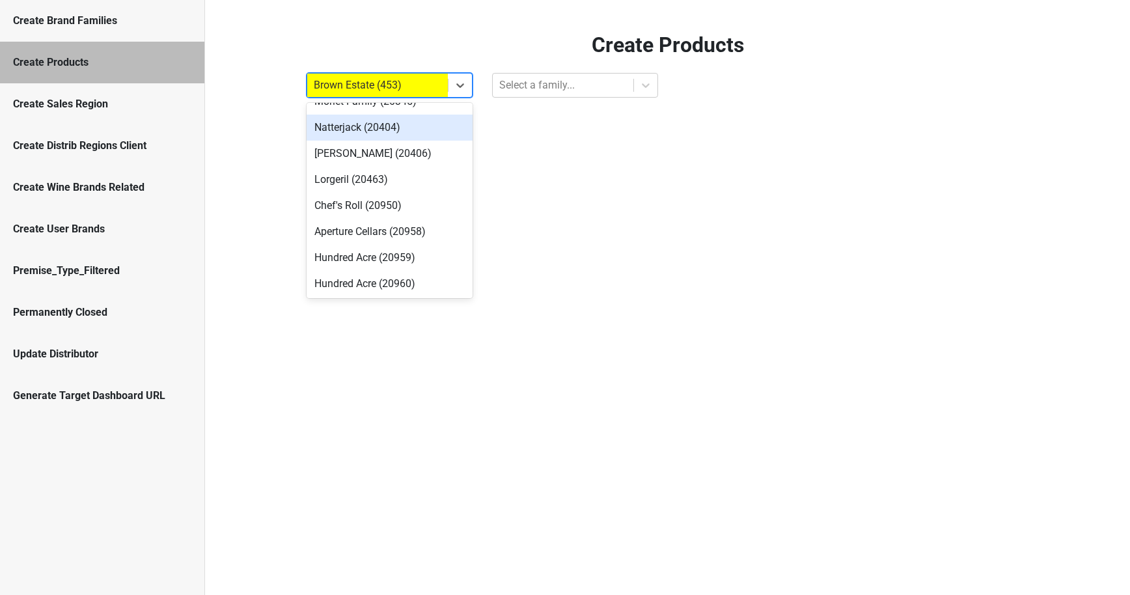
scroll to position [1200, 0]
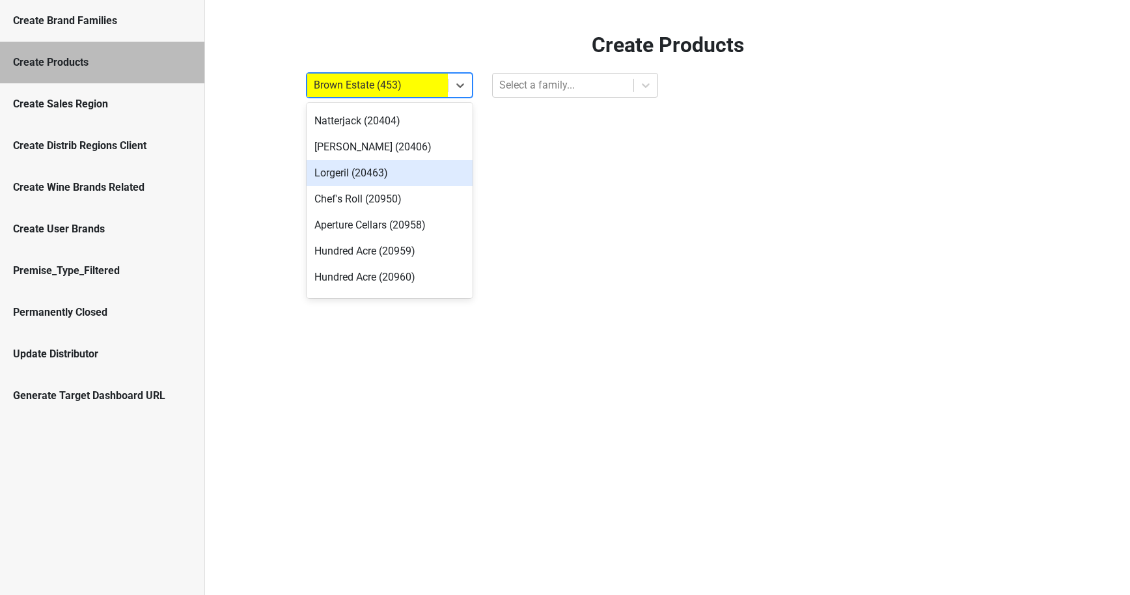
click at [364, 160] on div "Lorgeril (20463)" at bounding box center [390, 173] width 166 height 26
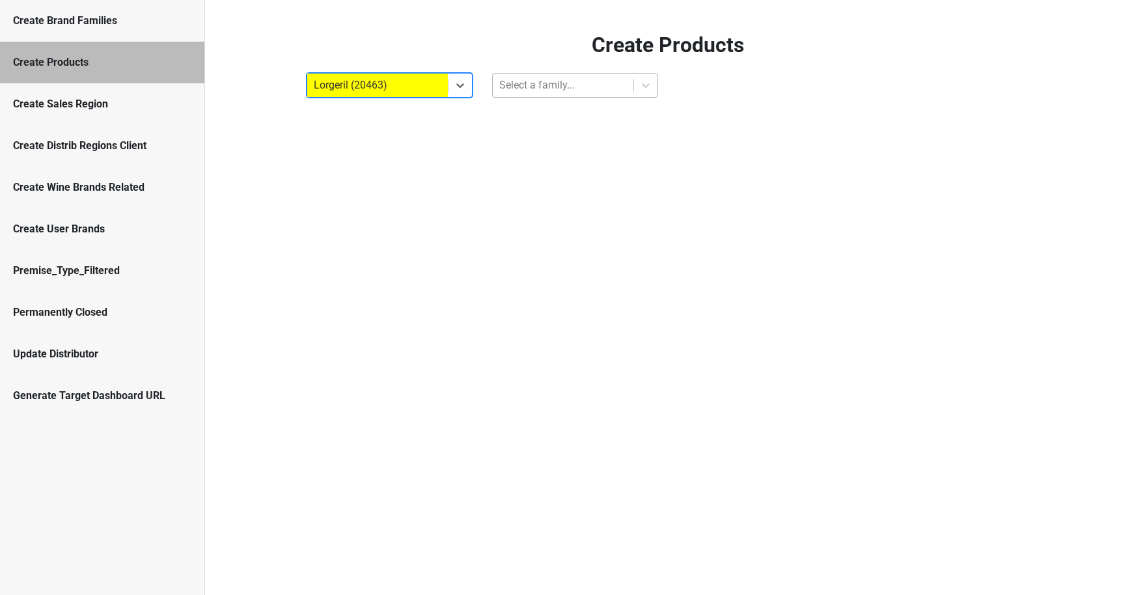
click at [525, 90] on div at bounding box center [563, 85] width 128 height 18
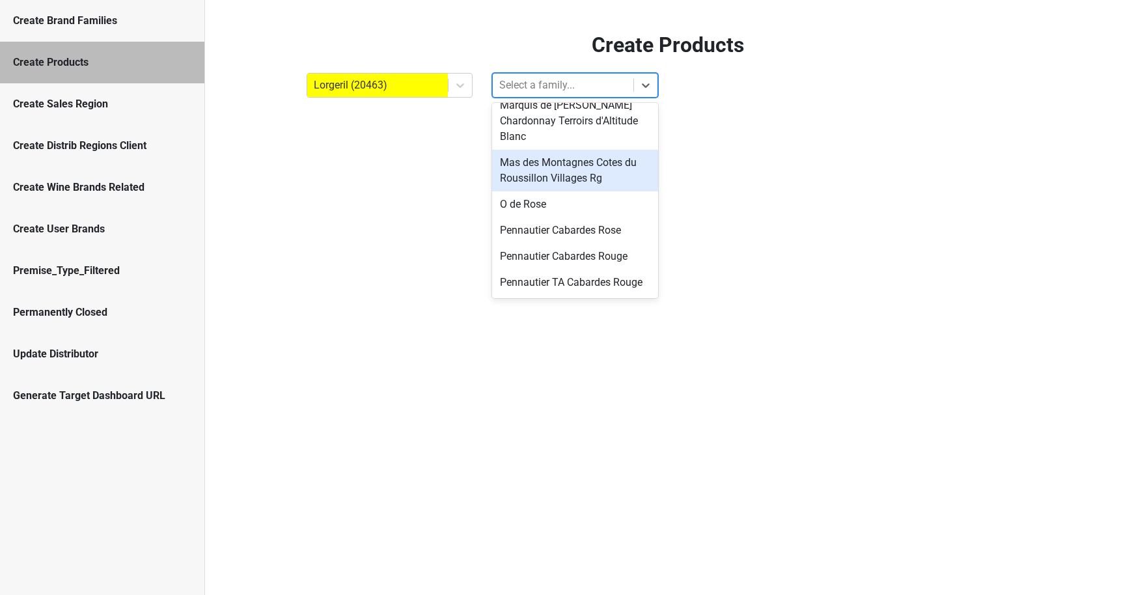
scroll to position [584, 0]
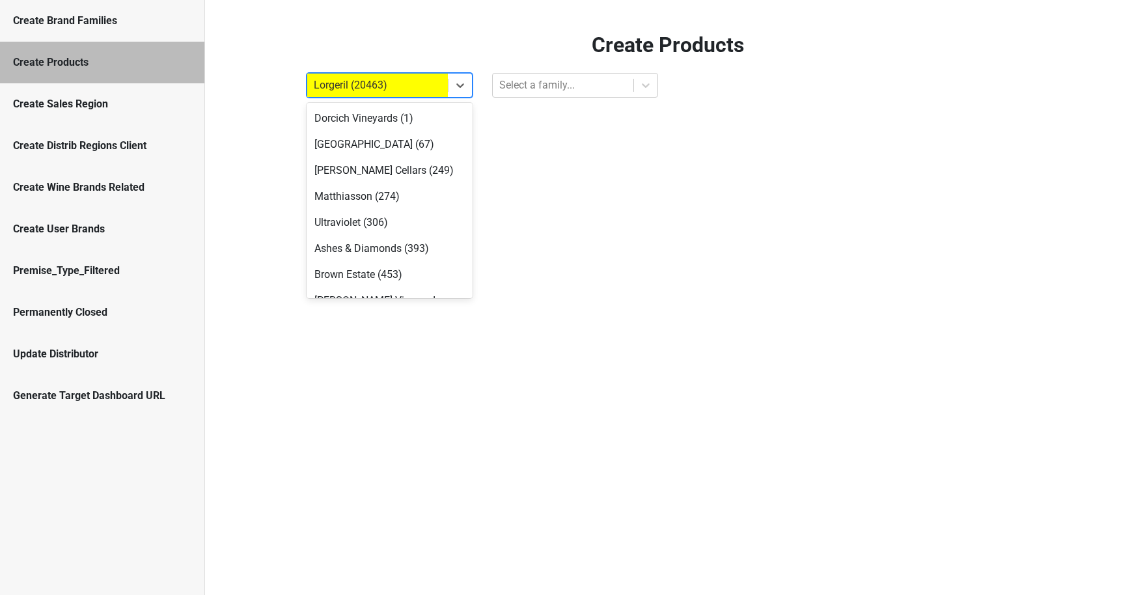
click at [425, 85] on div at bounding box center [378, 85] width 128 height 18
click at [383, 193] on div "Matthiasson (274)" at bounding box center [390, 197] width 166 height 26
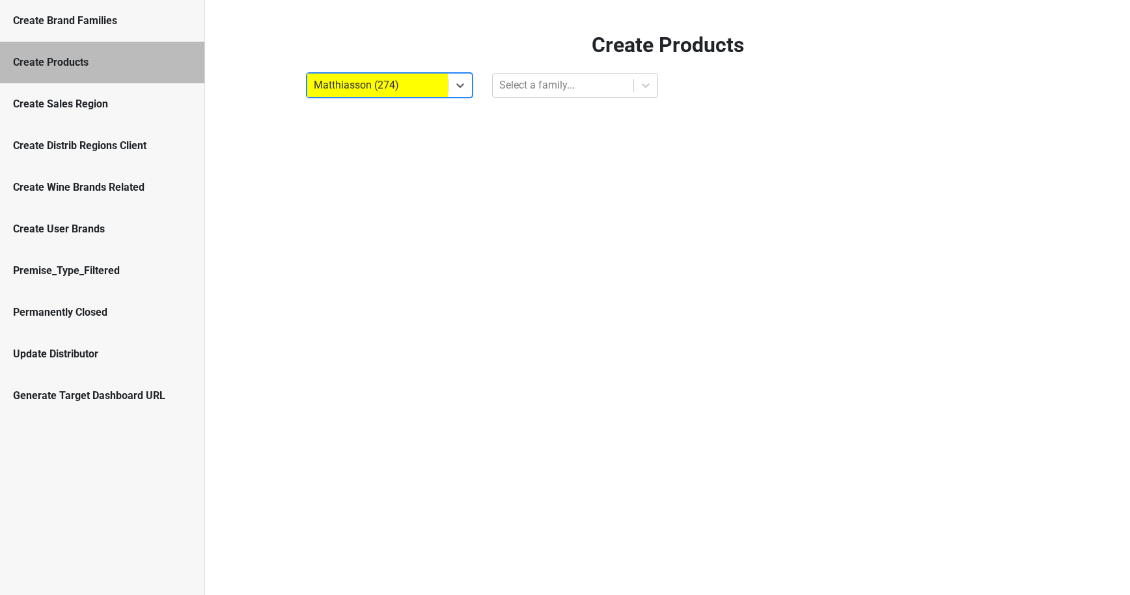
click at [412, 95] on div "Matthiasson (274)" at bounding box center [377, 85] width 141 height 23
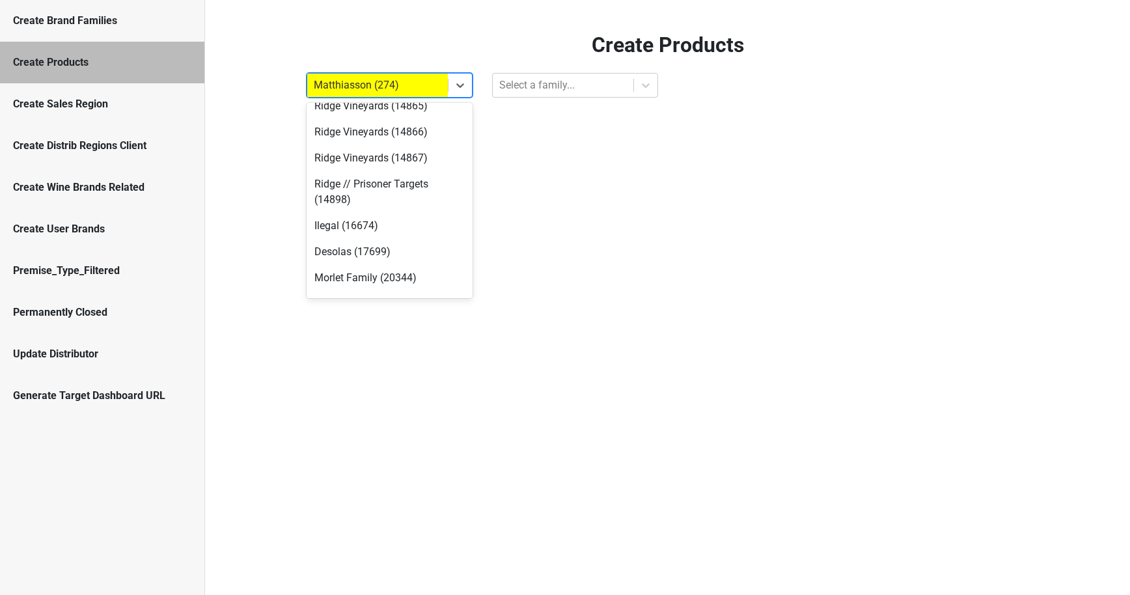
scroll to position [1283, 0]
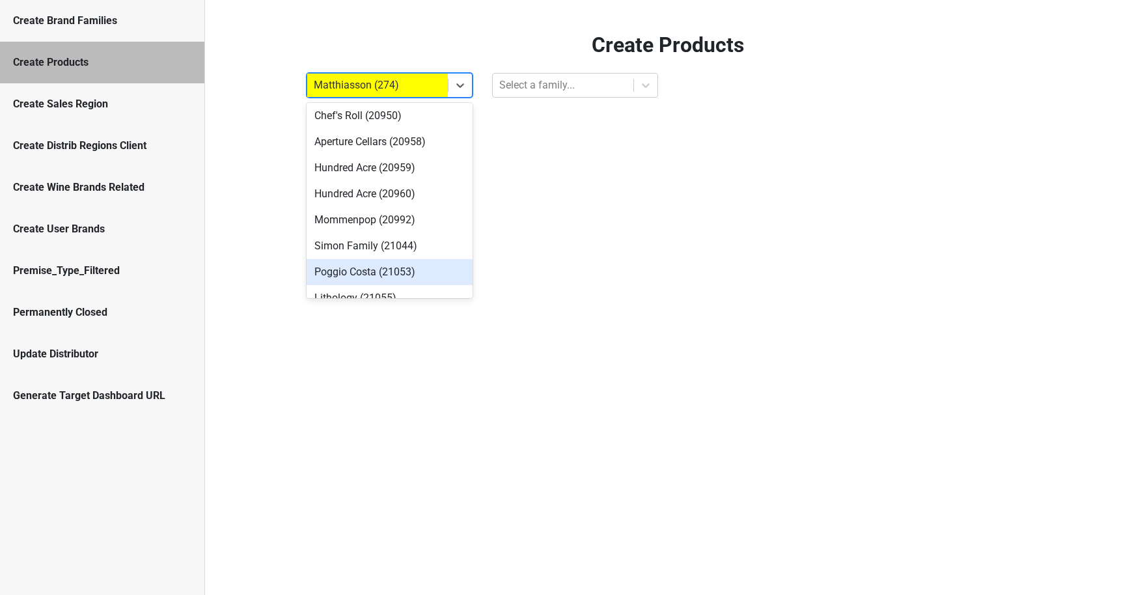
click at [385, 259] on div "Poggio Costa (21053)" at bounding box center [390, 272] width 166 height 26
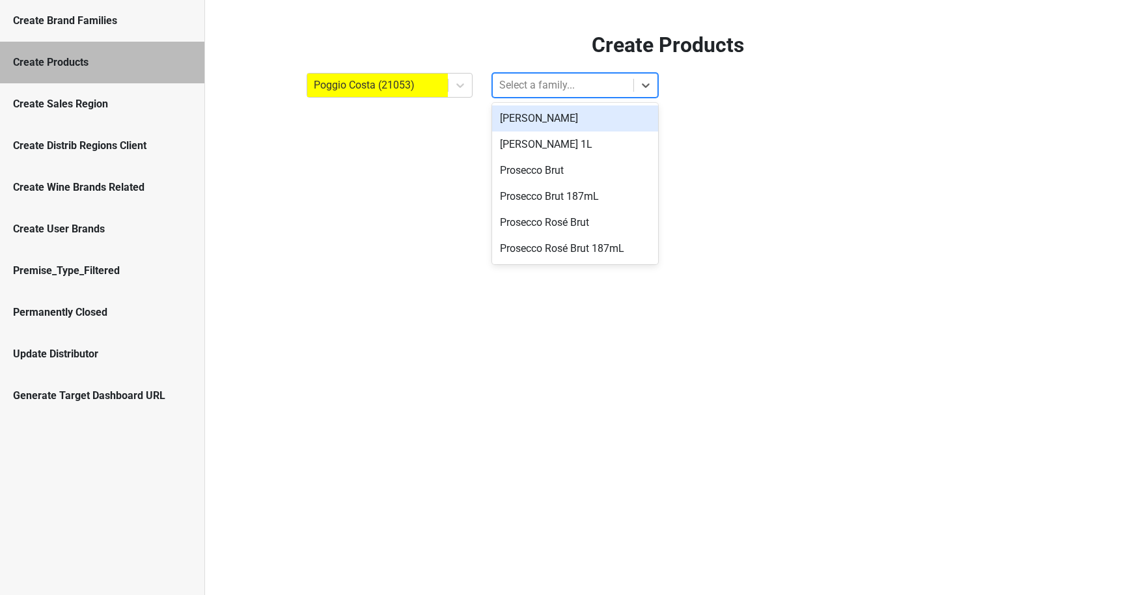
click at [548, 80] on div at bounding box center [563, 85] width 128 height 18
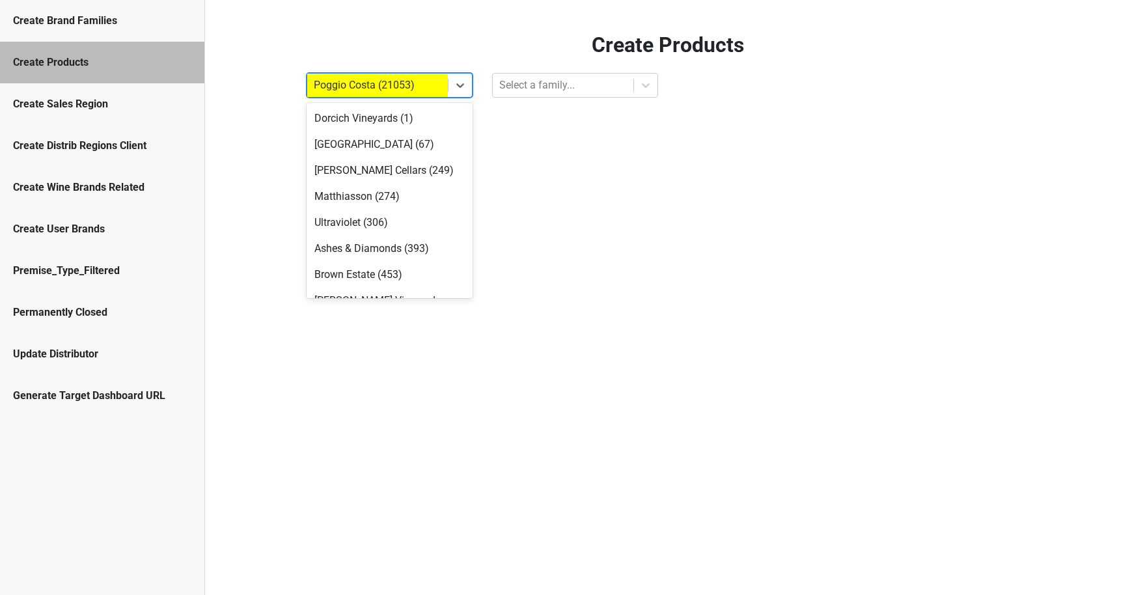
click at [411, 92] on div at bounding box center [378, 85] width 128 height 18
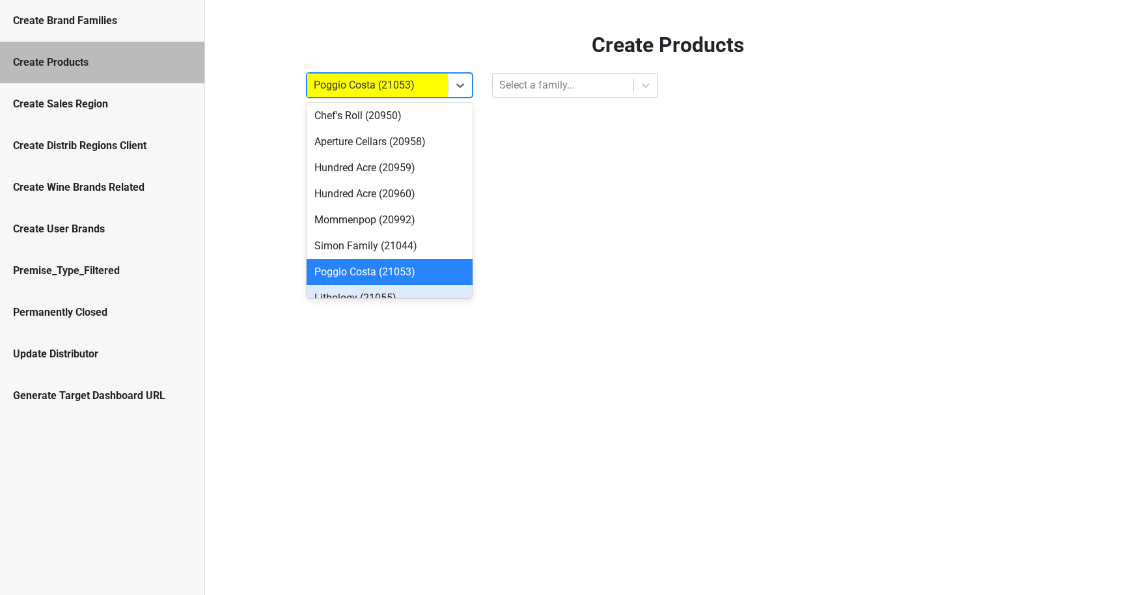
click at [374, 285] on div "Lithology (21055)" at bounding box center [390, 298] width 166 height 26
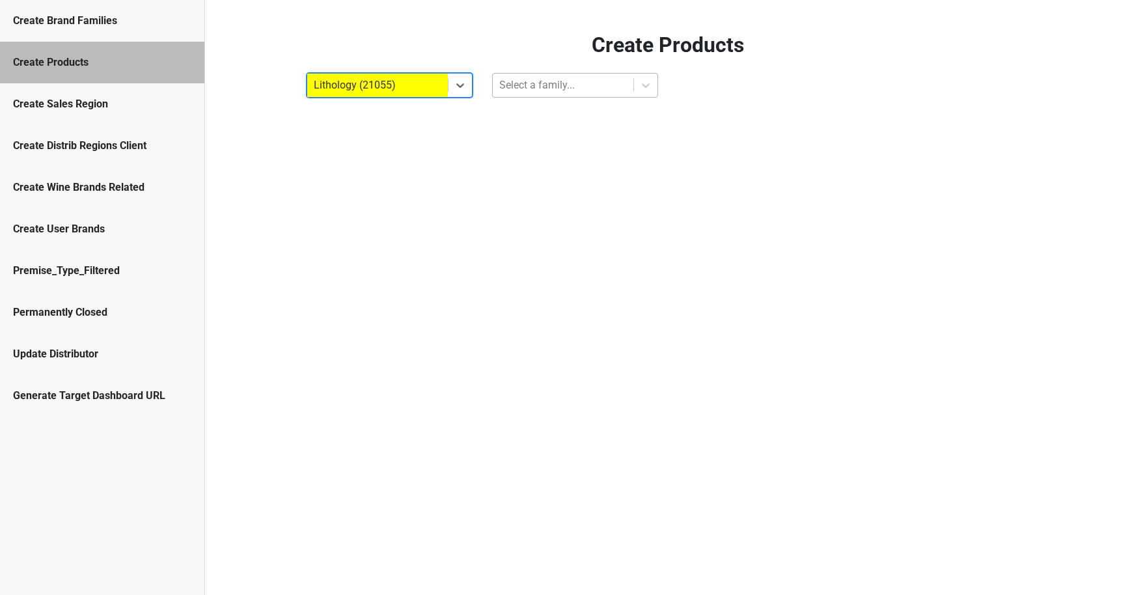
click at [524, 88] on div at bounding box center [563, 85] width 128 height 18
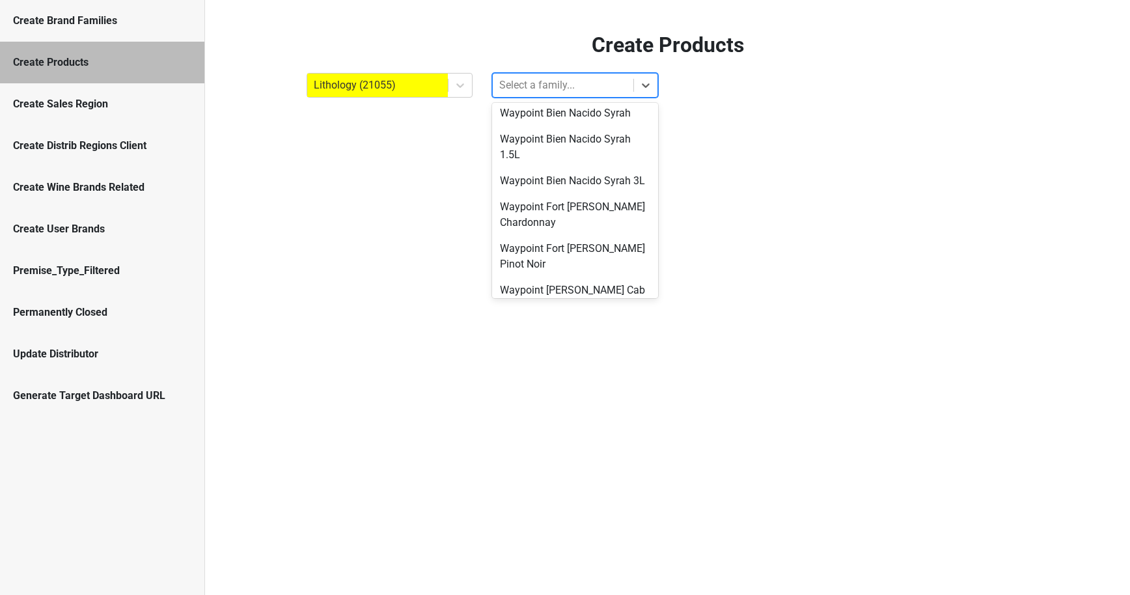
scroll to position [1002, 0]
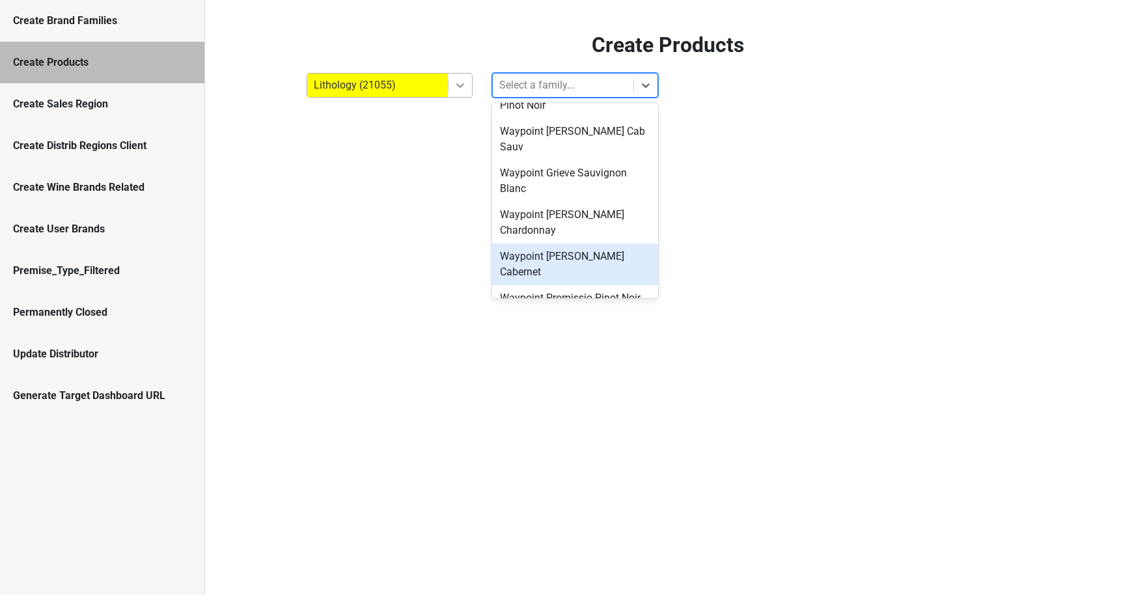
click at [450, 85] on div at bounding box center [459, 85] width 23 height 23
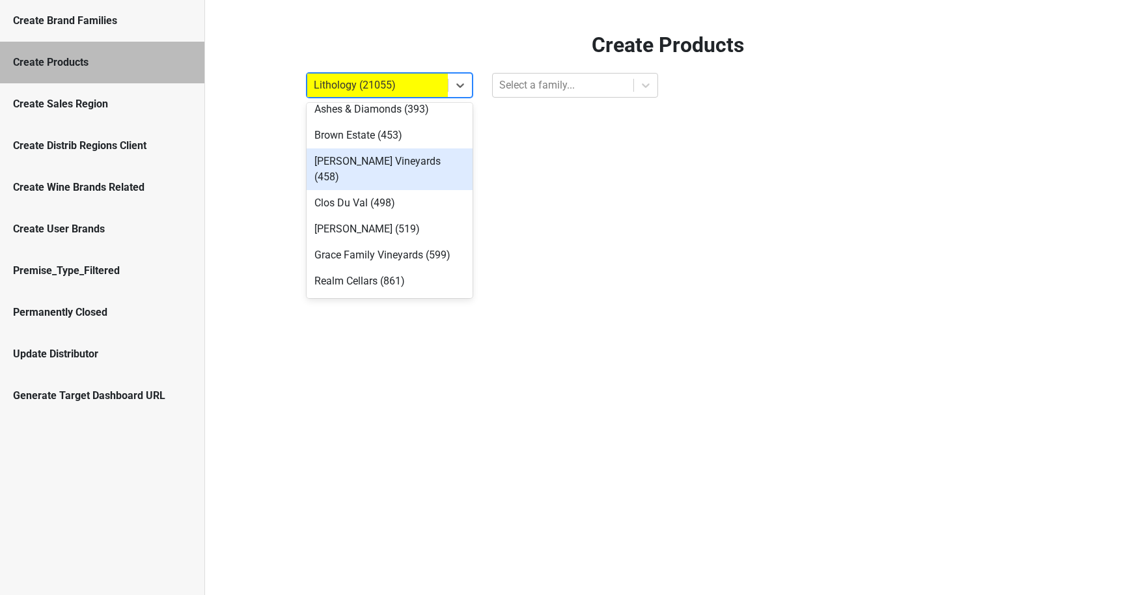
scroll to position [141, 0]
click at [392, 161] on div "[PERSON_NAME] Vineyards (458)" at bounding box center [390, 168] width 166 height 42
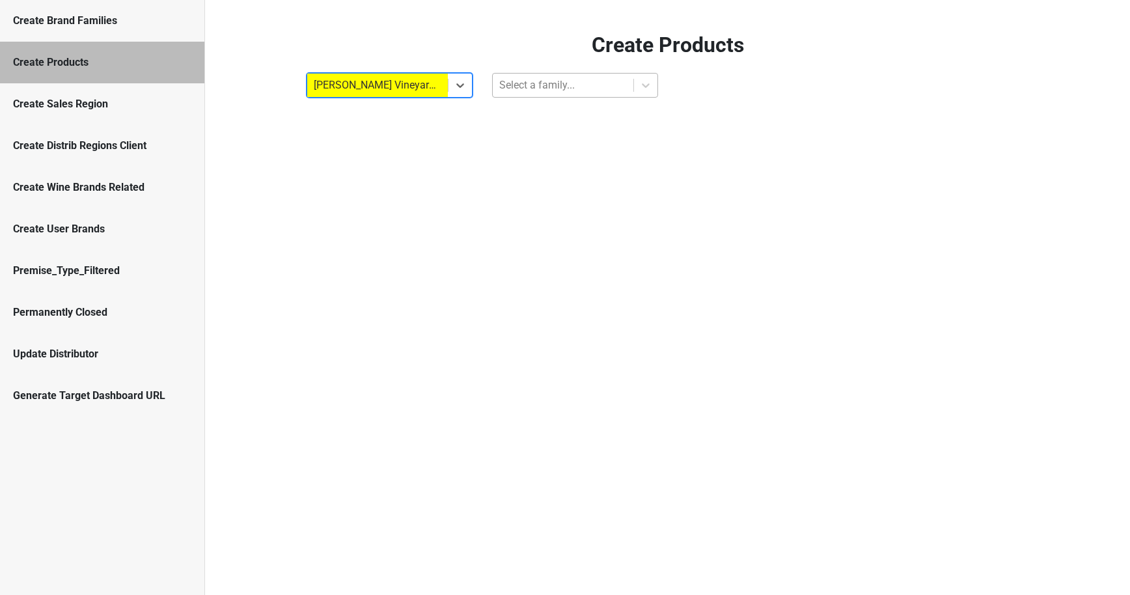
click at [529, 92] on div at bounding box center [563, 85] width 128 height 18
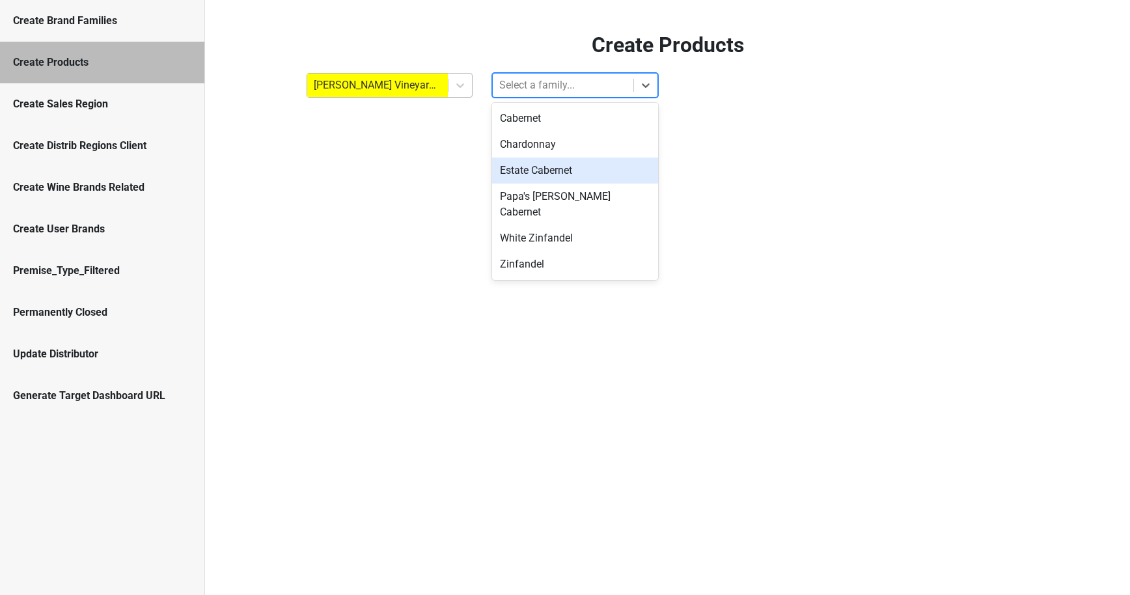
click at [423, 90] on div at bounding box center [378, 85] width 128 height 18
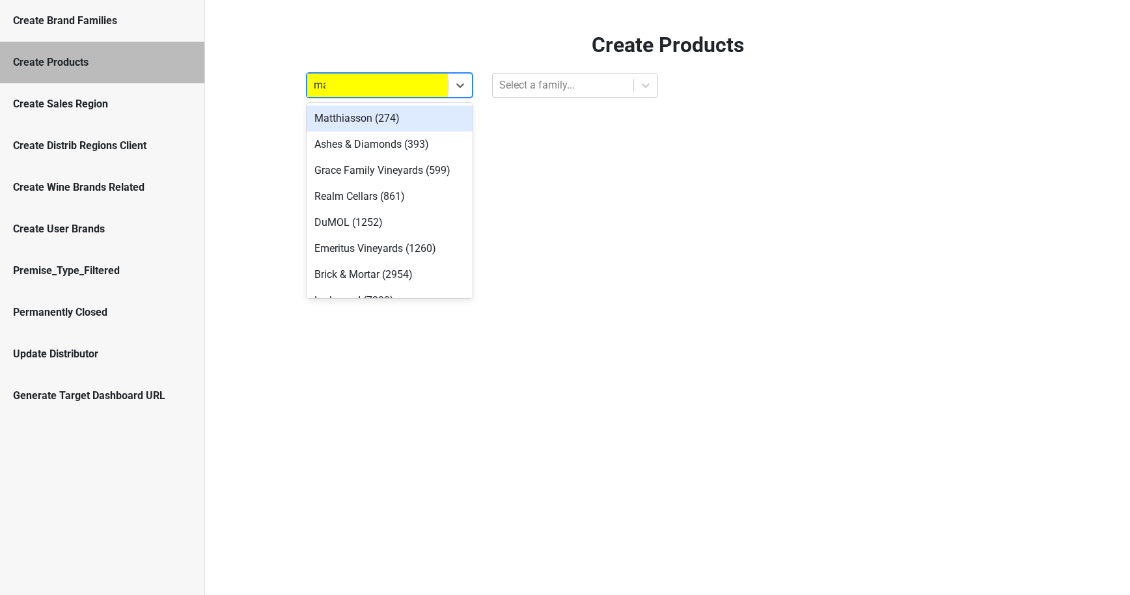
type input "mar"
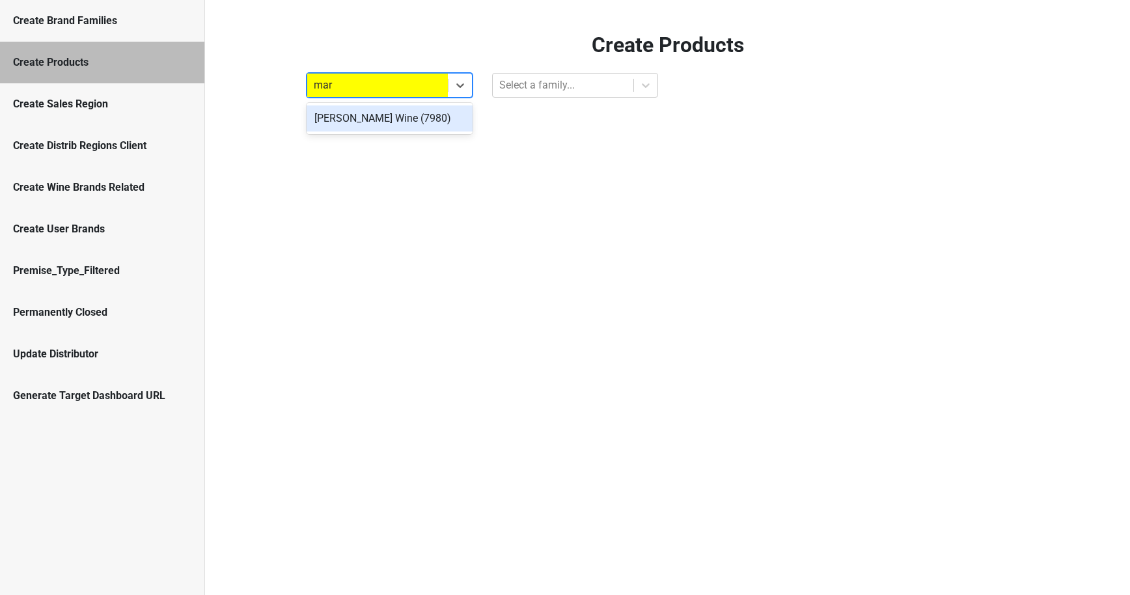
click at [411, 130] on div "[PERSON_NAME] Wine (7980)" at bounding box center [390, 118] width 166 height 26
click at [510, 96] on div "Select a family..." at bounding box center [563, 85] width 141 height 23
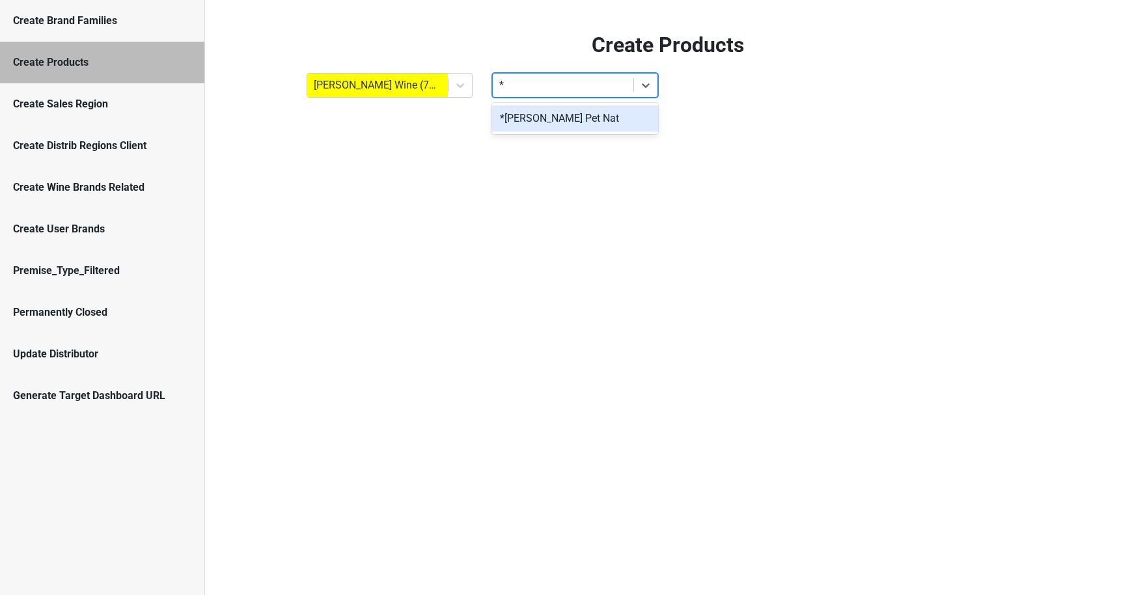
type input "*"
